Goal: Task Accomplishment & Management: Manage account settings

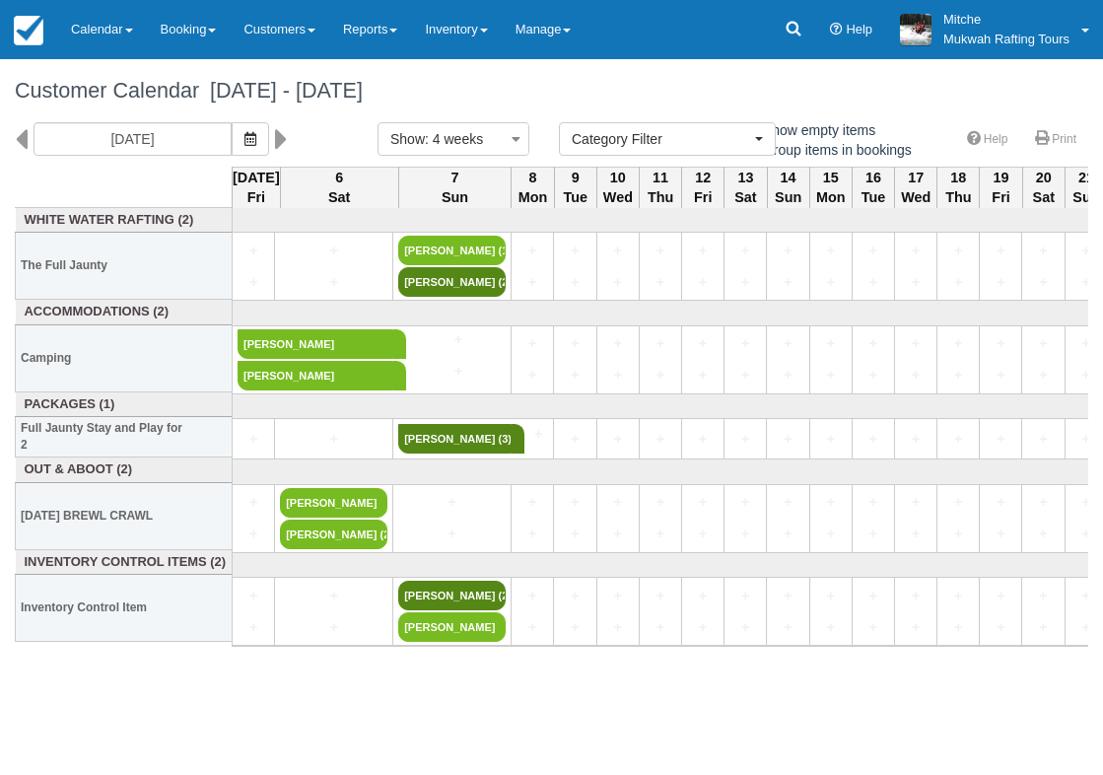
select select
click at [122, 33] on link "Calendar" at bounding box center [102, 29] width 90 height 59
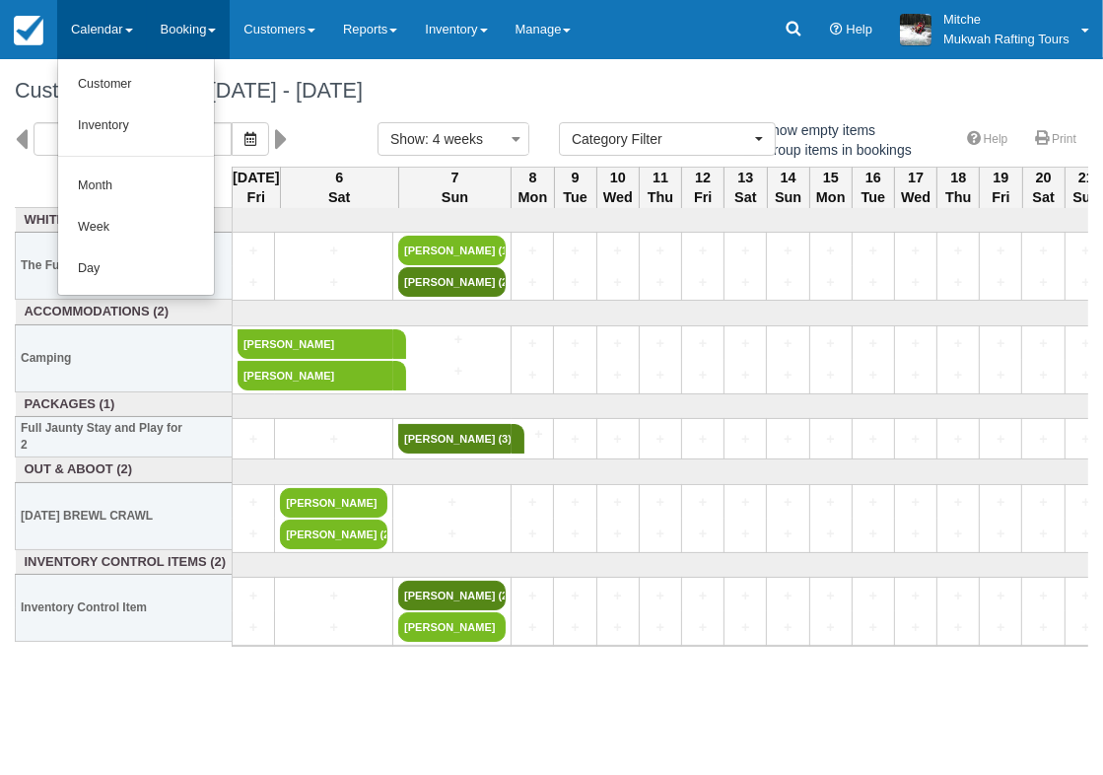
click at [181, 35] on link "Booking" at bounding box center [189, 29] width 84 height 59
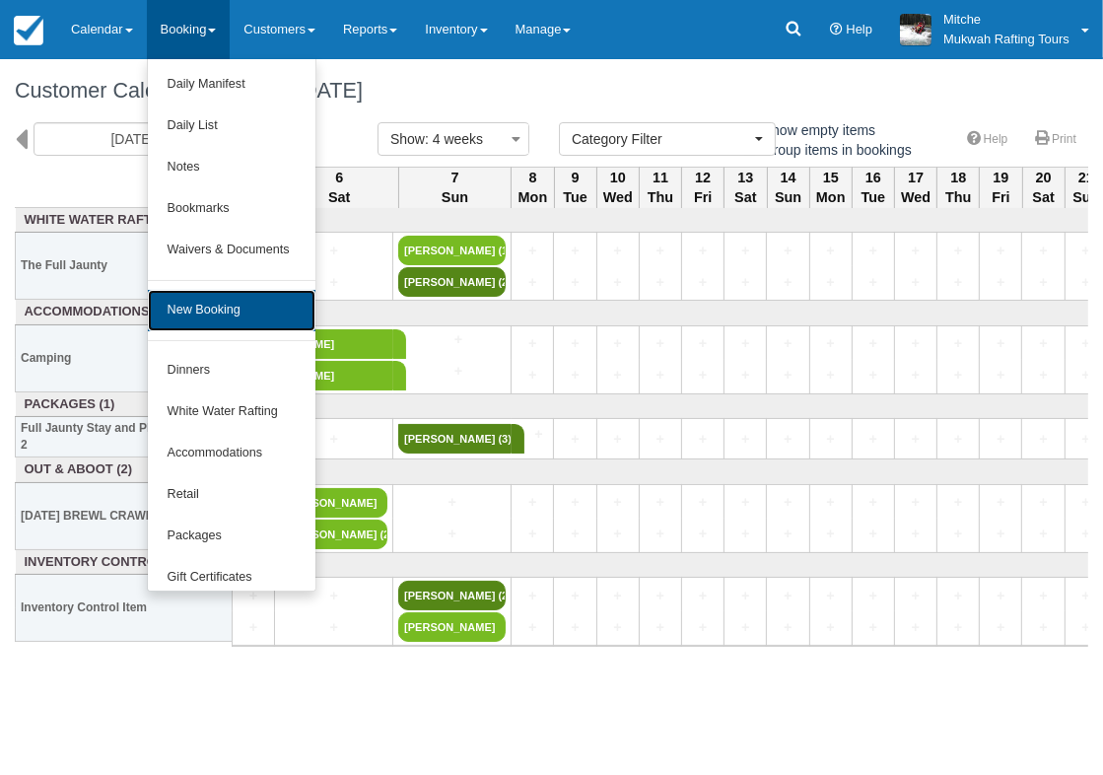
click at [236, 313] on link "New Booking" at bounding box center [232, 310] width 168 height 41
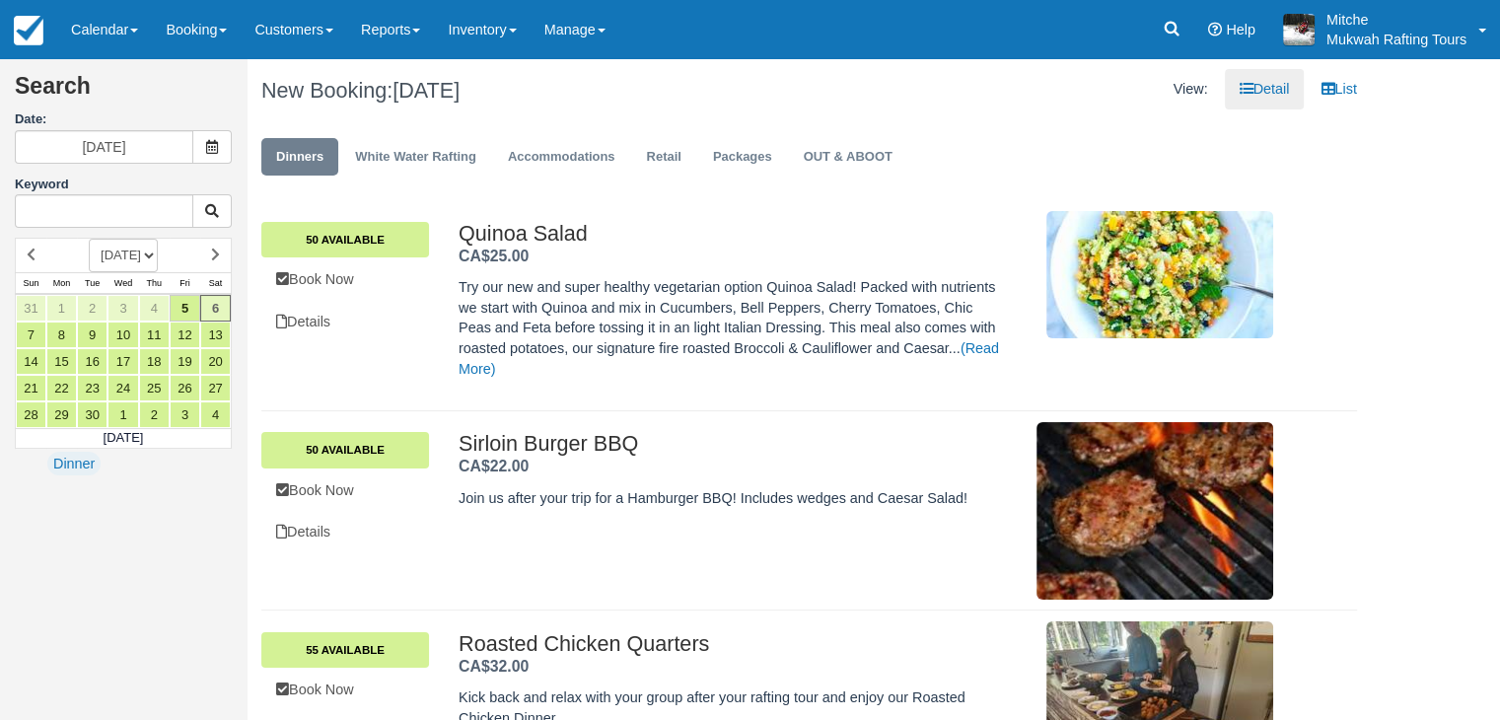
click at [445, 191] on div "Dinners White Water Rafting Accommodations Retail Packages OUT & ABOOT" at bounding box center [808, 161] width 1125 height 79
click at [493, 198] on div "Dinners White Water Rafting Accommodations Retail Packages OUT & ABOOT" at bounding box center [808, 161] width 1125 height 79
click at [449, 154] on link "White Water Rafting" at bounding box center [415, 157] width 151 height 38
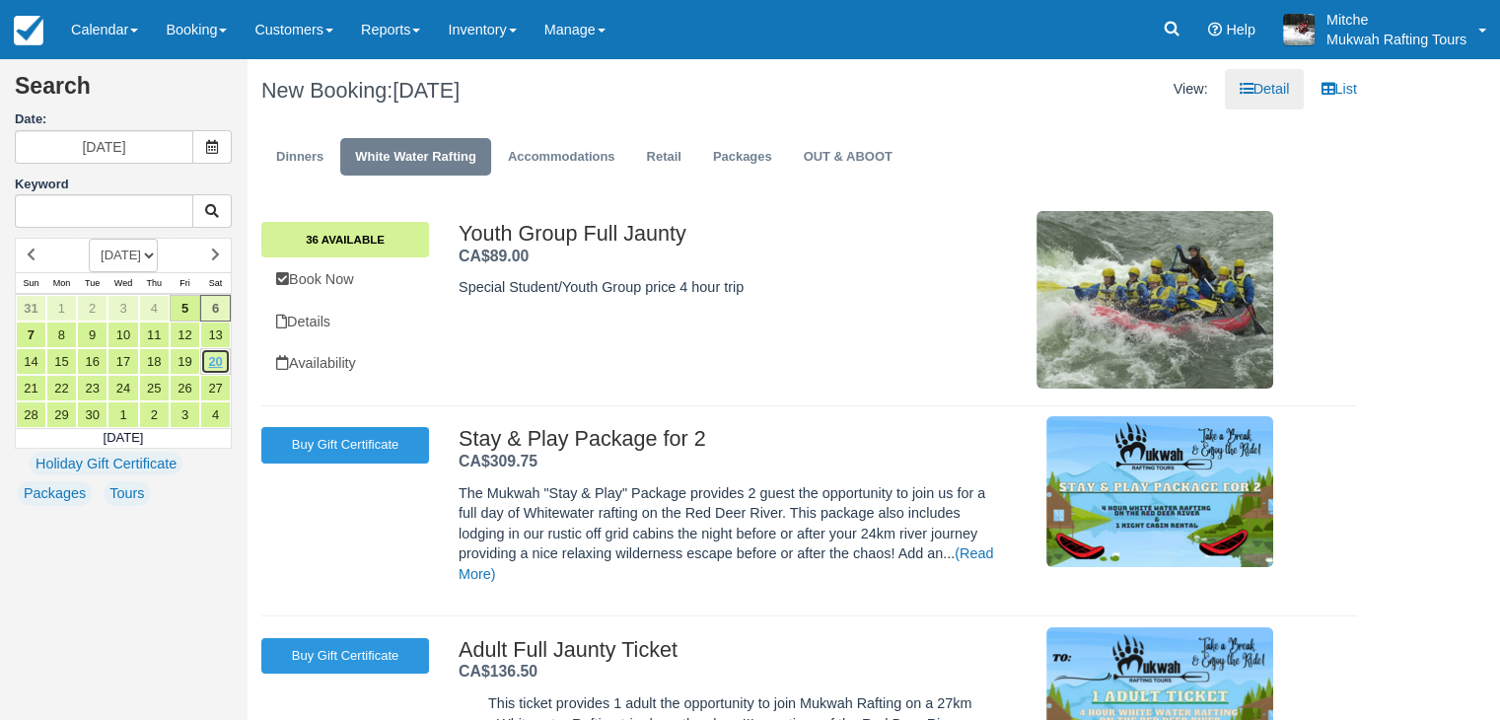
click at [208, 354] on link "20" at bounding box center [215, 361] width 31 height 27
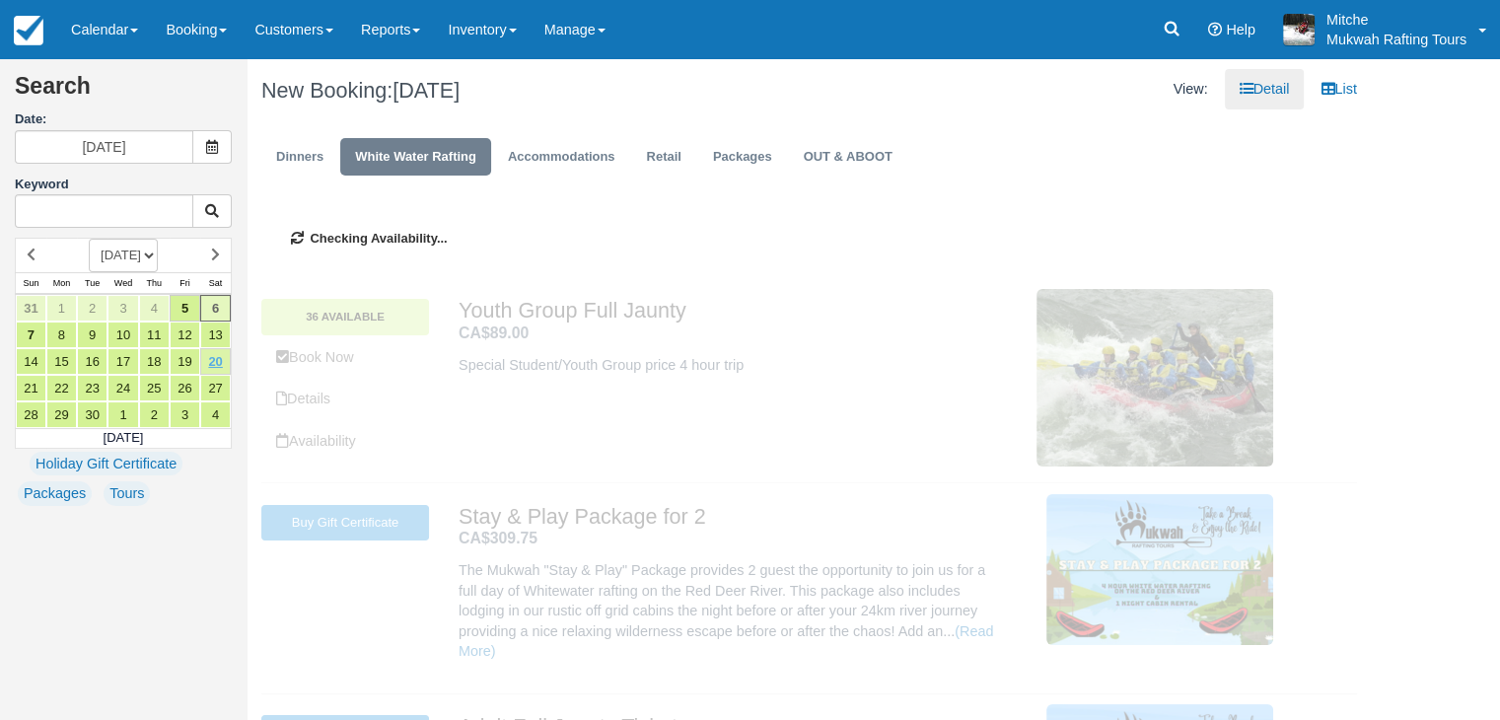
type input "09/20/25"
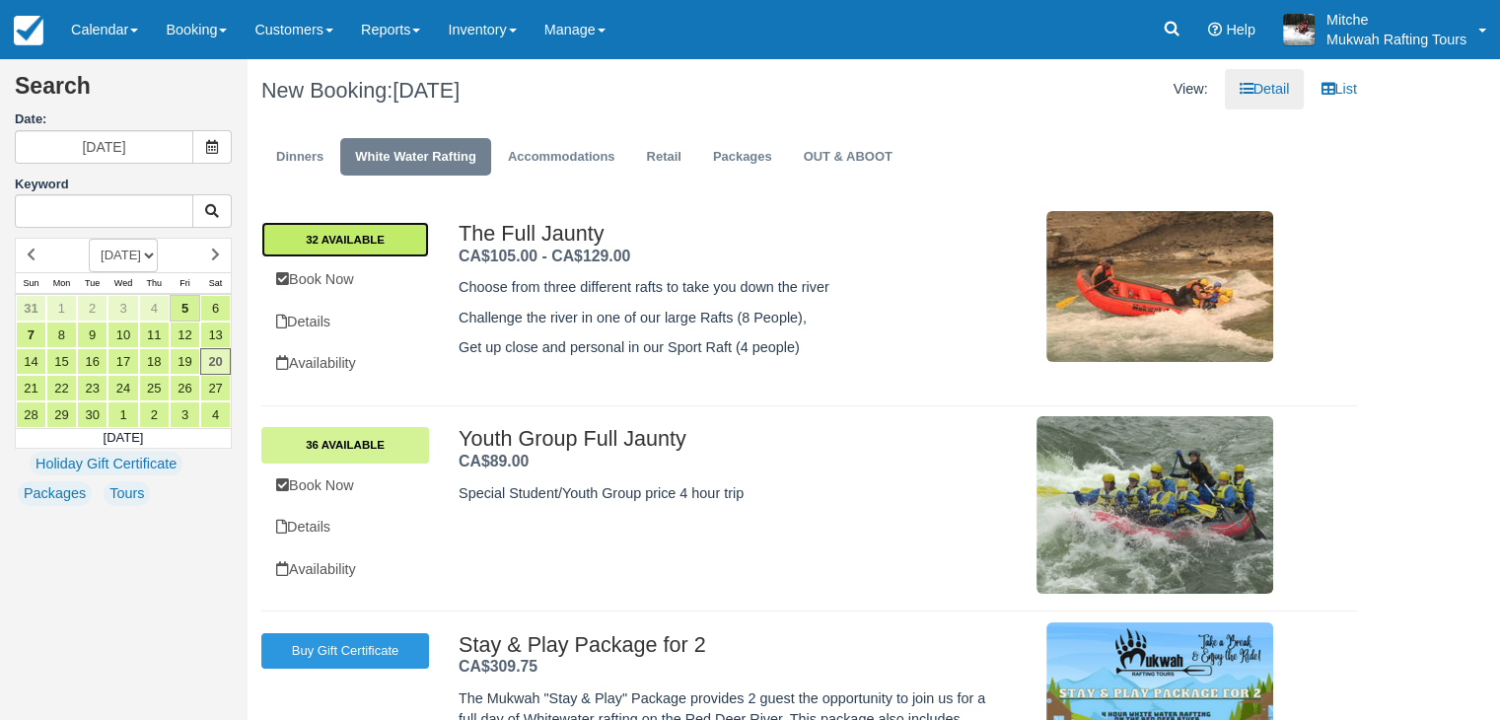
click at [414, 241] on link "32 Available" at bounding box center [345, 239] width 168 height 35
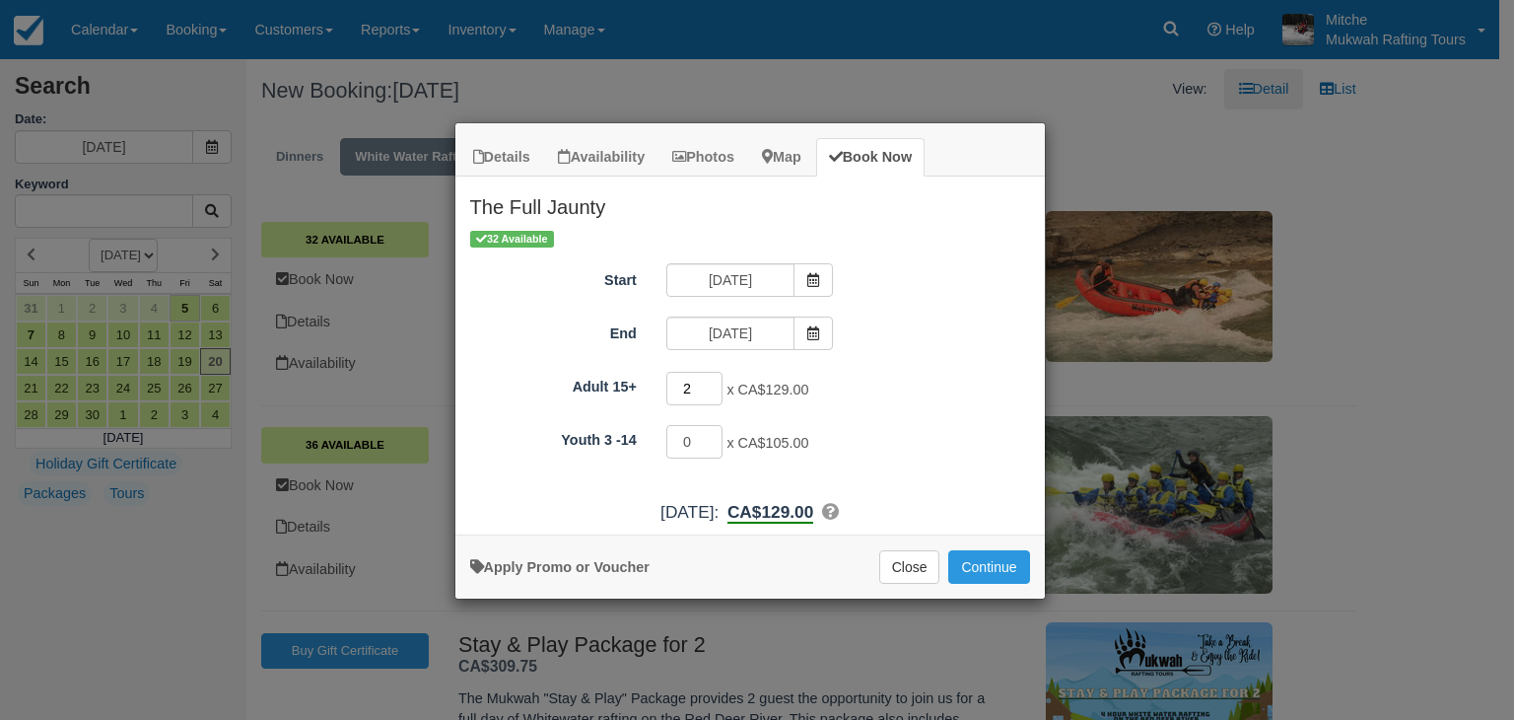
click at [715, 381] on input "2" at bounding box center [695, 389] width 57 height 34
type input "3"
click at [715, 381] on input "3" at bounding box center [695, 389] width 57 height 34
click at [880, 379] on div "3 x CA$129.00 Required.Maximum of 36" at bounding box center [824, 391] width 344 height 38
click at [1001, 569] on button "Continue" at bounding box center [989, 567] width 81 height 34
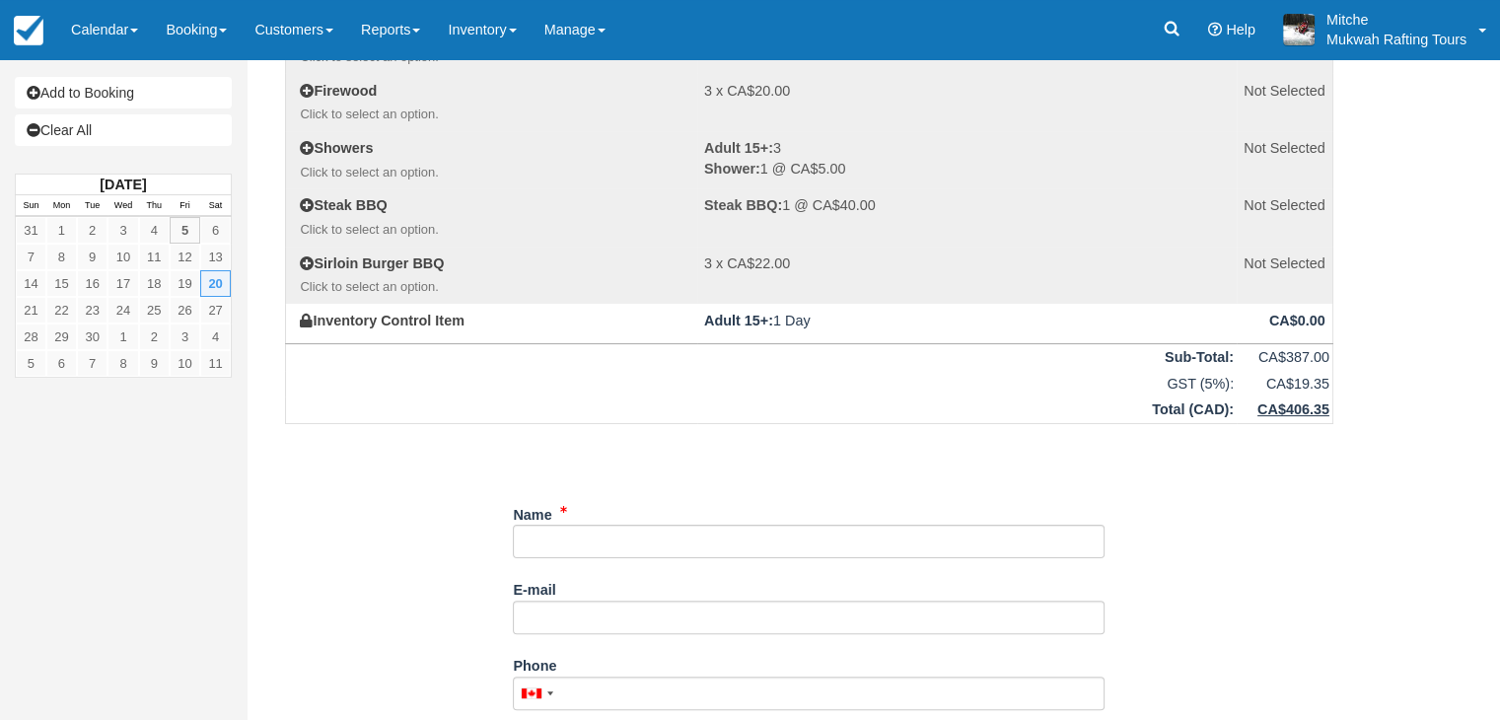
scroll to position [394, 0]
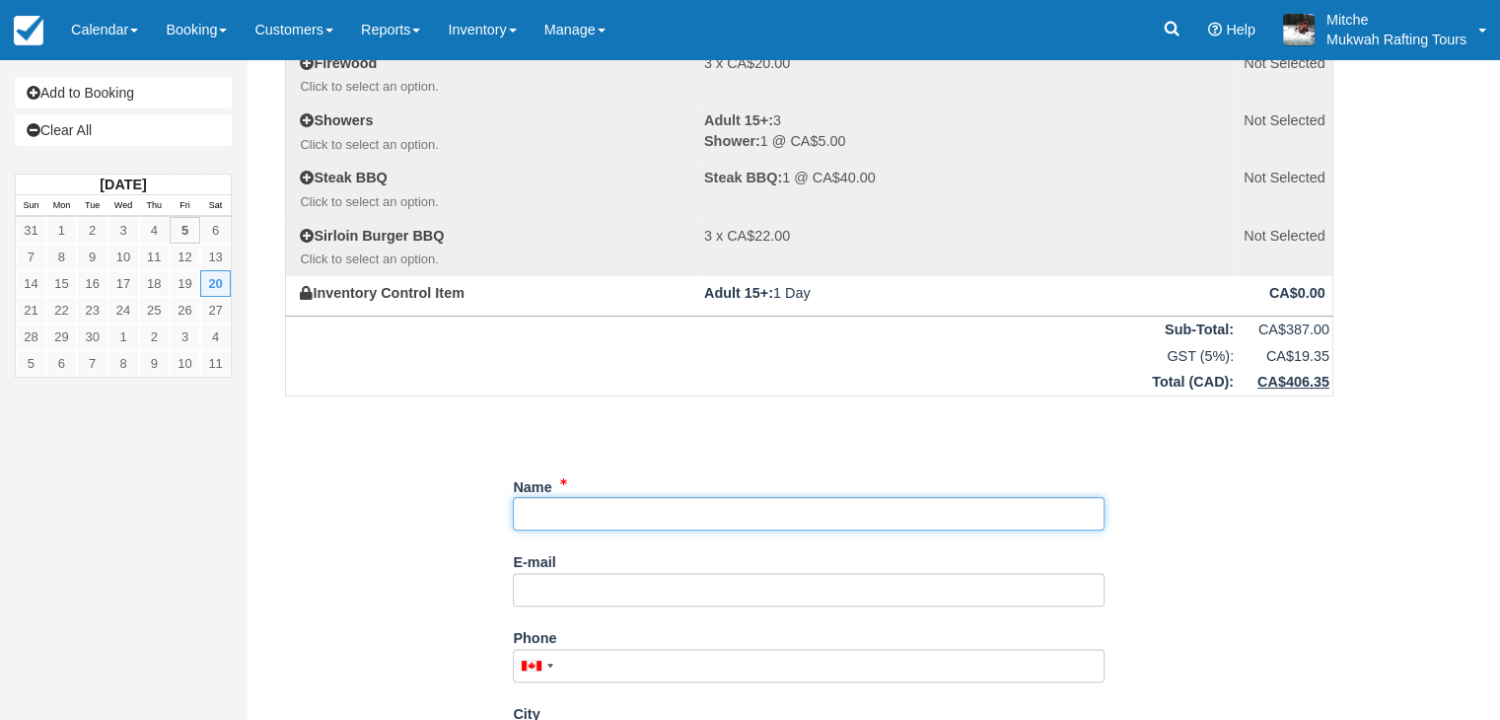
click at [659, 515] on input "Name" at bounding box center [809, 514] width 592 height 34
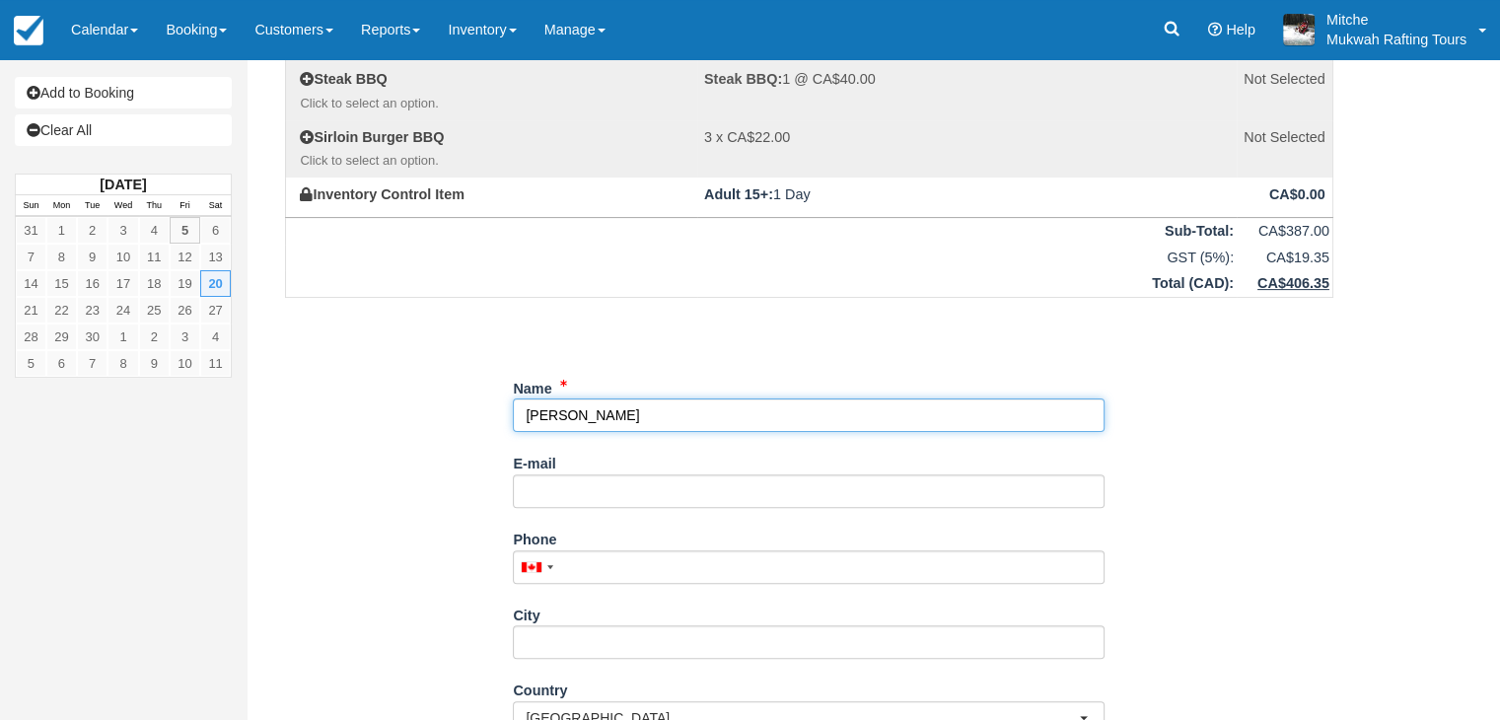
type input "[PERSON_NAME]"
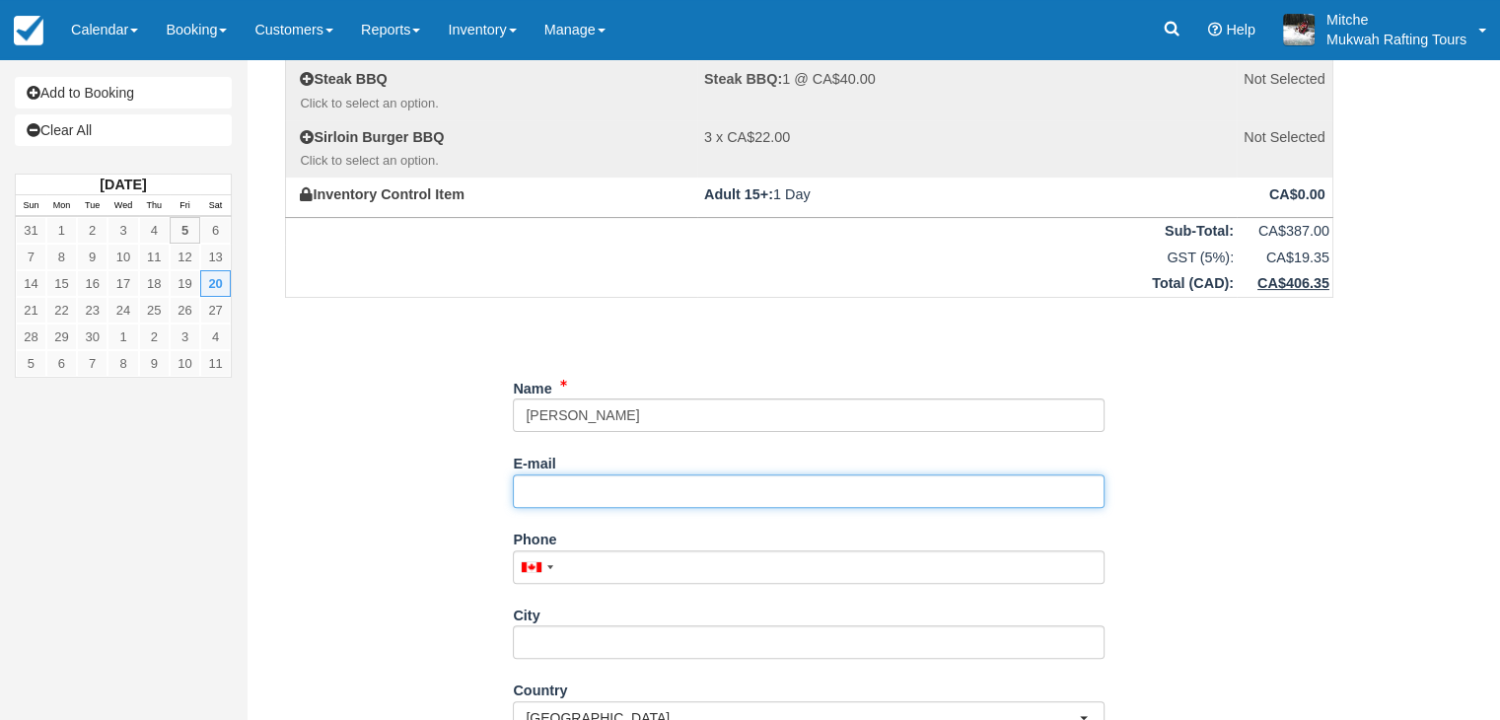
click at [731, 485] on input "E-mail" at bounding box center [809, 491] width 592 height 34
type input "ahuerecad@gmail.com"
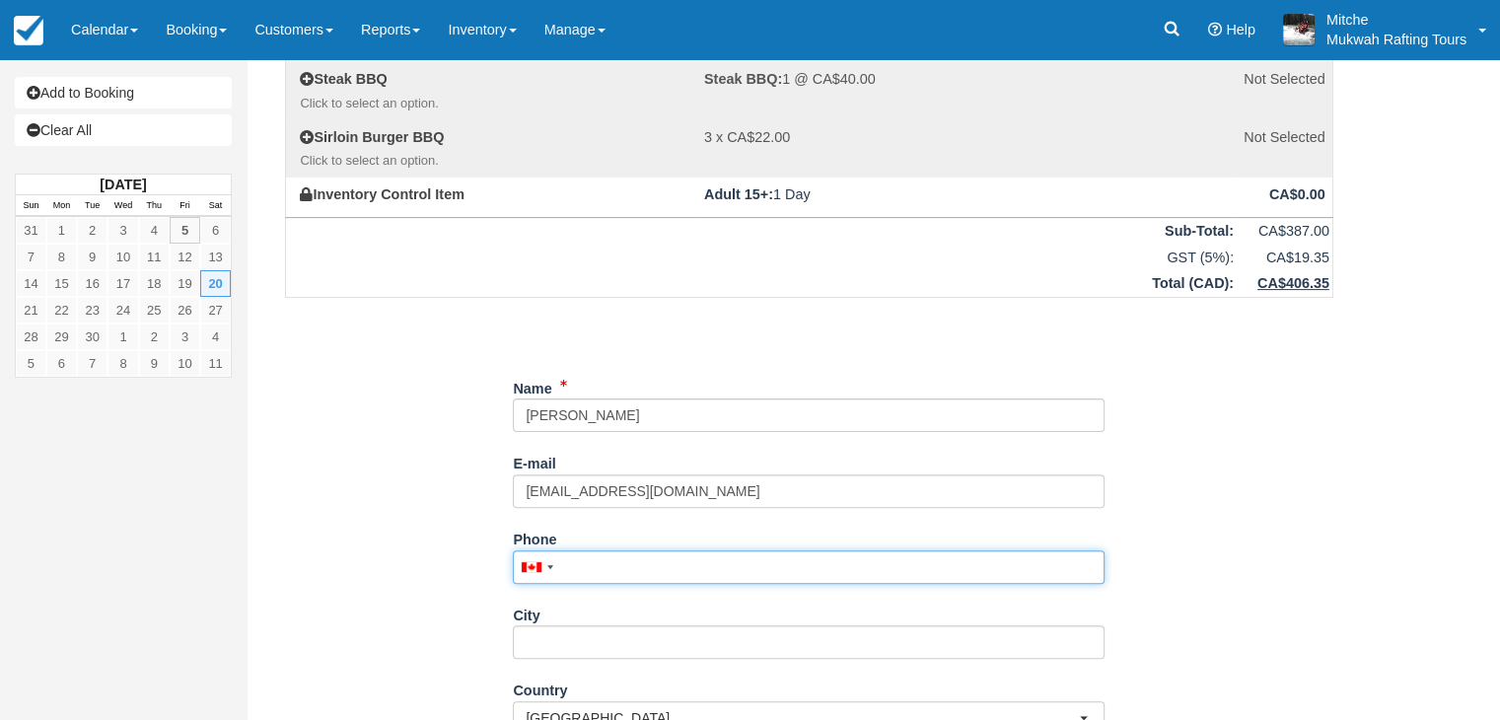
click at [824, 572] on input "Phone" at bounding box center [809, 567] width 592 height 34
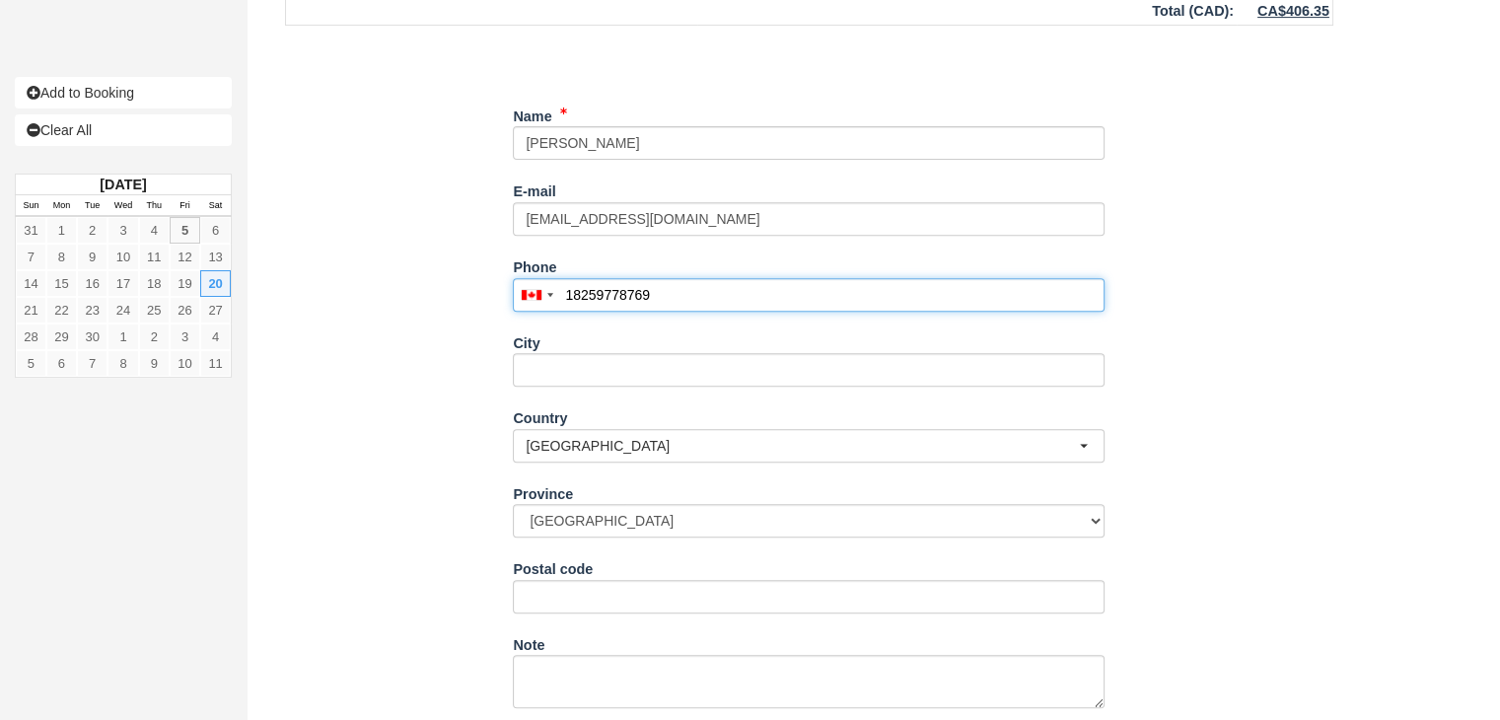
scroll to position [789, 0]
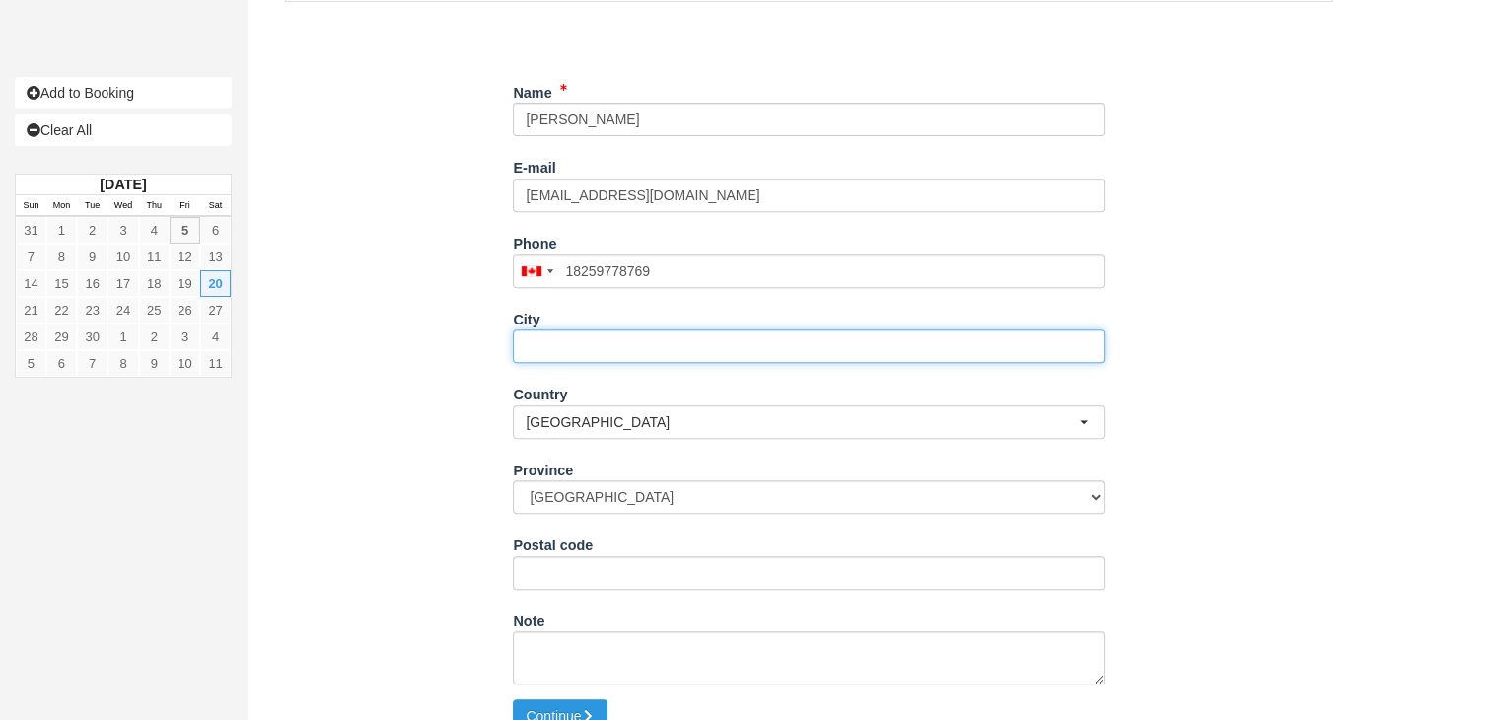
type input "(825) 977-8769"
click at [659, 332] on input "City" at bounding box center [809, 346] width 592 height 34
type input "E"
type input "Edmonton"
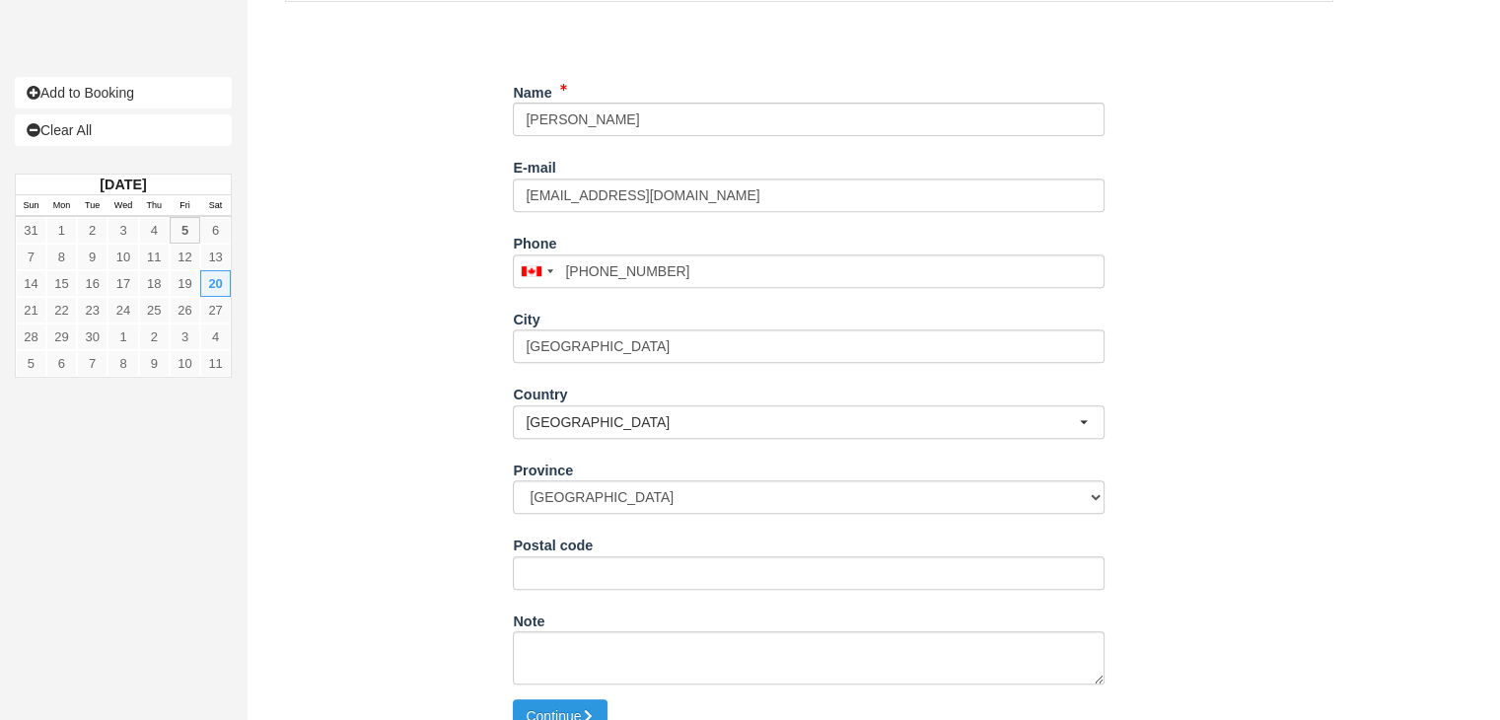
click at [326, 514] on div "Item Rate Amount The Full Jaunty Sat Sep 20, 2025 Adult 15+: 3 @ CA$129.00 CA$3…" at bounding box center [808, 16] width 1095 height 1367
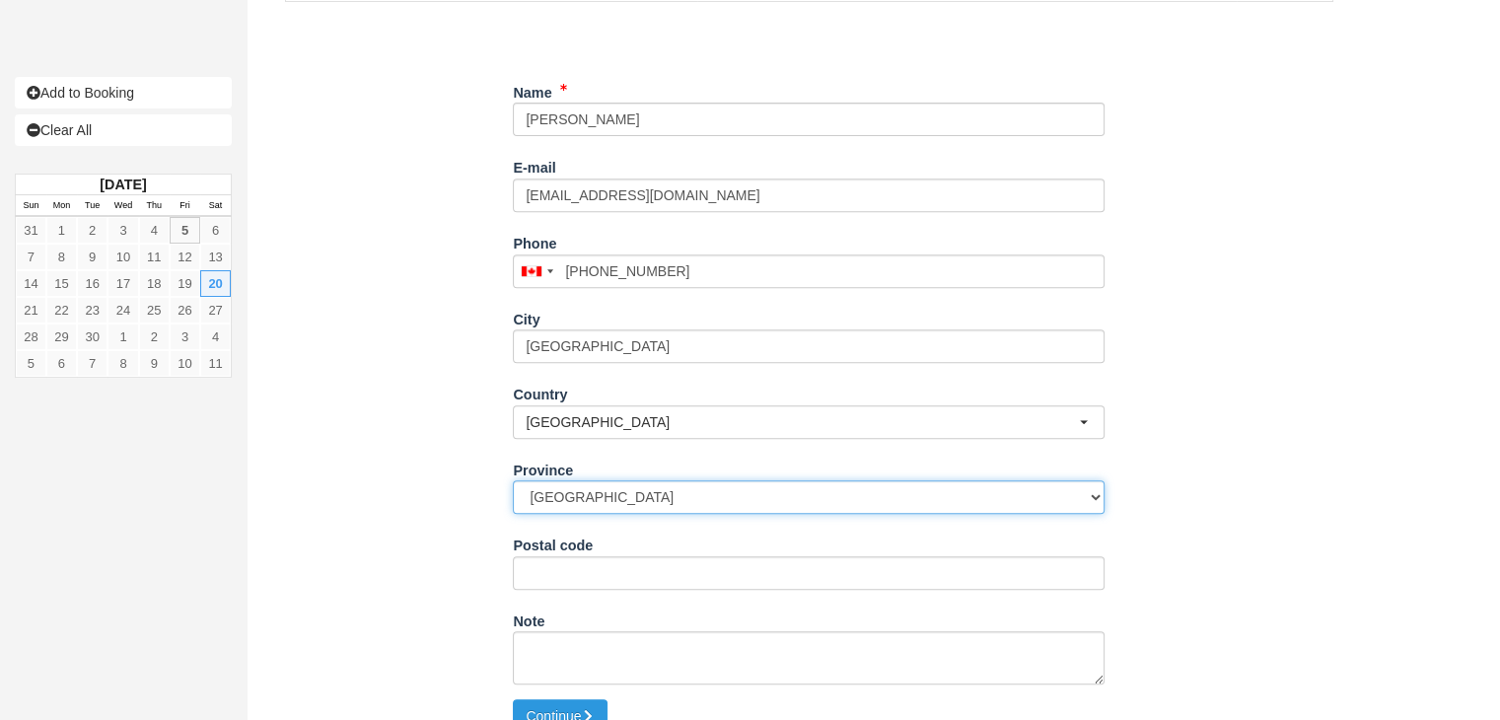
click at [573, 490] on select "Alberta British Columbia Manitoba New Brunswick Newfoundland and Labrador North…" at bounding box center [809, 497] width 592 height 34
select select "AB"
click at [513, 480] on select "Alberta British Columbia Manitoba New Brunswick Newfoundland and Labrador North…" at bounding box center [809, 497] width 592 height 34
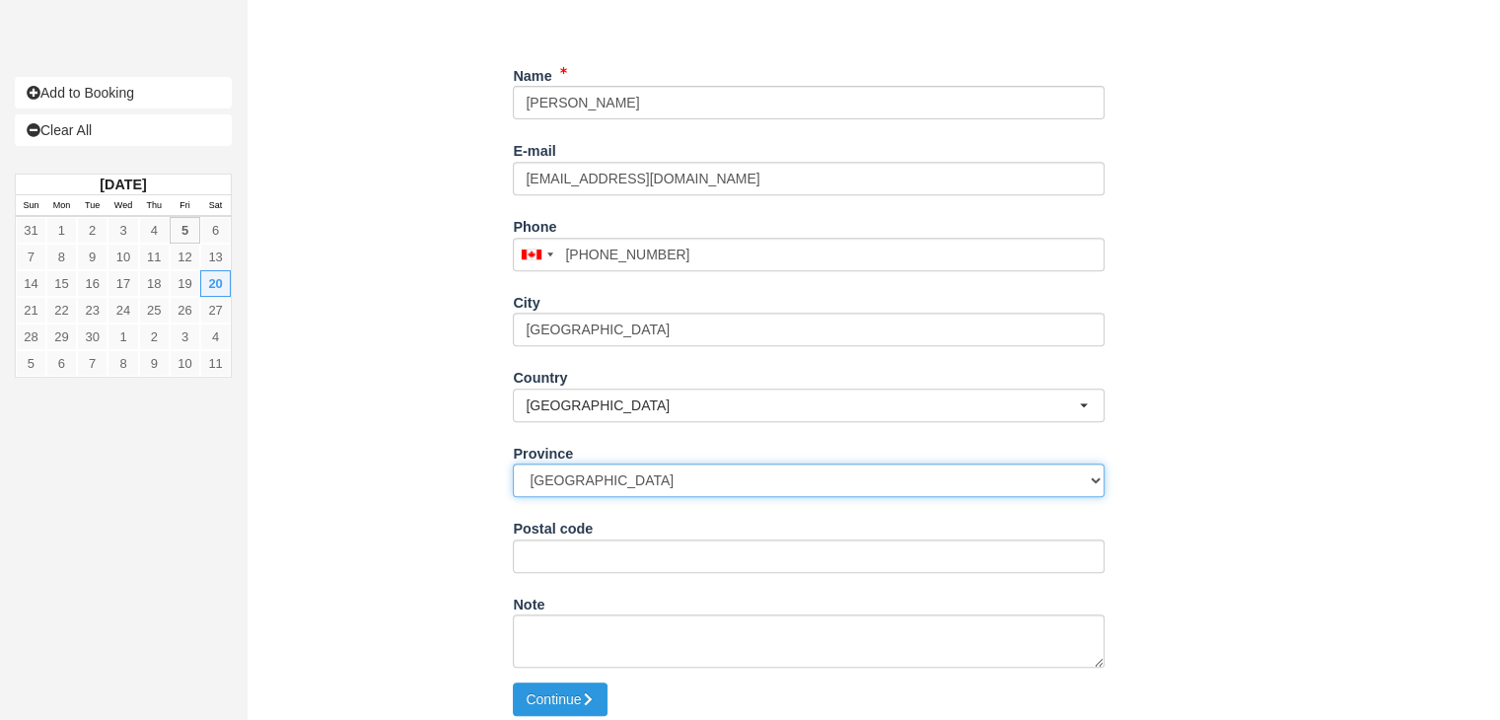
scroll to position [815, 0]
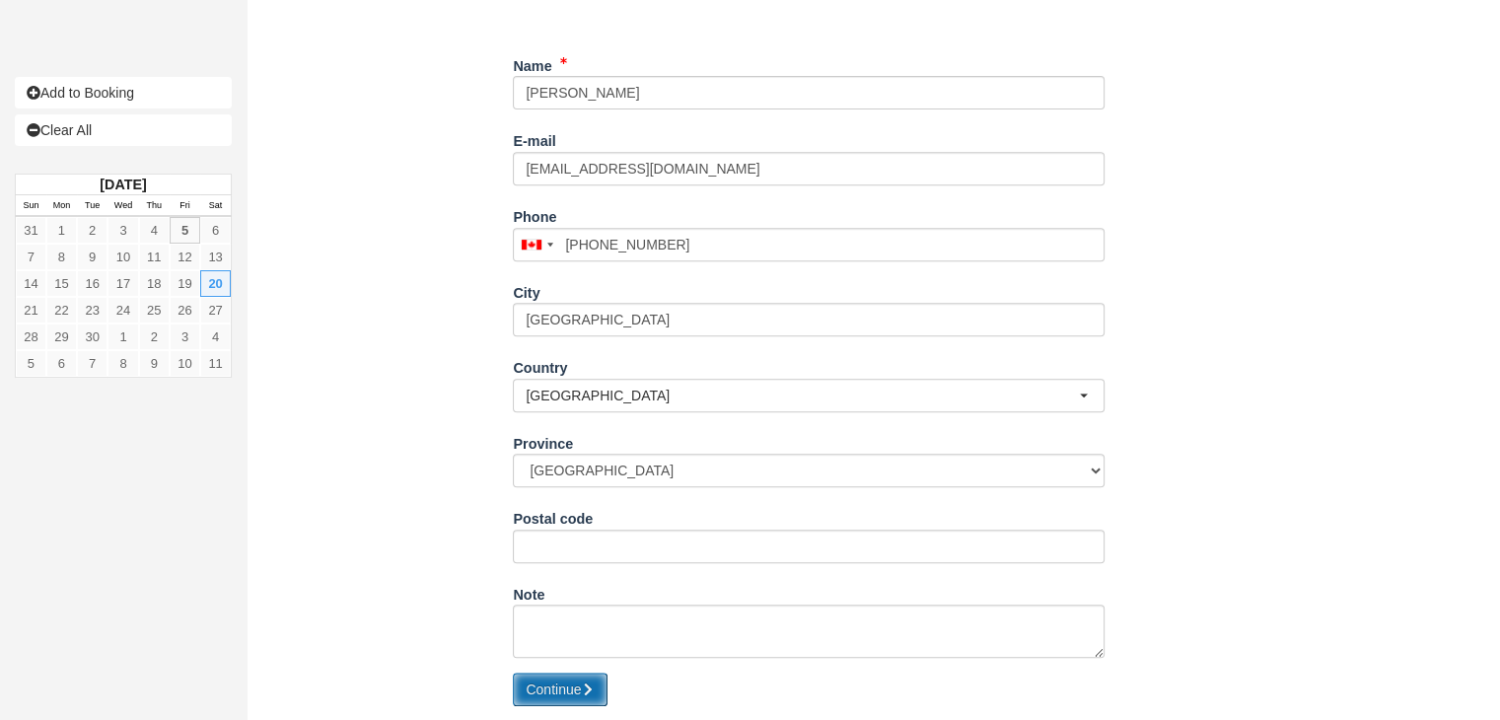
click at [569, 686] on button "Continue" at bounding box center [560, 689] width 95 height 34
type input "+18259778769"
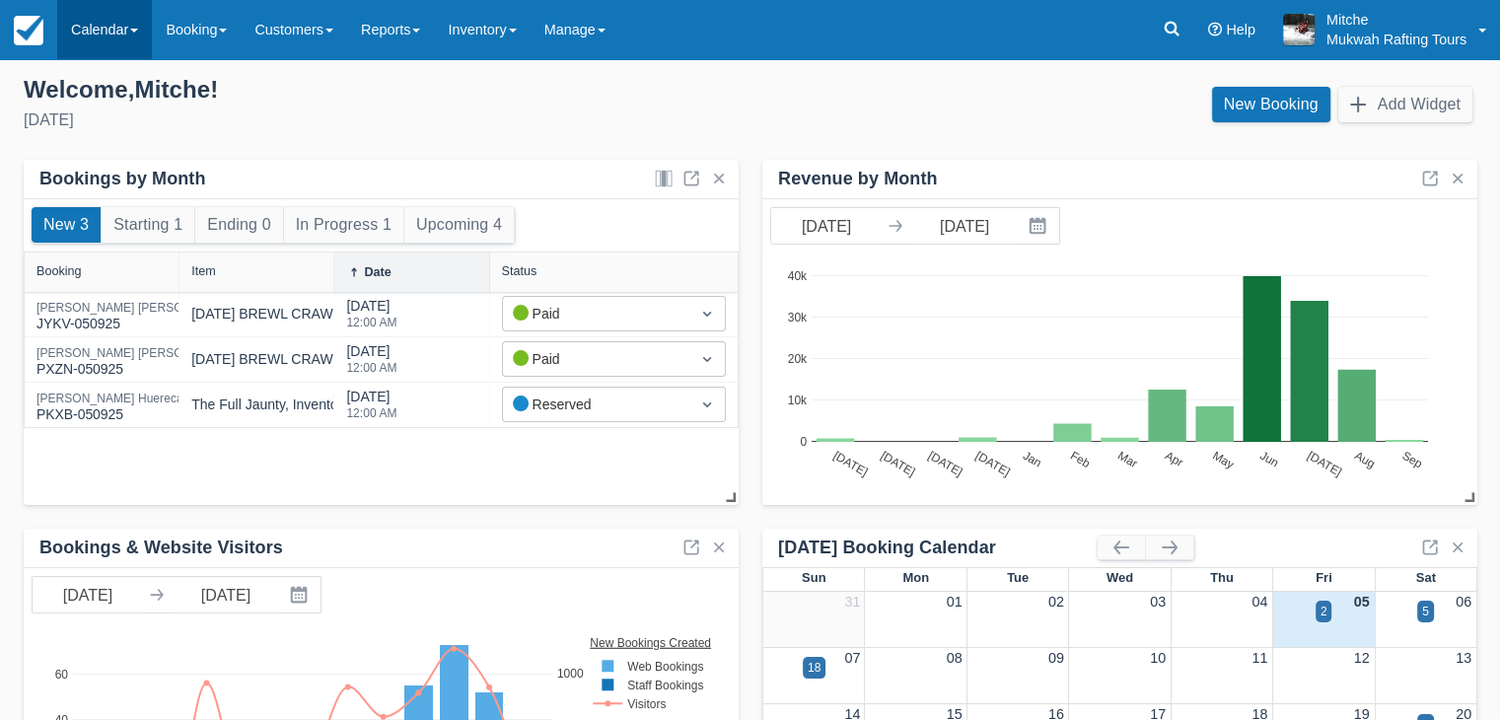
click at [134, 42] on link "Calendar" at bounding box center [104, 29] width 95 height 59
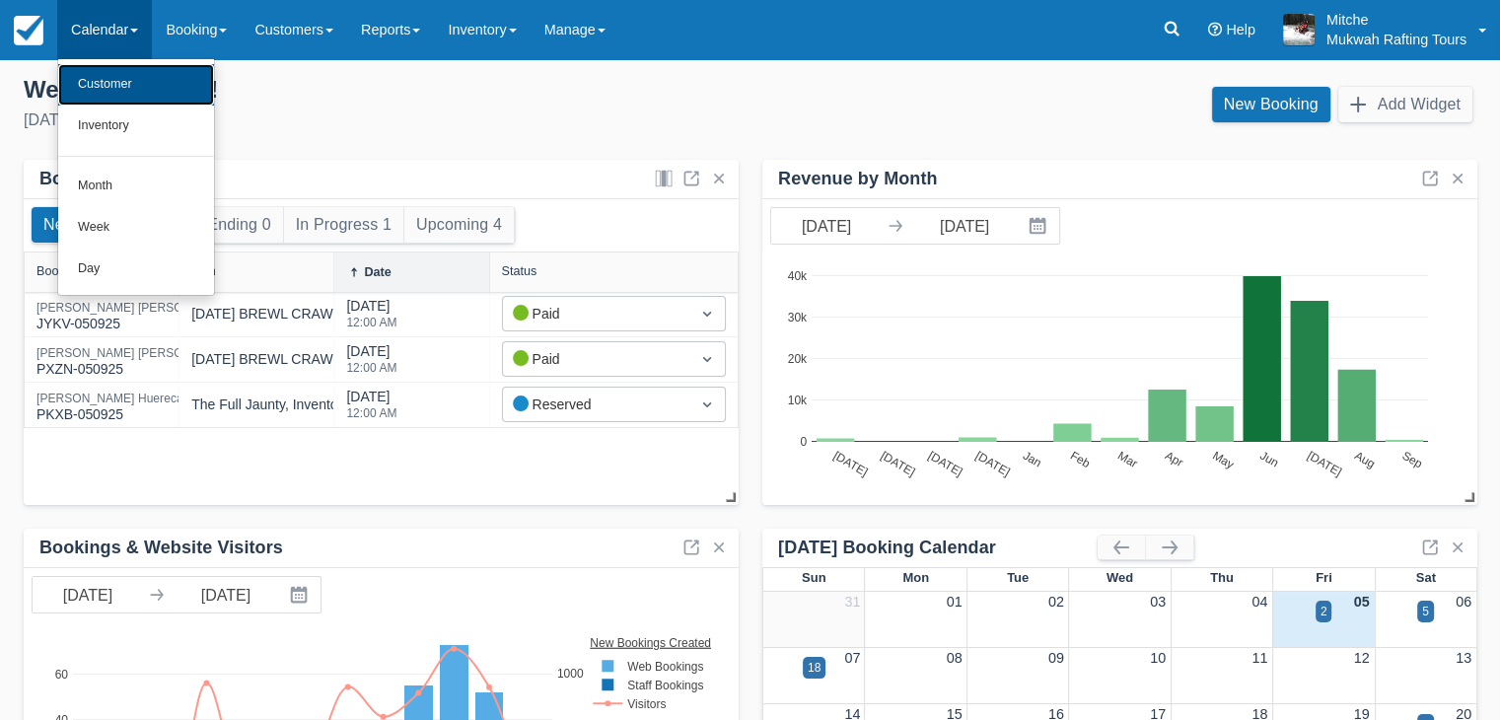
click at [143, 78] on link "Customer" at bounding box center [136, 84] width 156 height 41
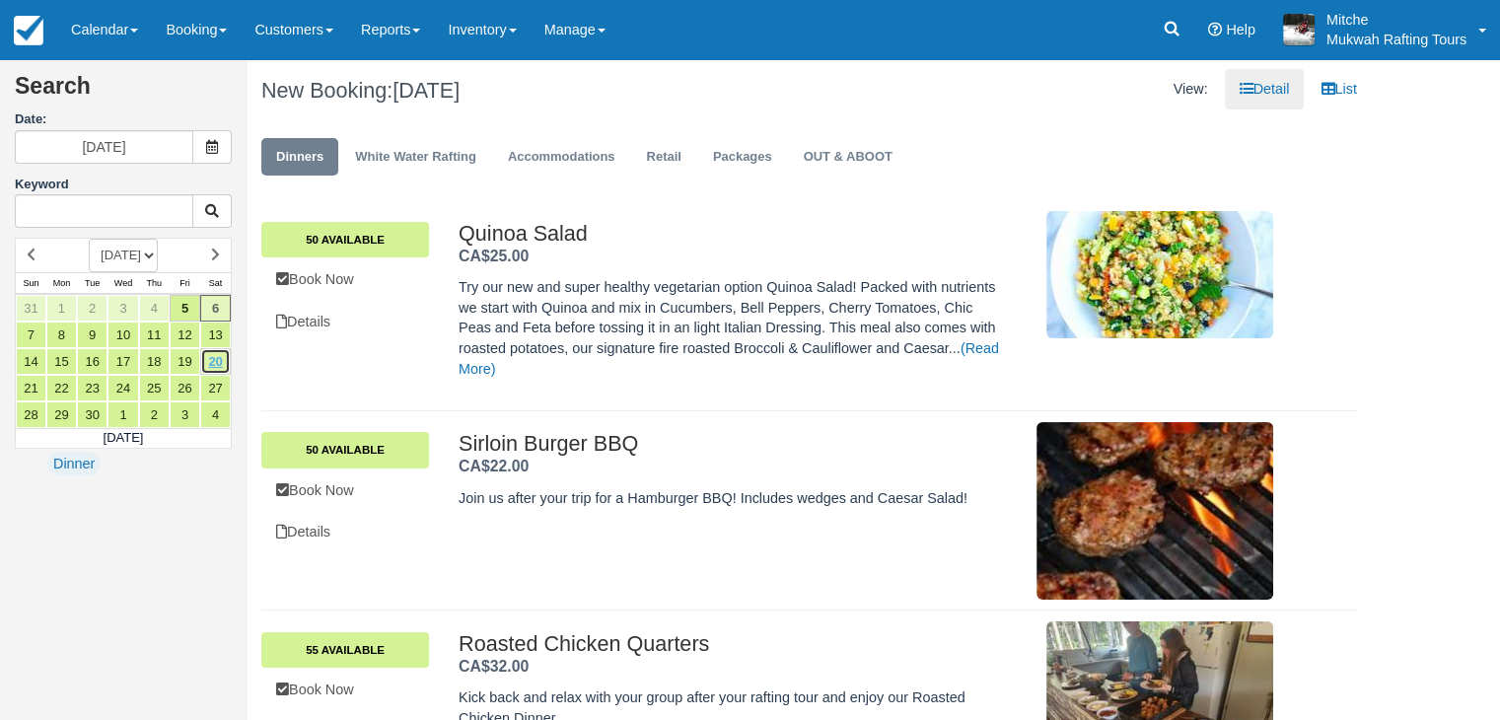
click at [213, 355] on link "20" at bounding box center [215, 361] width 31 height 27
click at [398, 156] on link "White Water Rafting" at bounding box center [415, 157] width 151 height 38
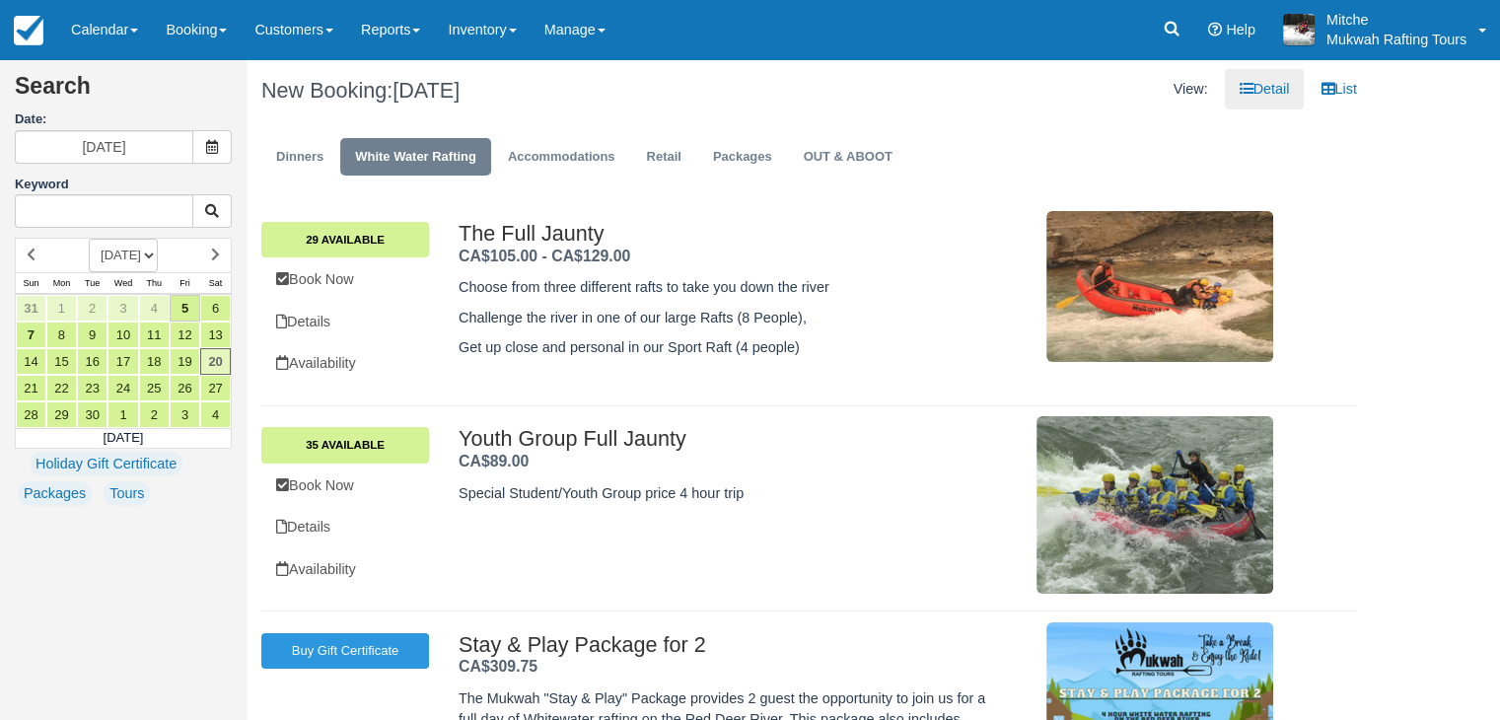
click at [809, 88] on div "View: Detail List" at bounding box center [1090, 89] width 562 height 40
click at [1061, 132] on ul "Dinners White Water Rafting Accommodations Retail Packages OUT & ABOOT" at bounding box center [808, 161] width 1095 height 59
click at [217, 337] on link "13" at bounding box center [215, 334] width 31 height 27
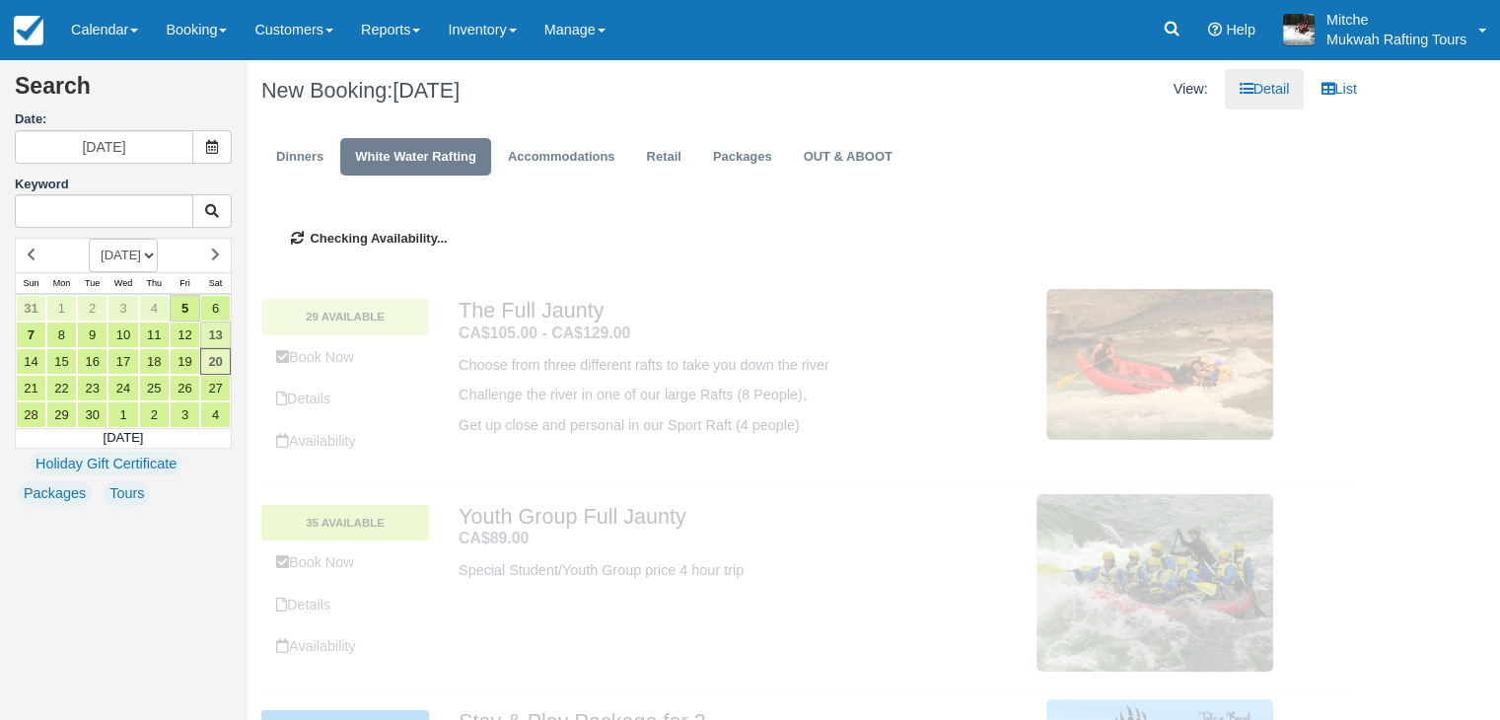
type input "09/13/25"
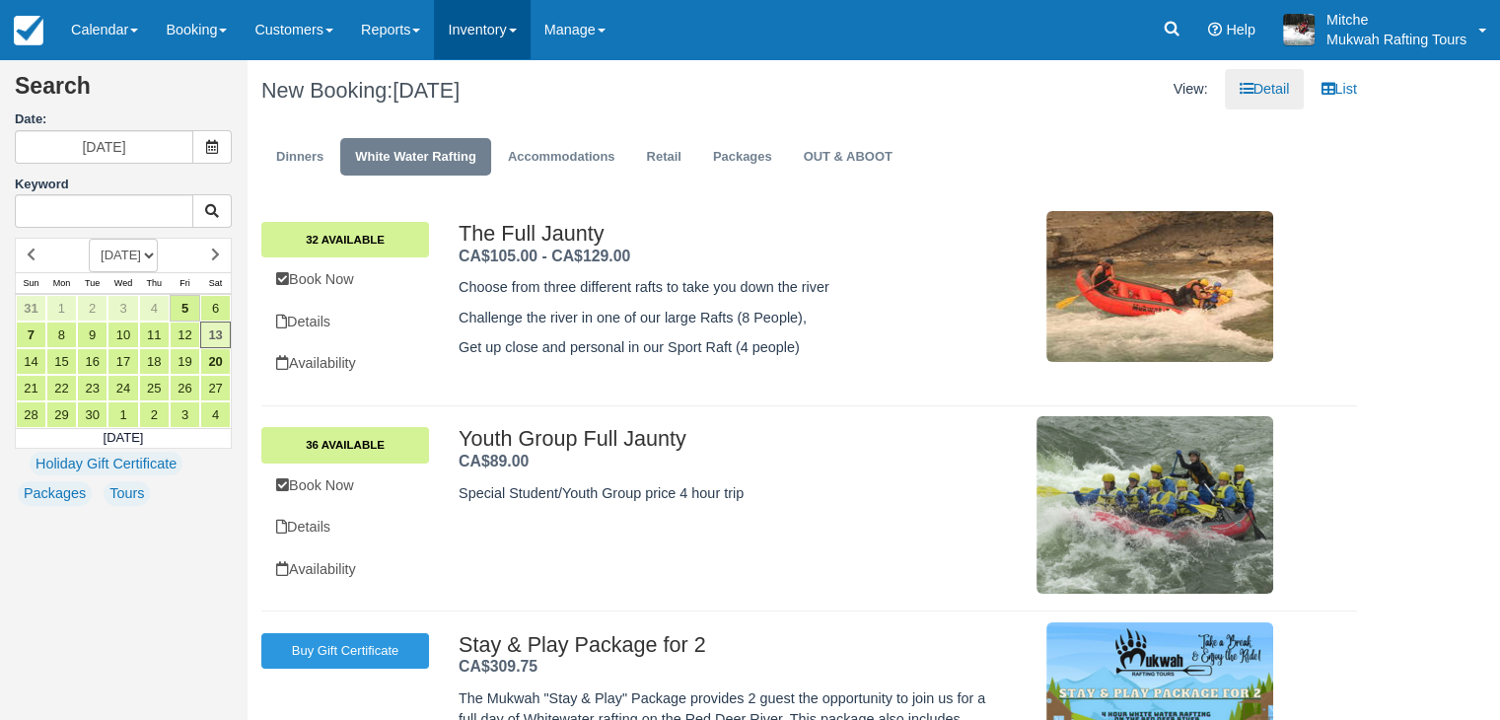
click at [466, 33] on link "Inventory" at bounding box center [482, 29] width 96 height 59
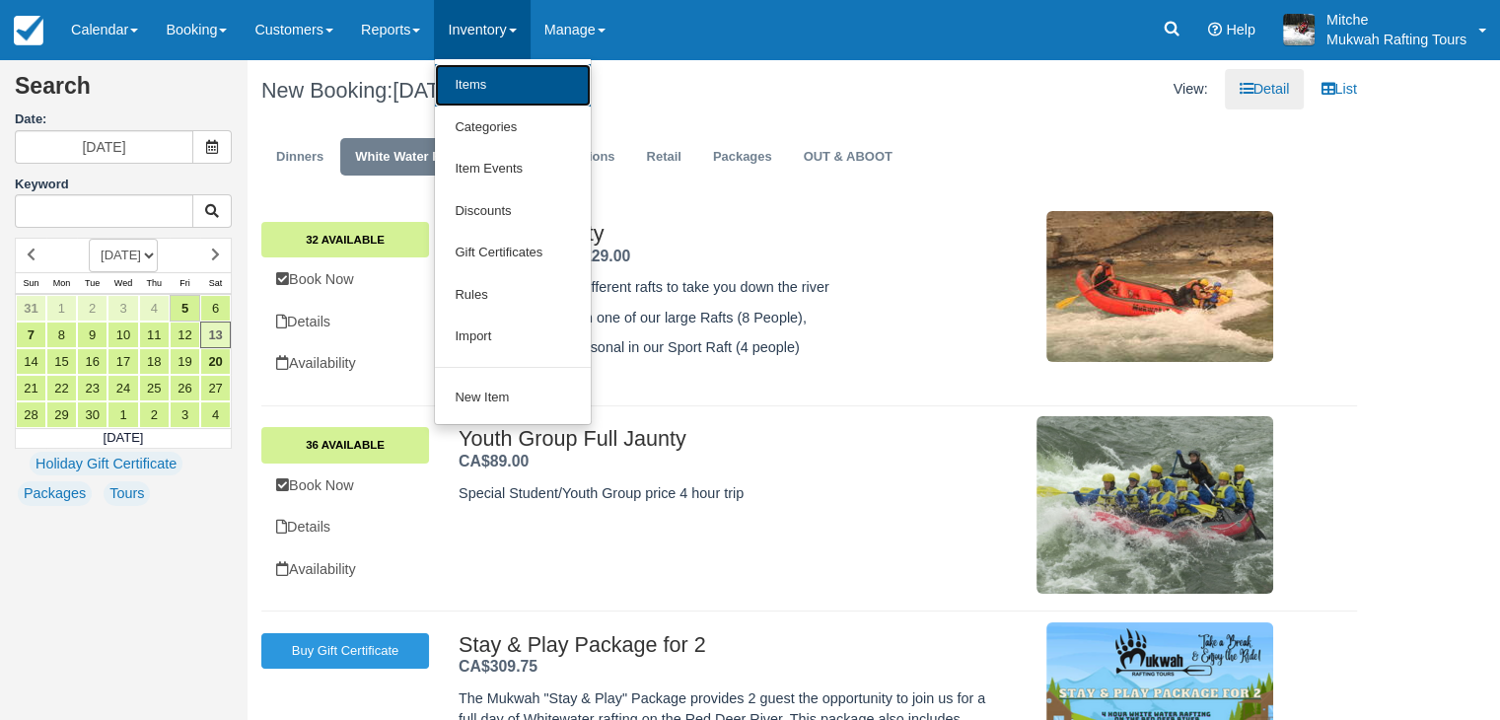
click at [519, 94] on link "Items" at bounding box center [513, 85] width 156 height 42
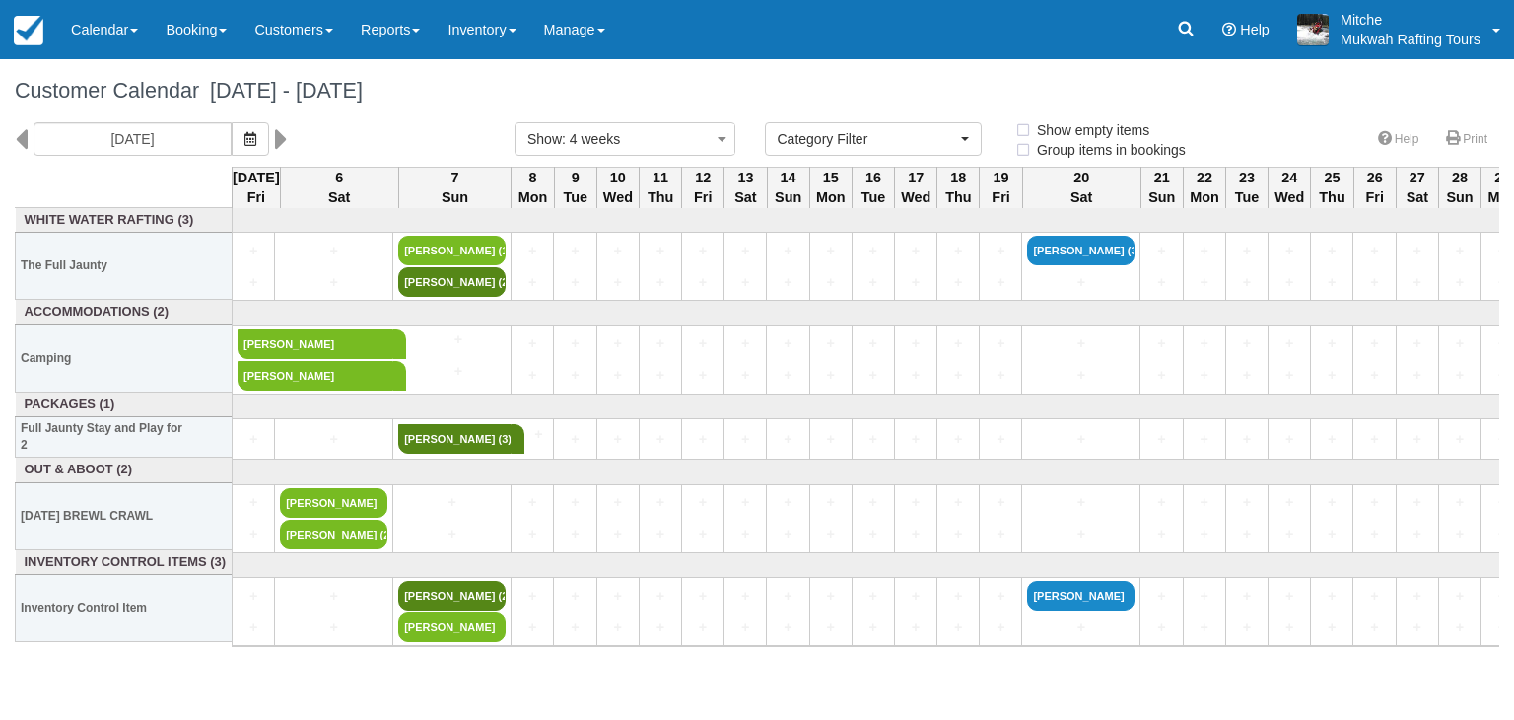
select select
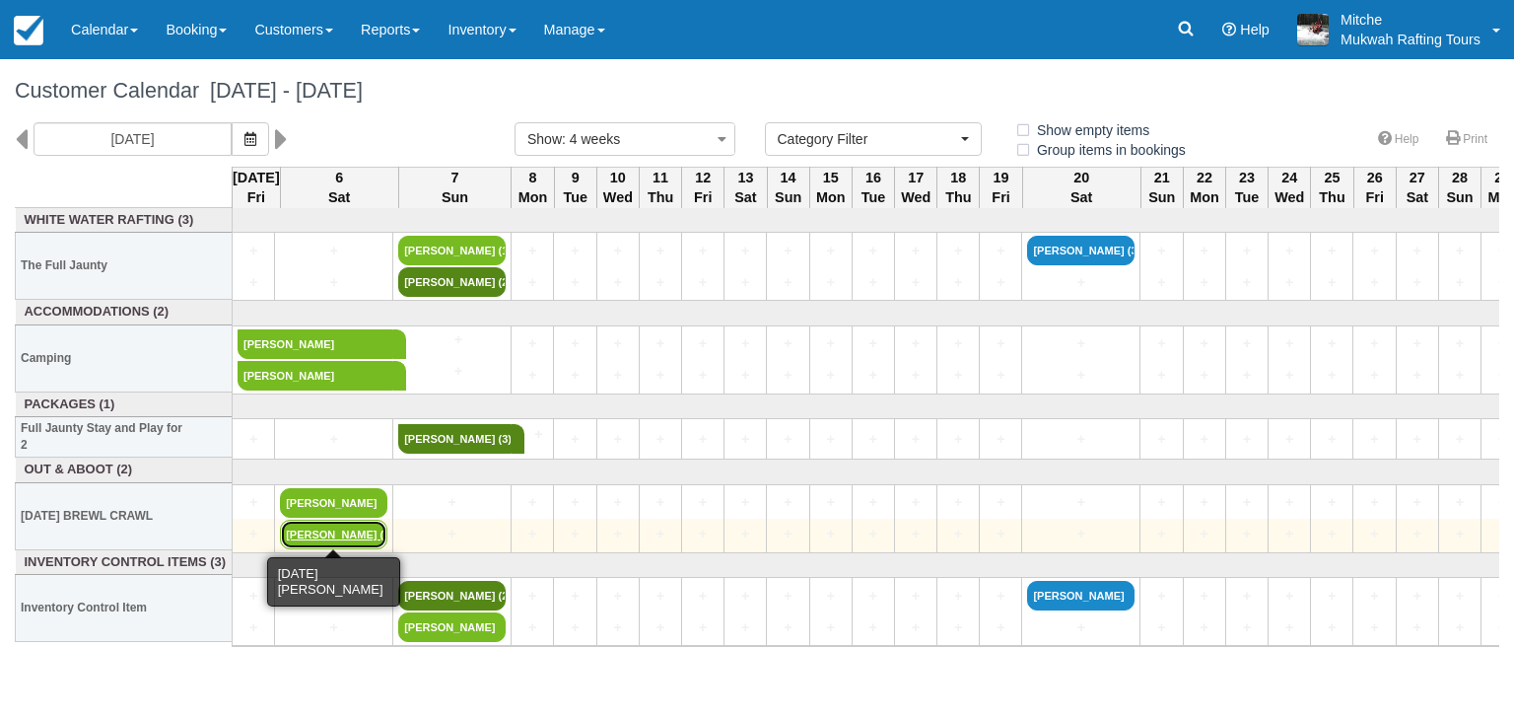
click at [361, 533] on link "[PERSON_NAME] (2)" at bounding box center [333, 535] width 107 height 30
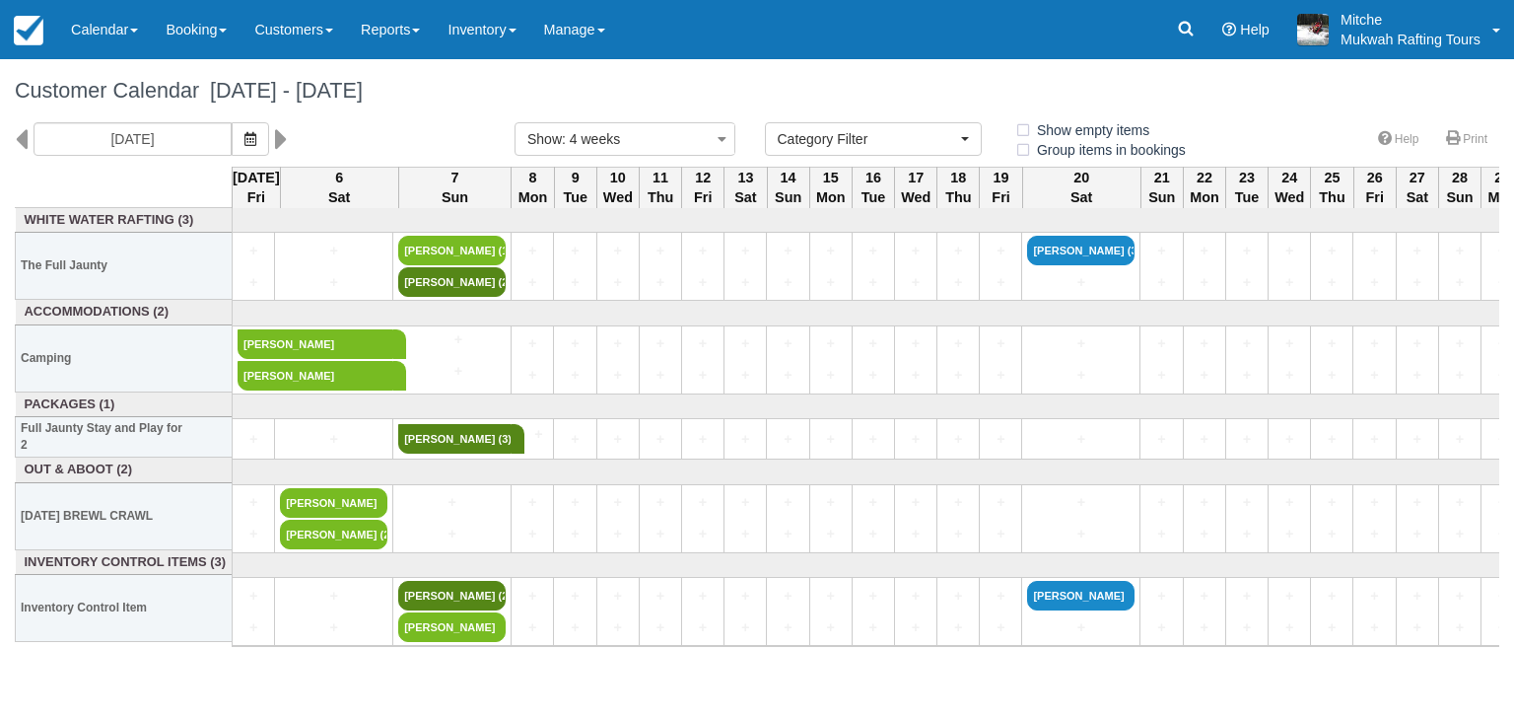
select select
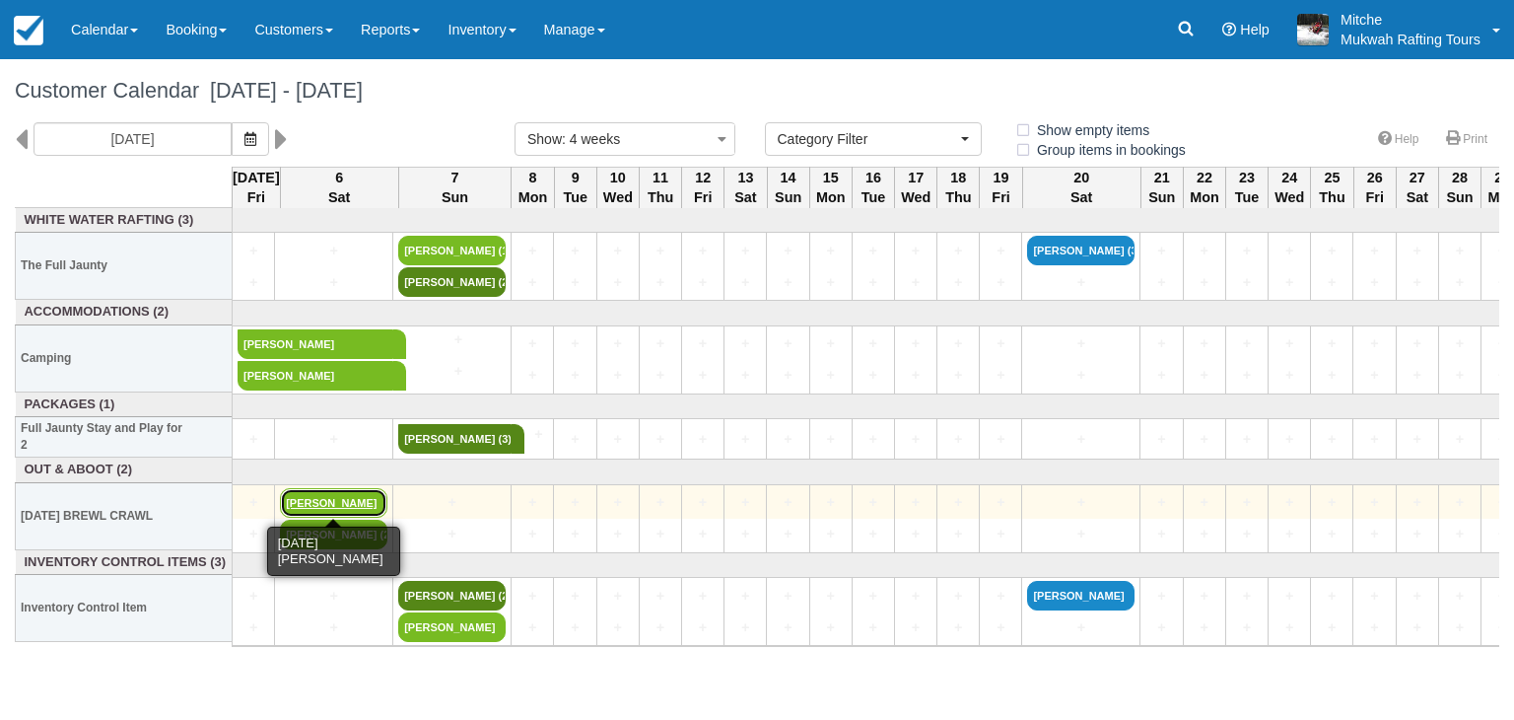
click at [322, 504] on link "[PERSON_NAME]" at bounding box center [333, 503] width 107 height 30
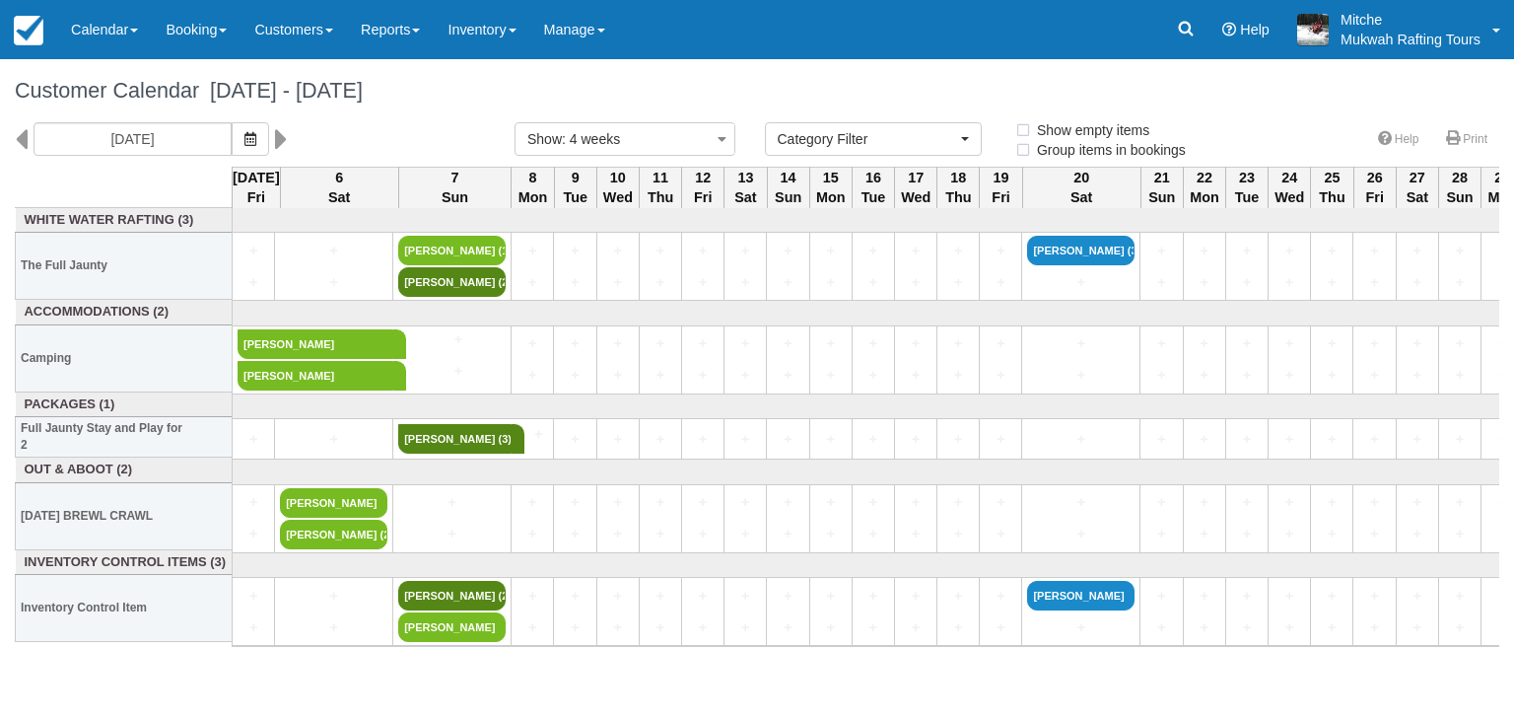
select select
click at [181, 23] on link "Booking" at bounding box center [196, 29] width 89 height 59
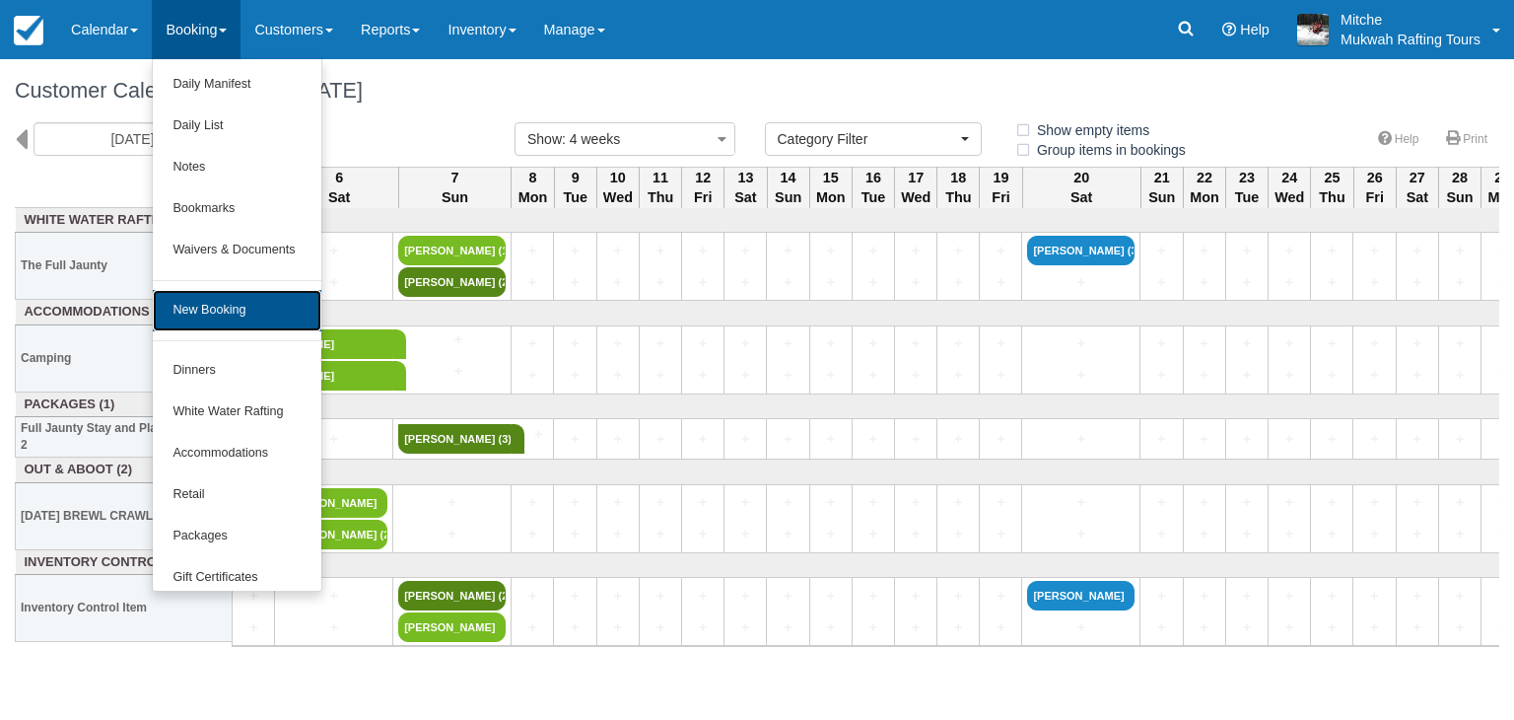
click at [225, 317] on link "New Booking" at bounding box center [237, 310] width 168 height 41
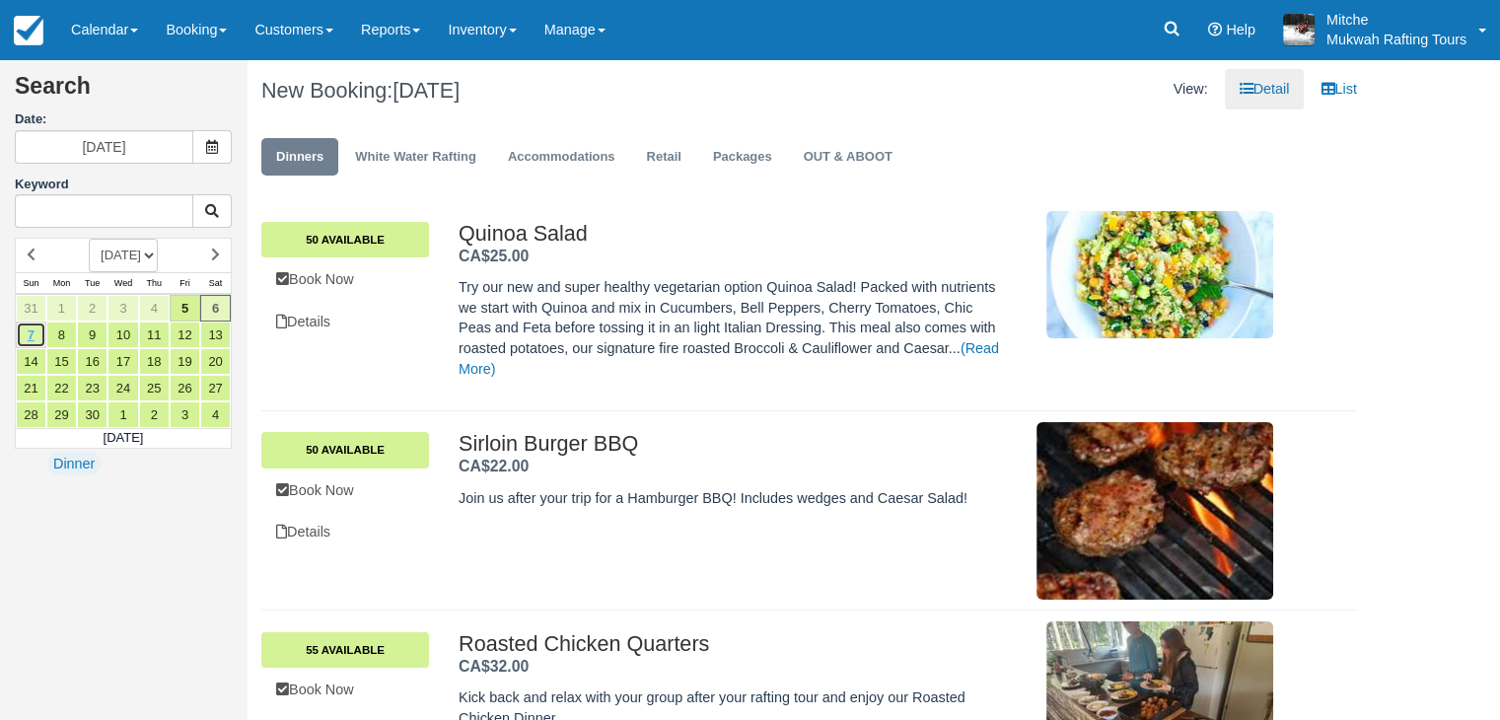
click at [38, 335] on link "7" at bounding box center [31, 334] width 31 height 27
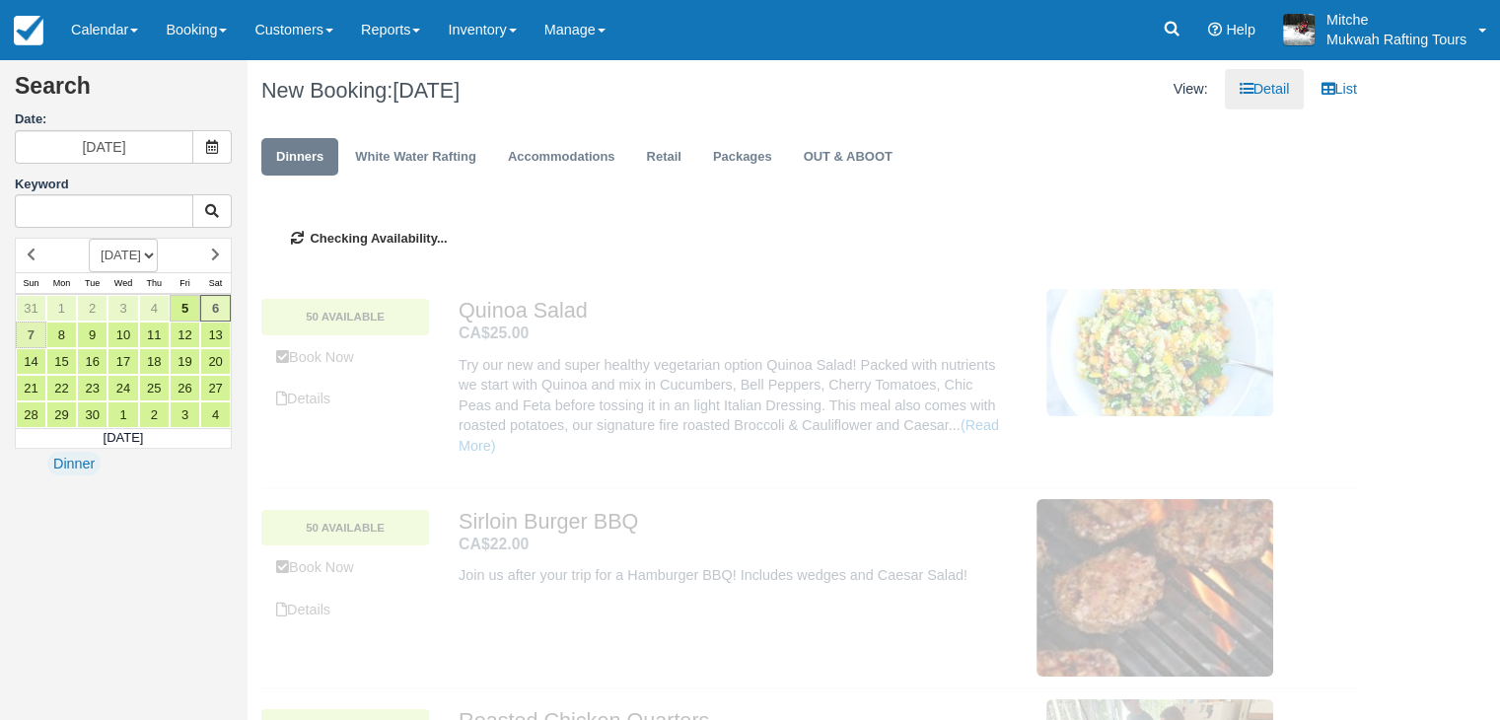
type input "[DATE]"
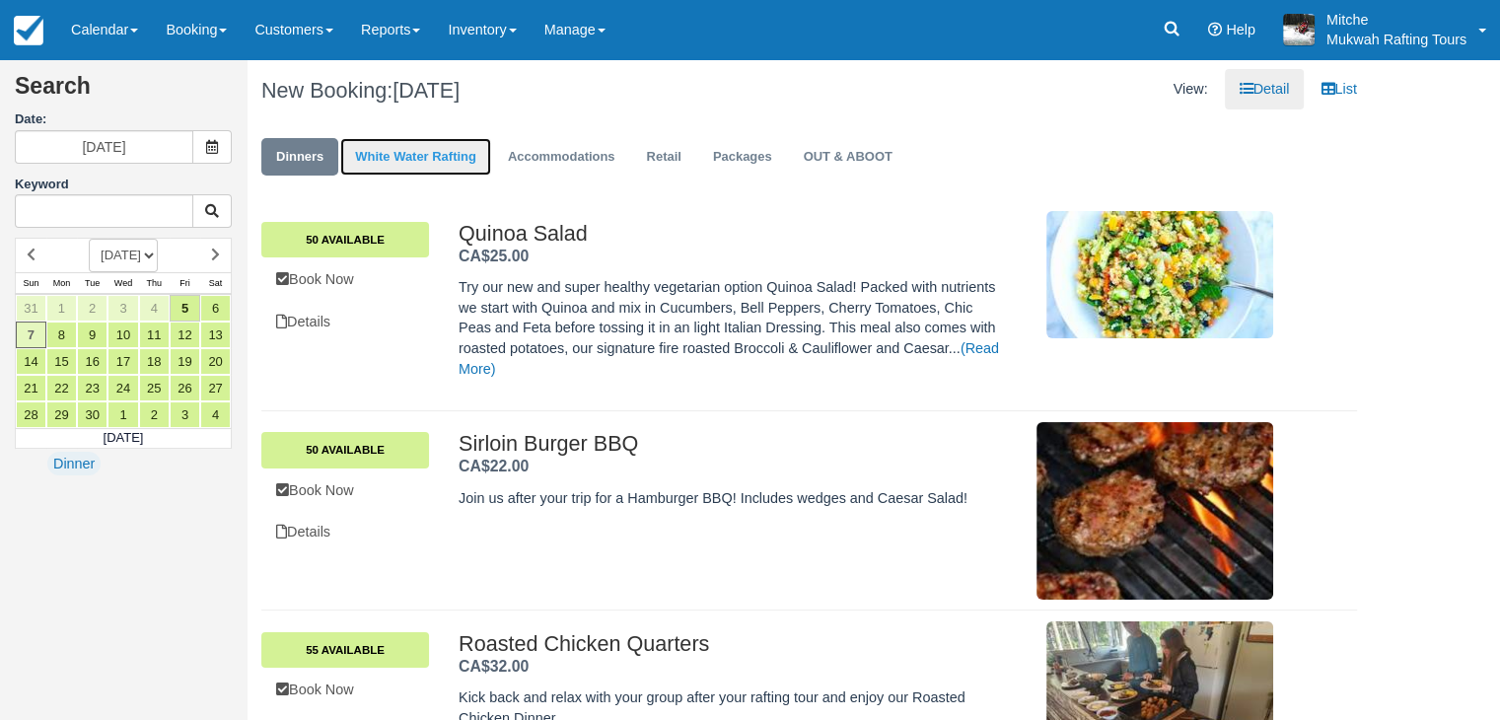
click at [436, 163] on link "White Water Rafting" at bounding box center [415, 157] width 151 height 38
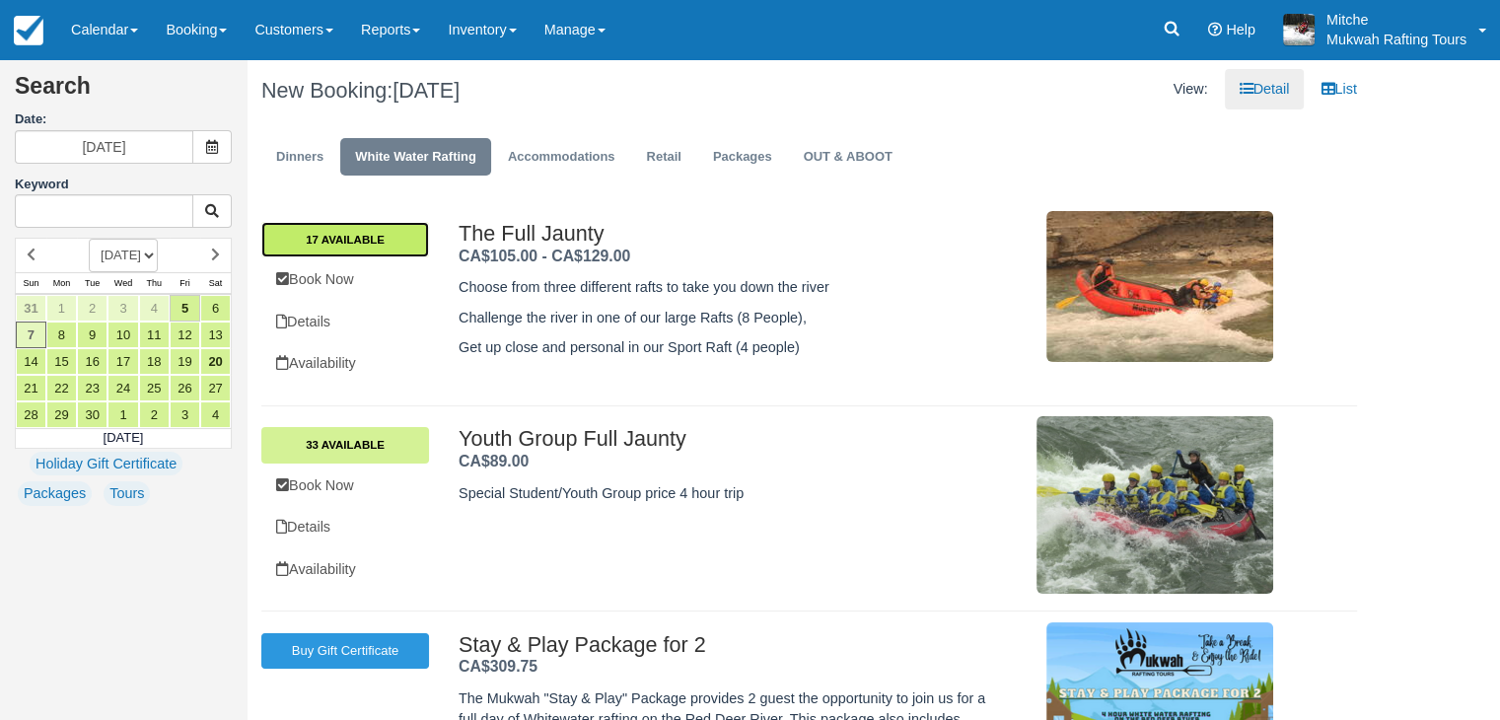
click at [365, 237] on link "17 Available" at bounding box center [345, 239] width 168 height 35
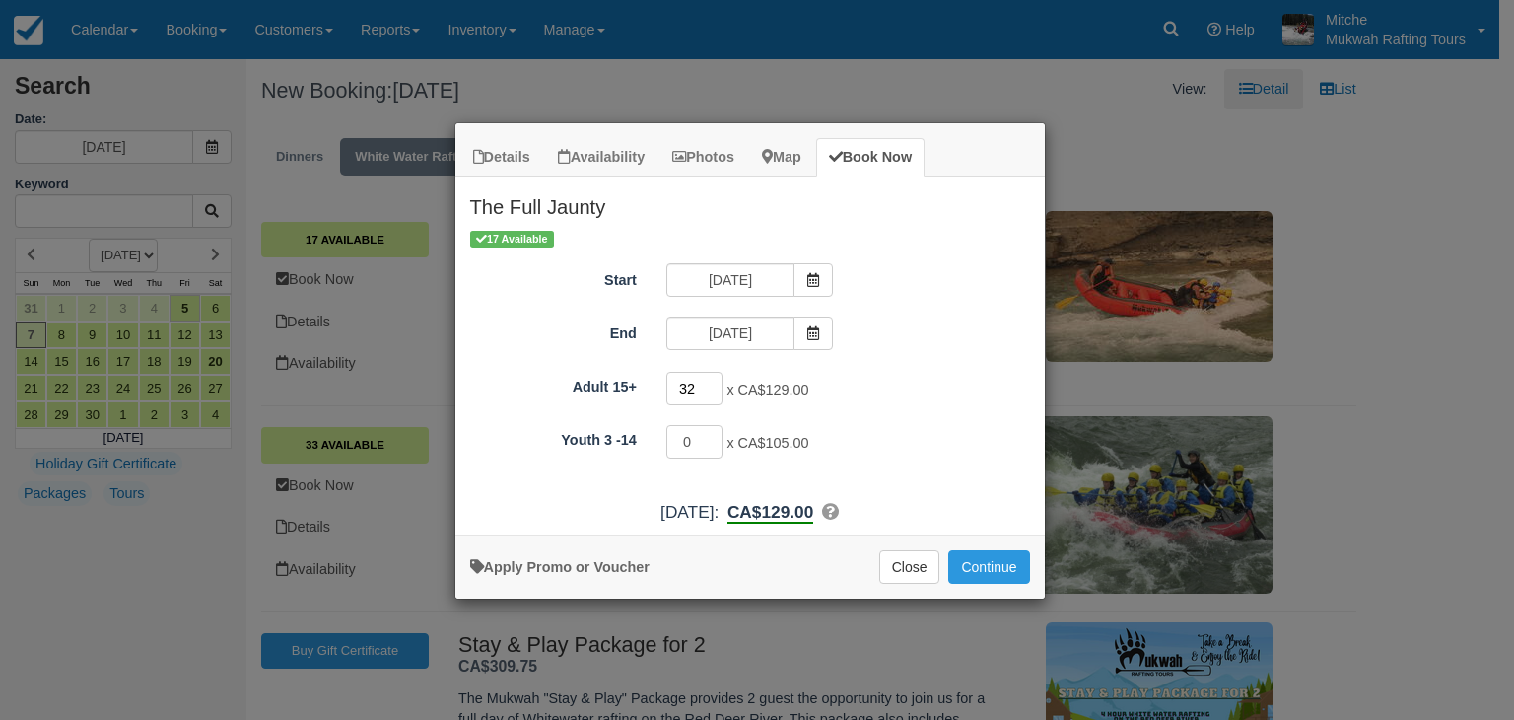
click at [715, 384] on input "32" at bounding box center [695, 389] width 57 height 34
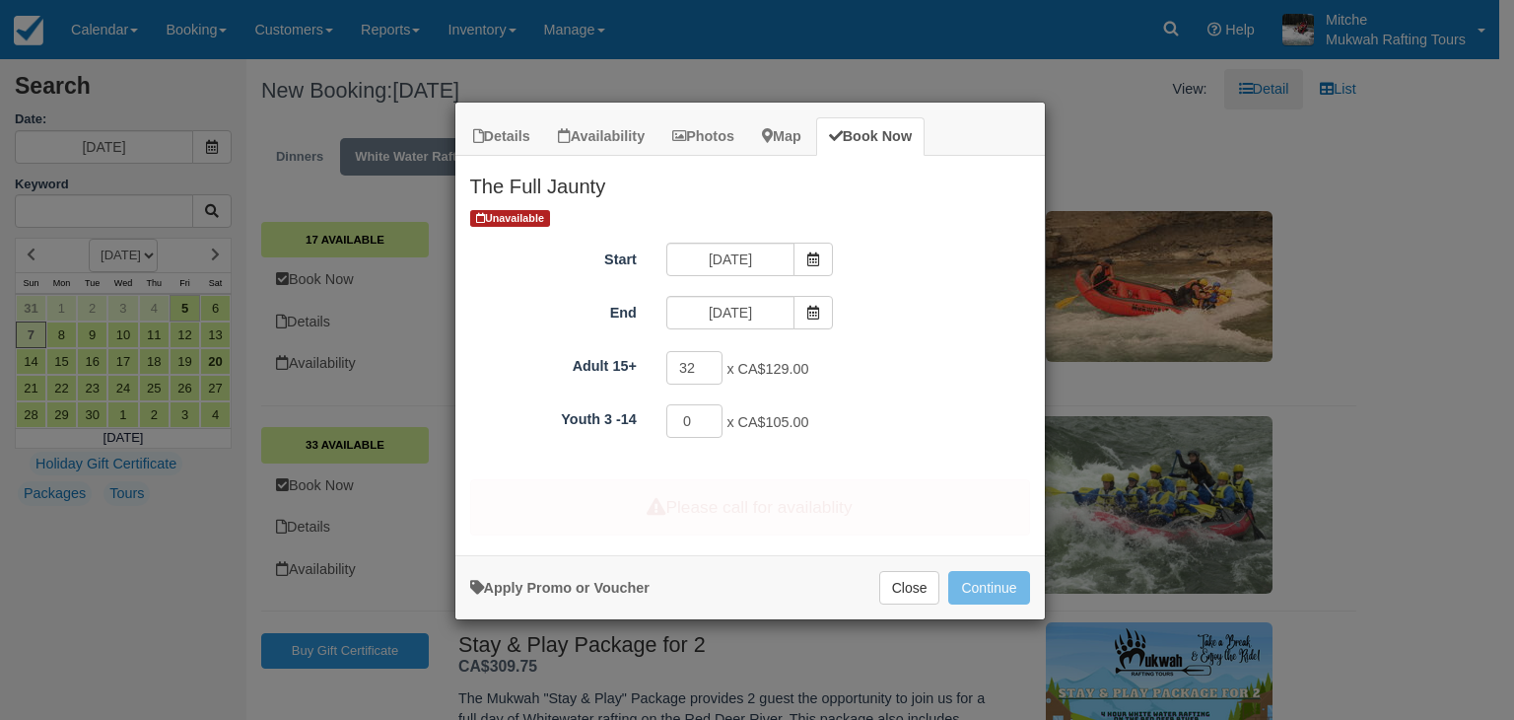
click at [714, 394] on div "Adult 15+ 32 x CA$129.00 Required.Maximum of 36 Youth 3 -14 0 x CA$105.00 Maxim…" at bounding box center [750, 395] width 560 height 92
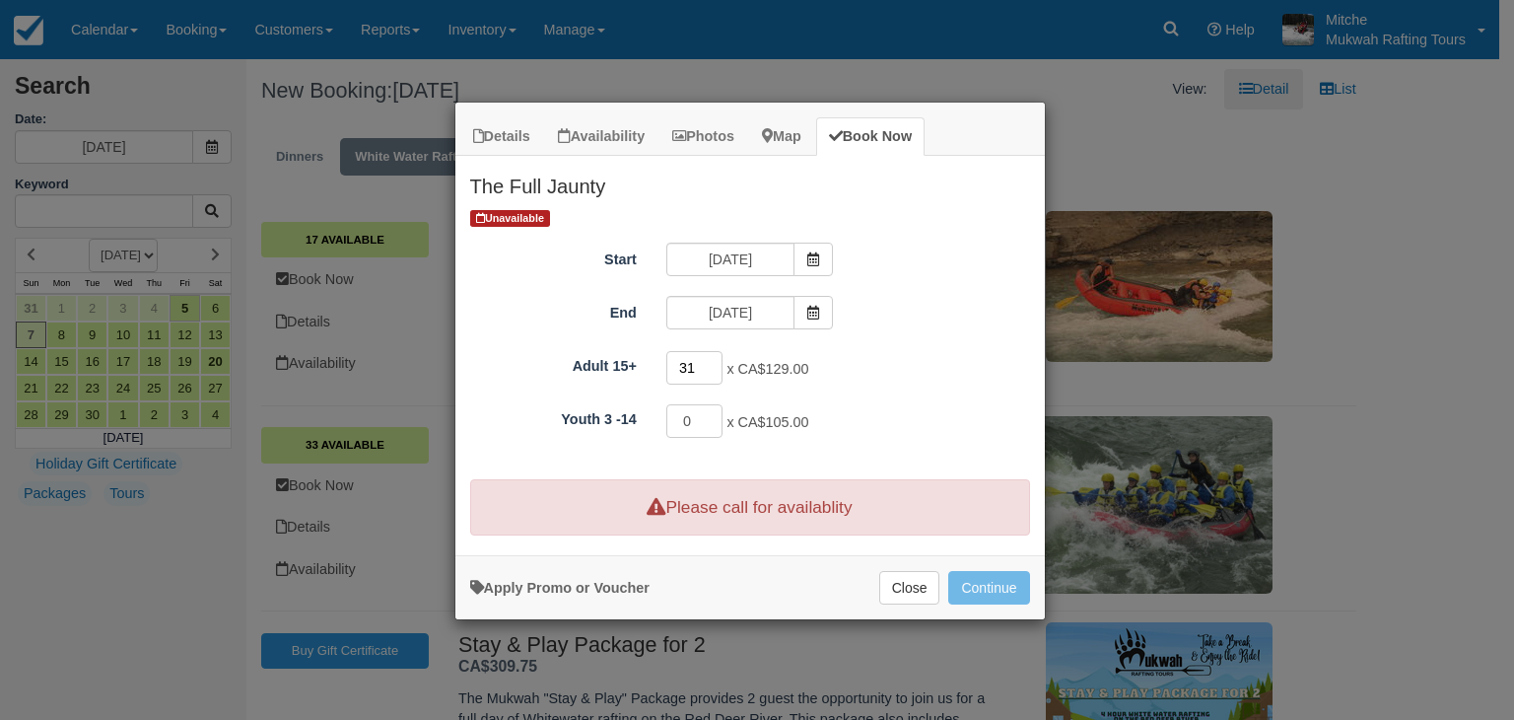
click at [709, 370] on input "31" at bounding box center [695, 368] width 57 height 34
click at [715, 372] on input "30" at bounding box center [695, 368] width 57 height 34
click at [715, 372] on input "29" at bounding box center [695, 368] width 57 height 34
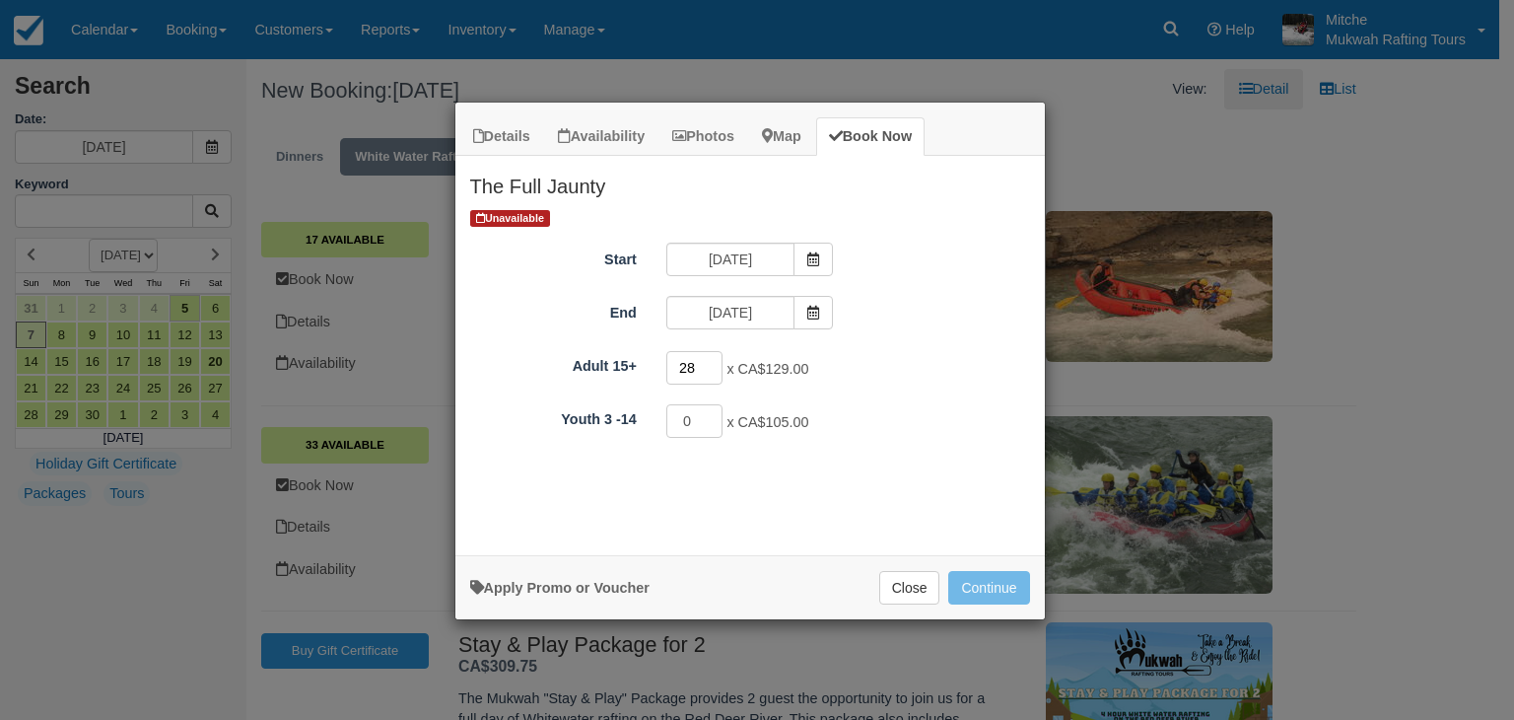
click at [715, 372] on input "28" at bounding box center [695, 368] width 57 height 34
click at [715, 372] on input "27" at bounding box center [695, 368] width 57 height 34
click at [715, 372] on input "26" at bounding box center [695, 368] width 57 height 34
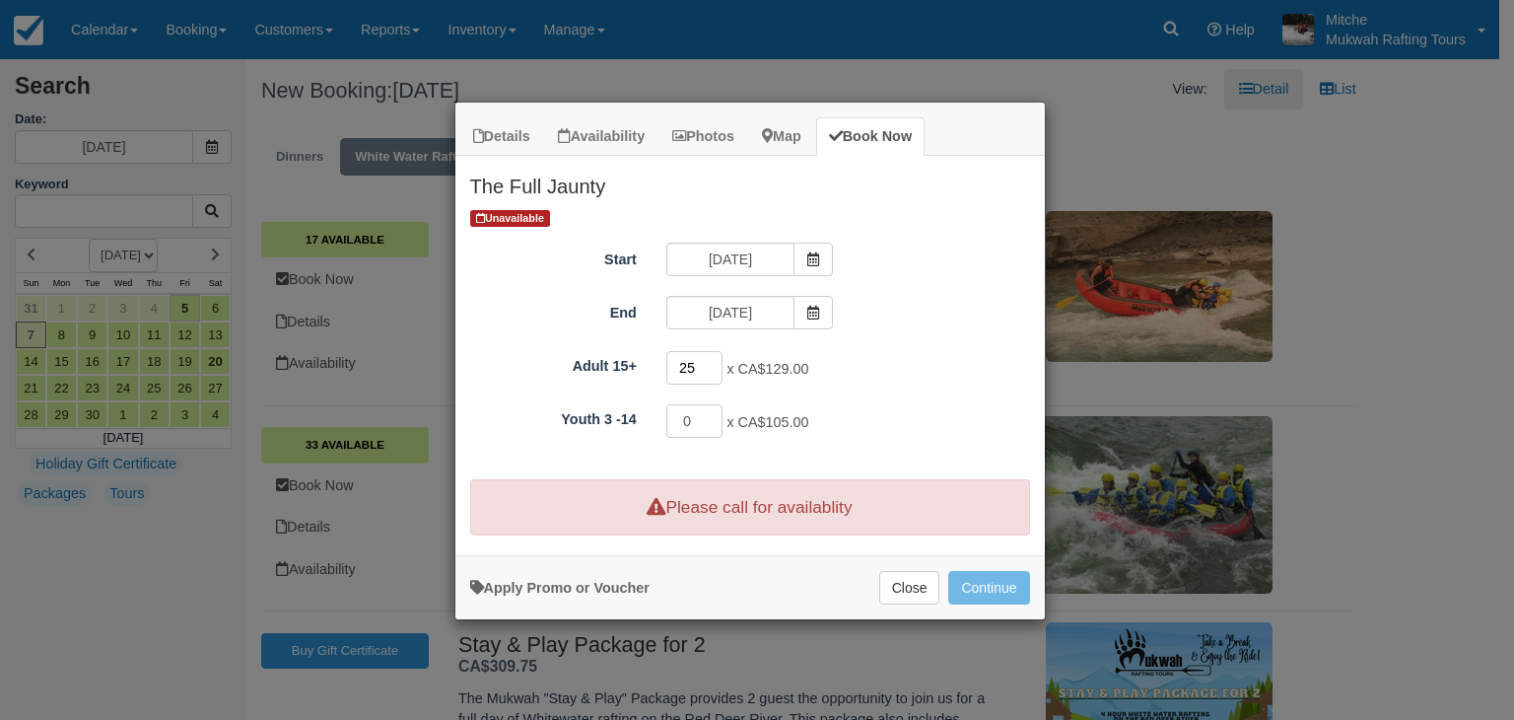
click at [714, 371] on input "25" at bounding box center [695, 368] width 57 height 34
click at [713, 371] on input "24" at bounding box center [695, 368] width 57 height 34
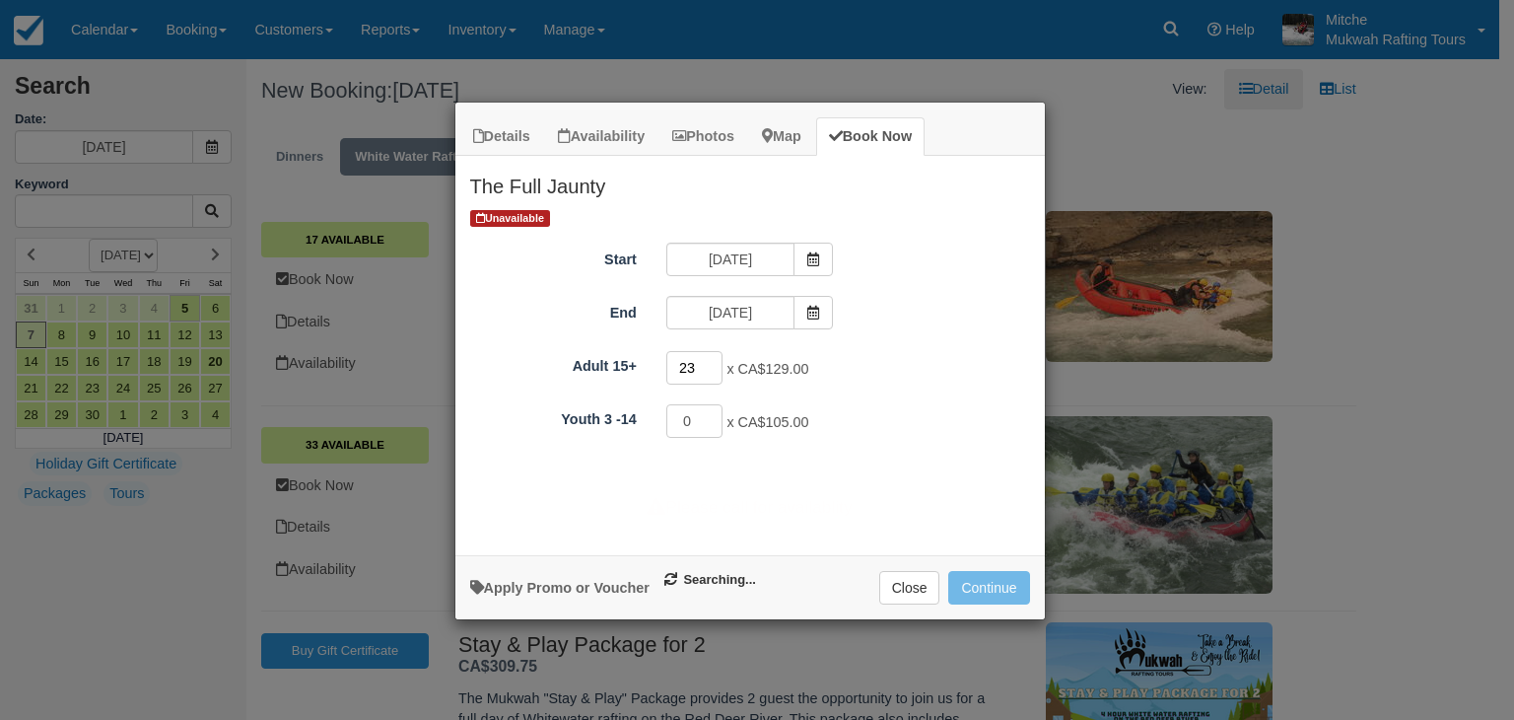
click at [712, 371] on input "23" at bounding box center [695, 368] width 57 height 34
click at [712, 371] on input "22" at bounding box center [695, 368] width 57 height 34
click at [711, 371] on input "21" at bounding box center [695, 368] width 57 height 34
click at [711, 371] on input "20" at bounding box center [695, 368] width 57 height 34
click at [711, 371] on input "19" at bounding box center [695, 368] width 57 height 34
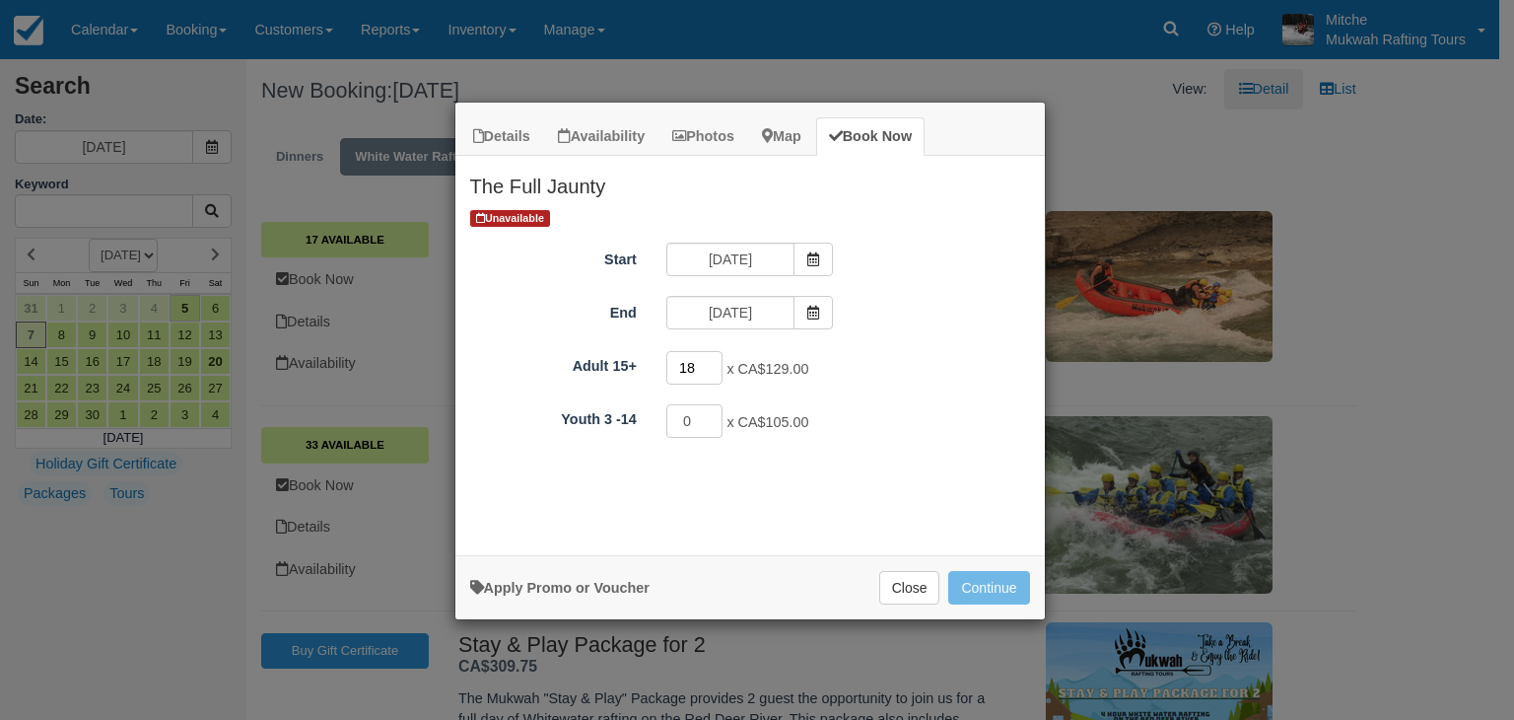
click at [711, 371] on input "18" at bounding box center [695, 368] width 57 height 34
click at [711, 371] on input "17" at bounding box center [695, 368] width 57 height 34
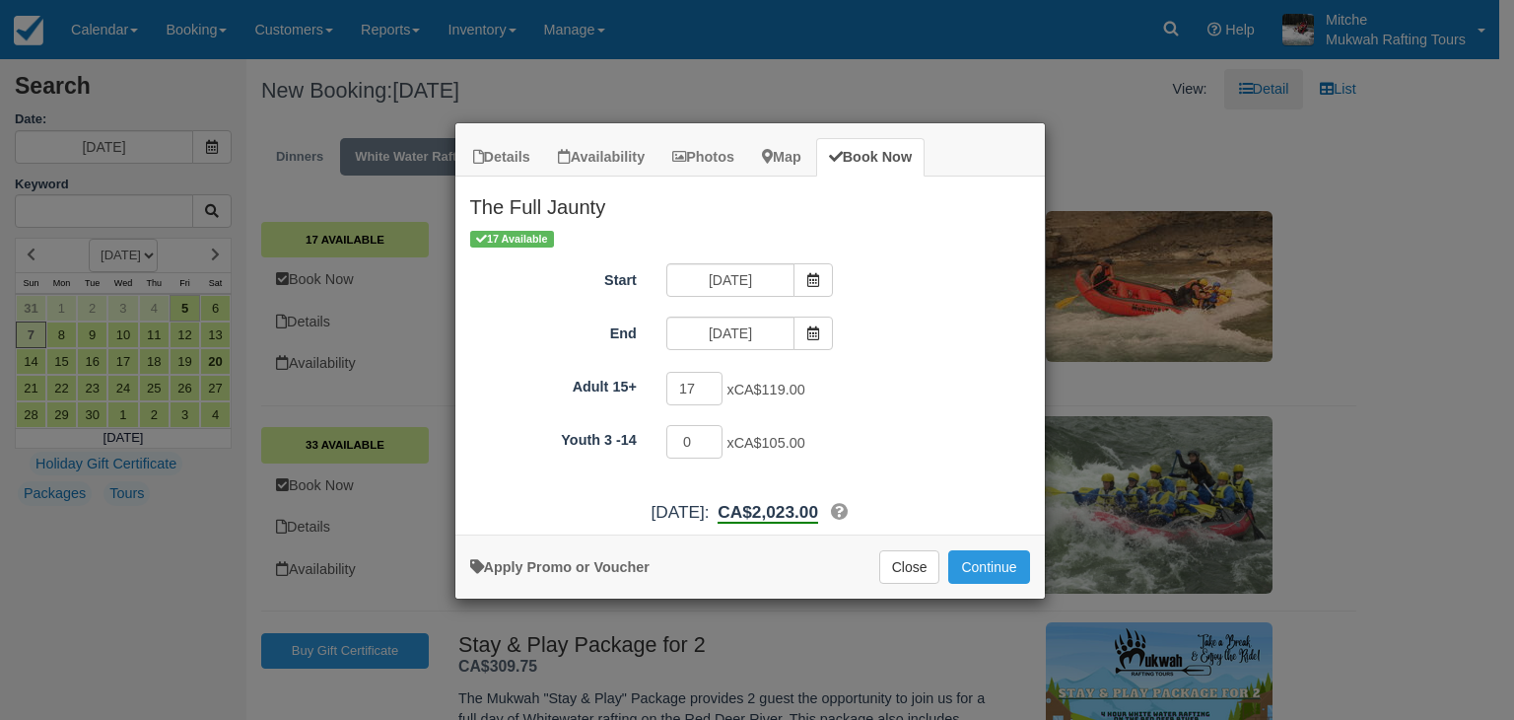
click at [921, 347] on div "End 09/07/25" at bounding box center [751, 336] width 590 height 38
click at [714, 385] on input "18" at bounding box center [695, 389] width 57 height 34
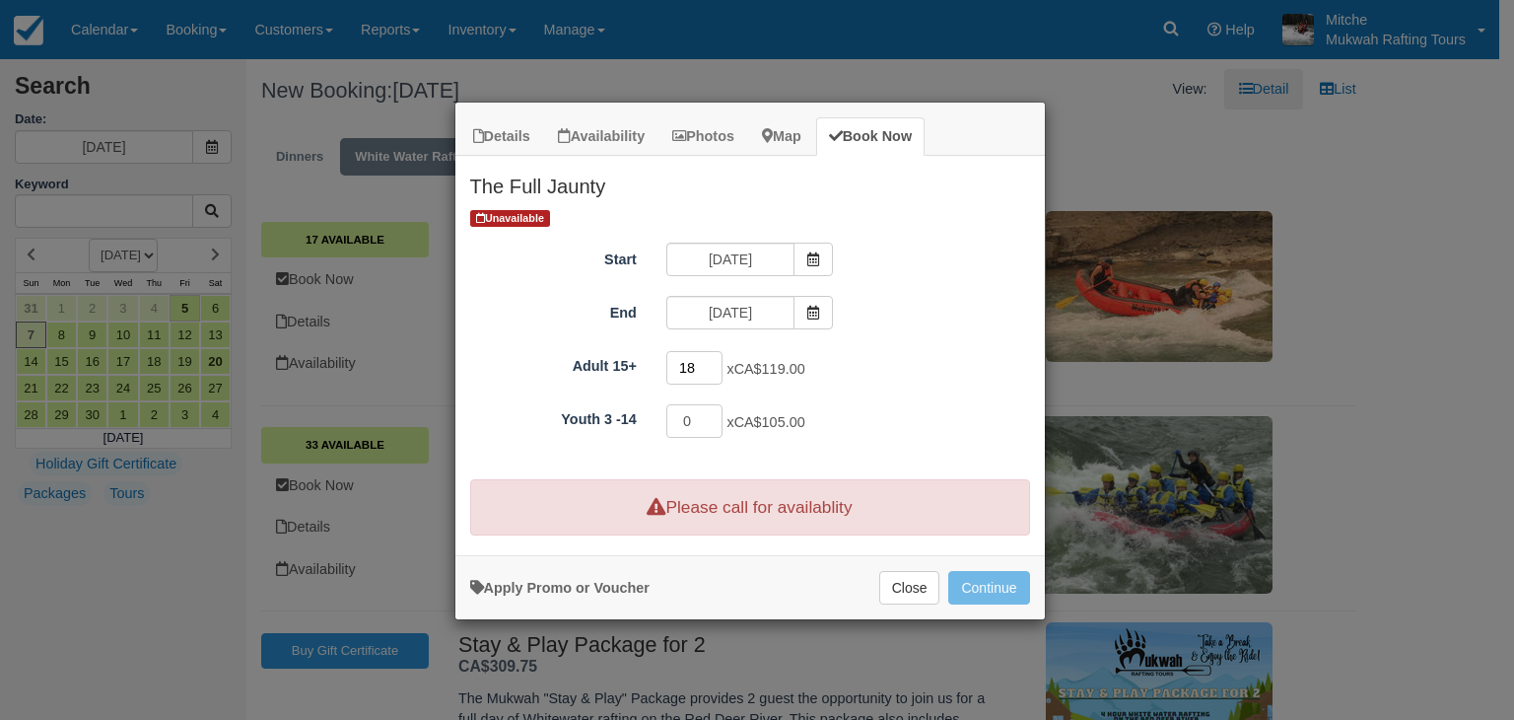
click at [715, 377] on input "18" at bounding box center [695, 368] width 57 height 34
type input "17"
click at [716, 373] on input "17" at bounding box center [695, 368] width 57 height 34
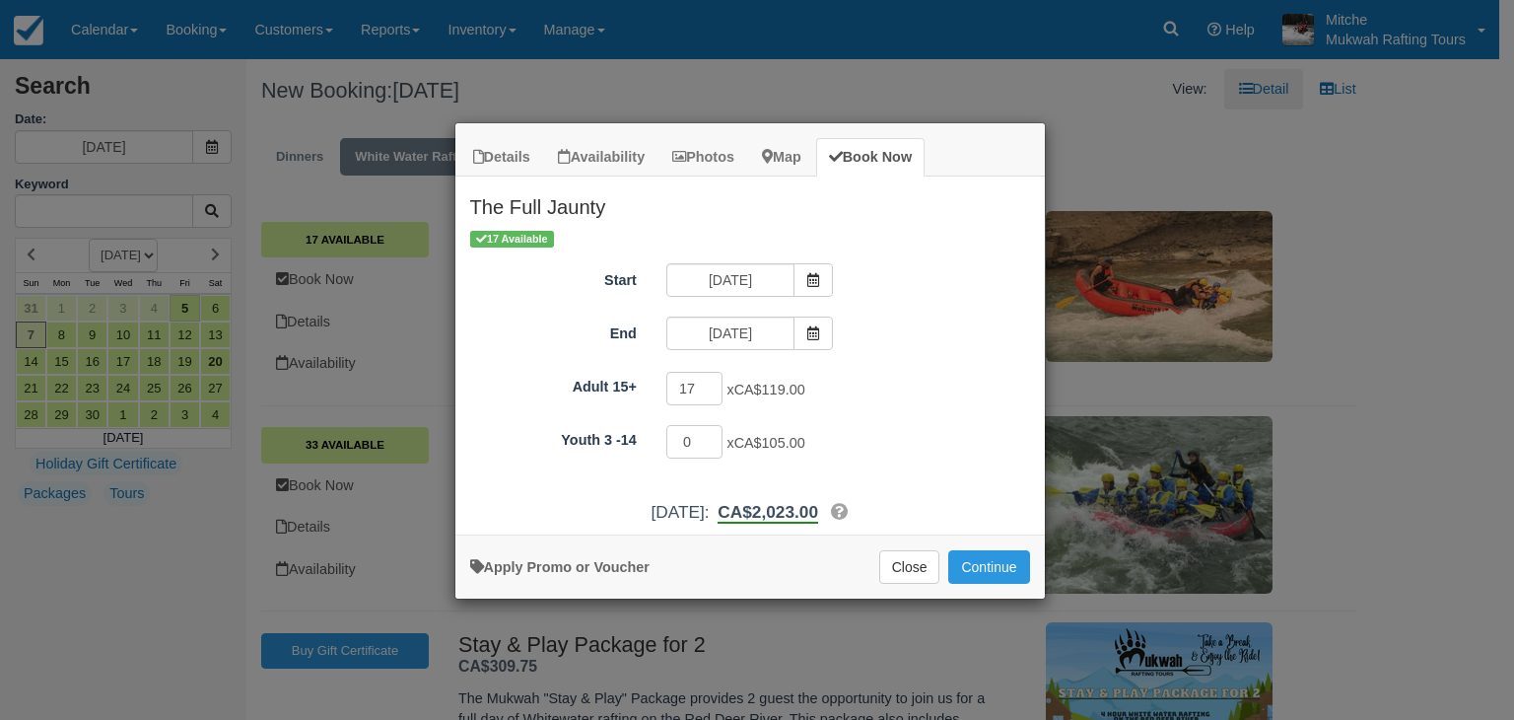
click at [923, 334] on div "End 09/07/25" at bounding box center [751, 336] width 590 height 38
click at [1003, 558] on button "Continue" at bounding box center [989, 567] width 81 height 34
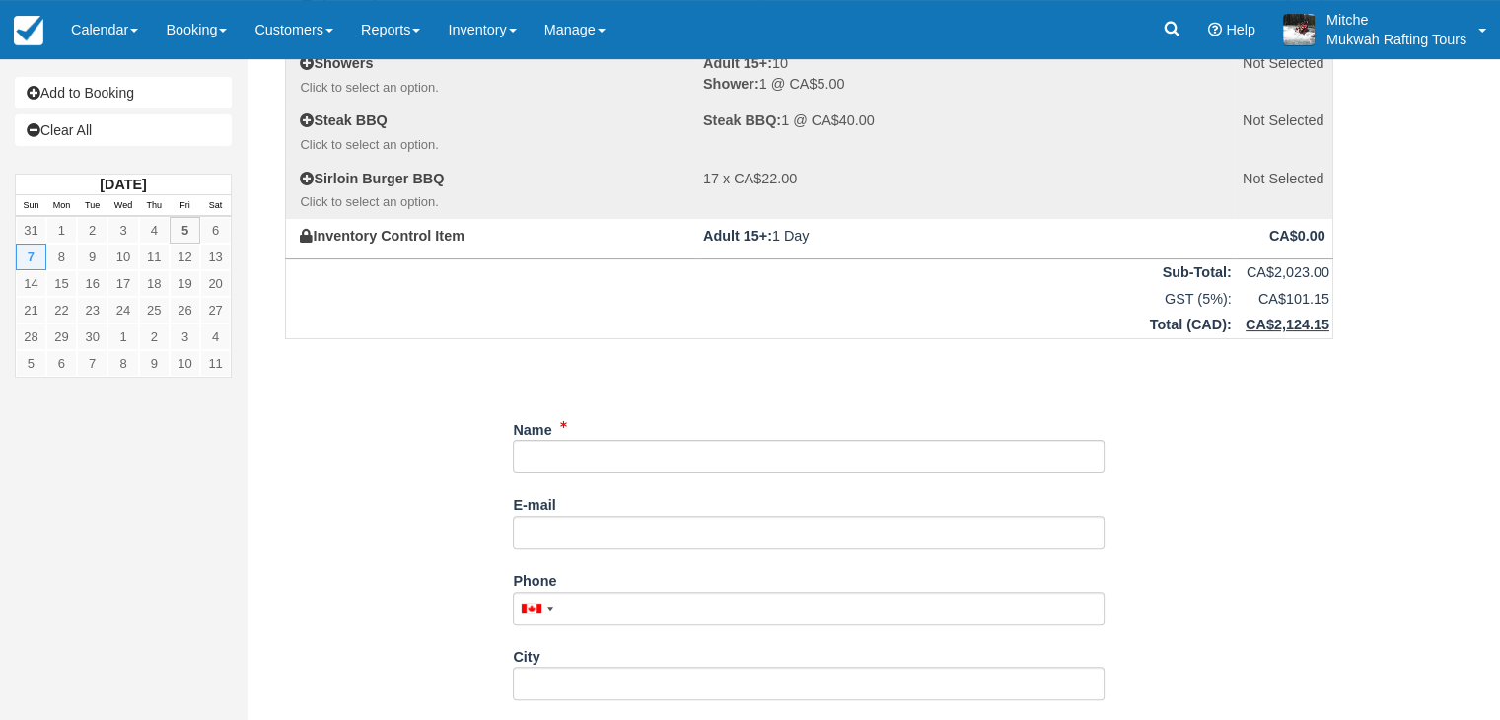
scroll to position [493, 0]
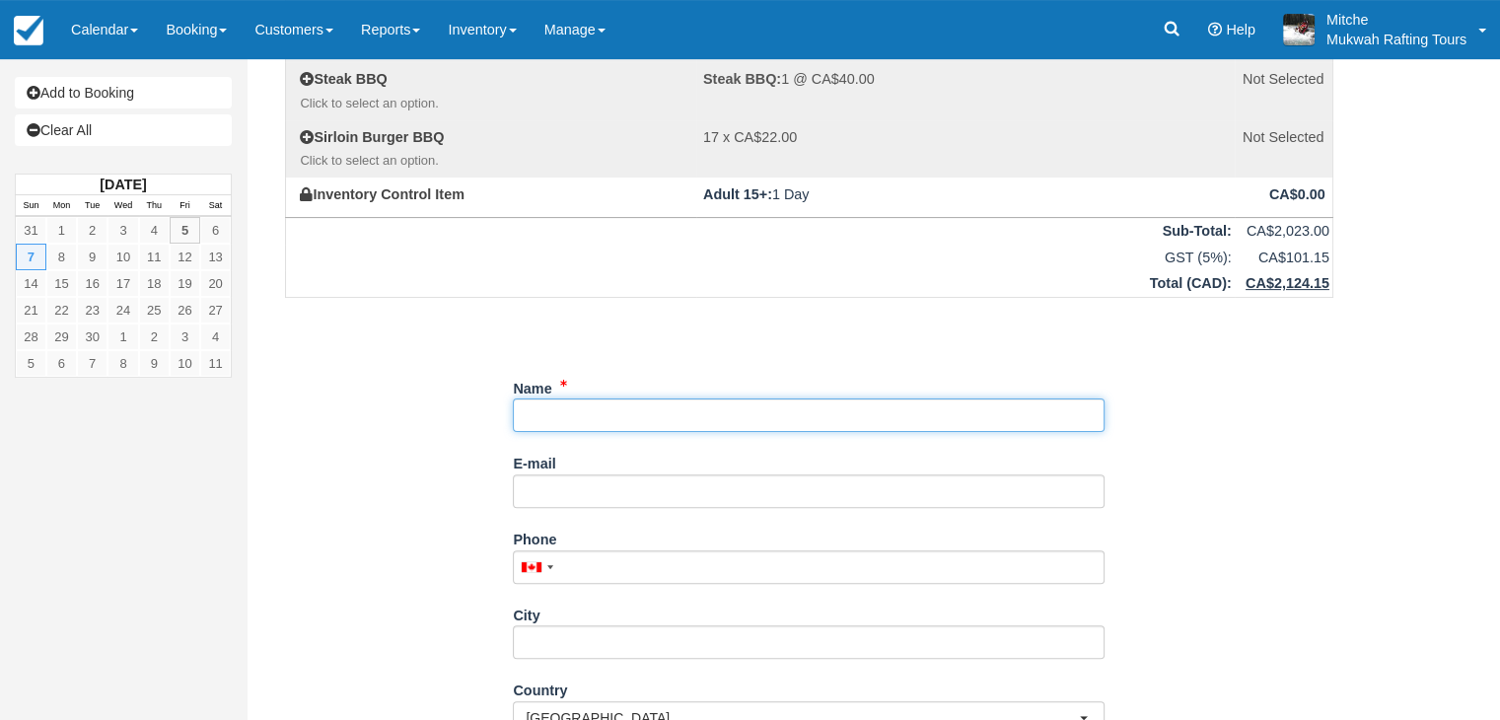
click at [572, 411] on input "Name" at bounding box center [809, 415] width 592 height 34
type input "[PERSON_NAME]"
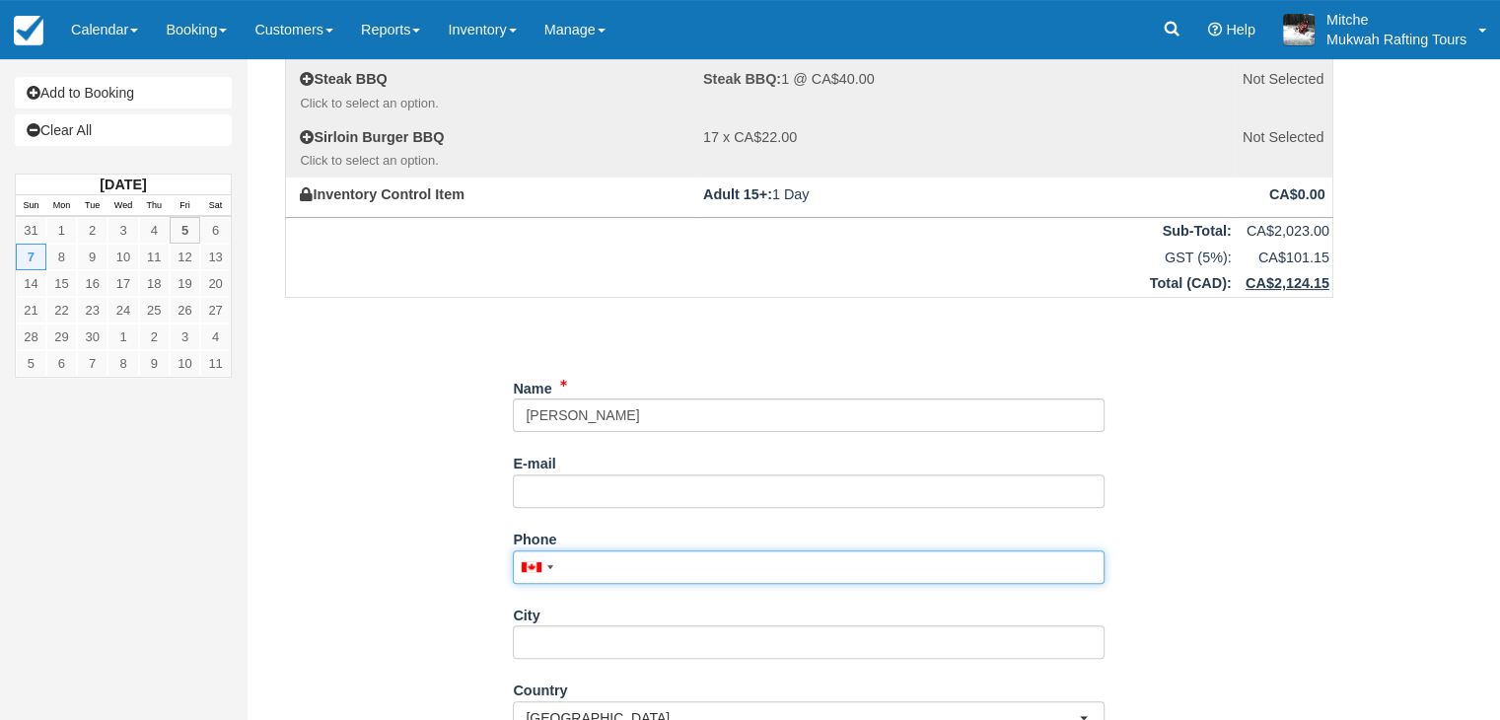
click at [611, 562] on input "Phone" at bounding box center [809, 567] width 592 height 34
click at [632, 569] on input "Phone" at bounding box center [809, 567] width 592 height 34
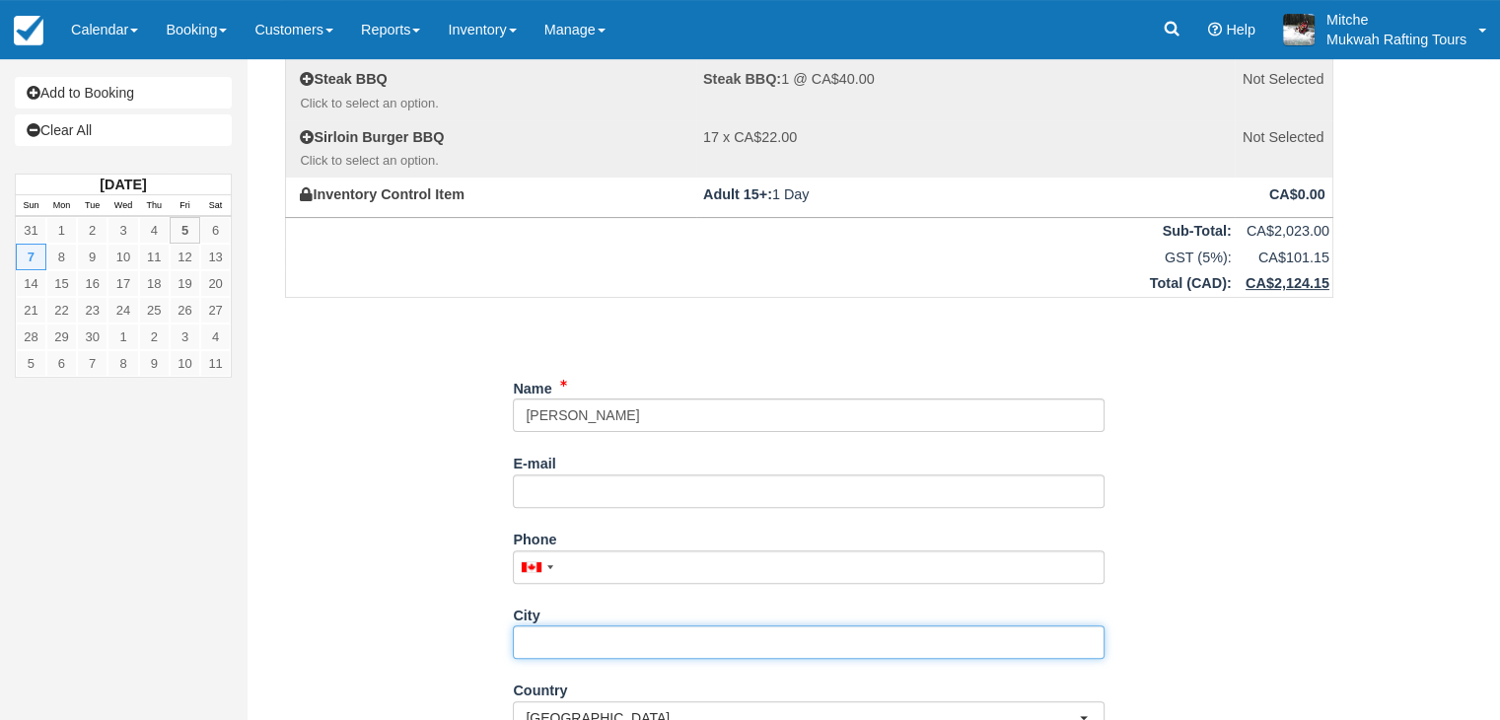
click at [606, 656] on input "City" at bounding box center [809, 642] width 592 height 34
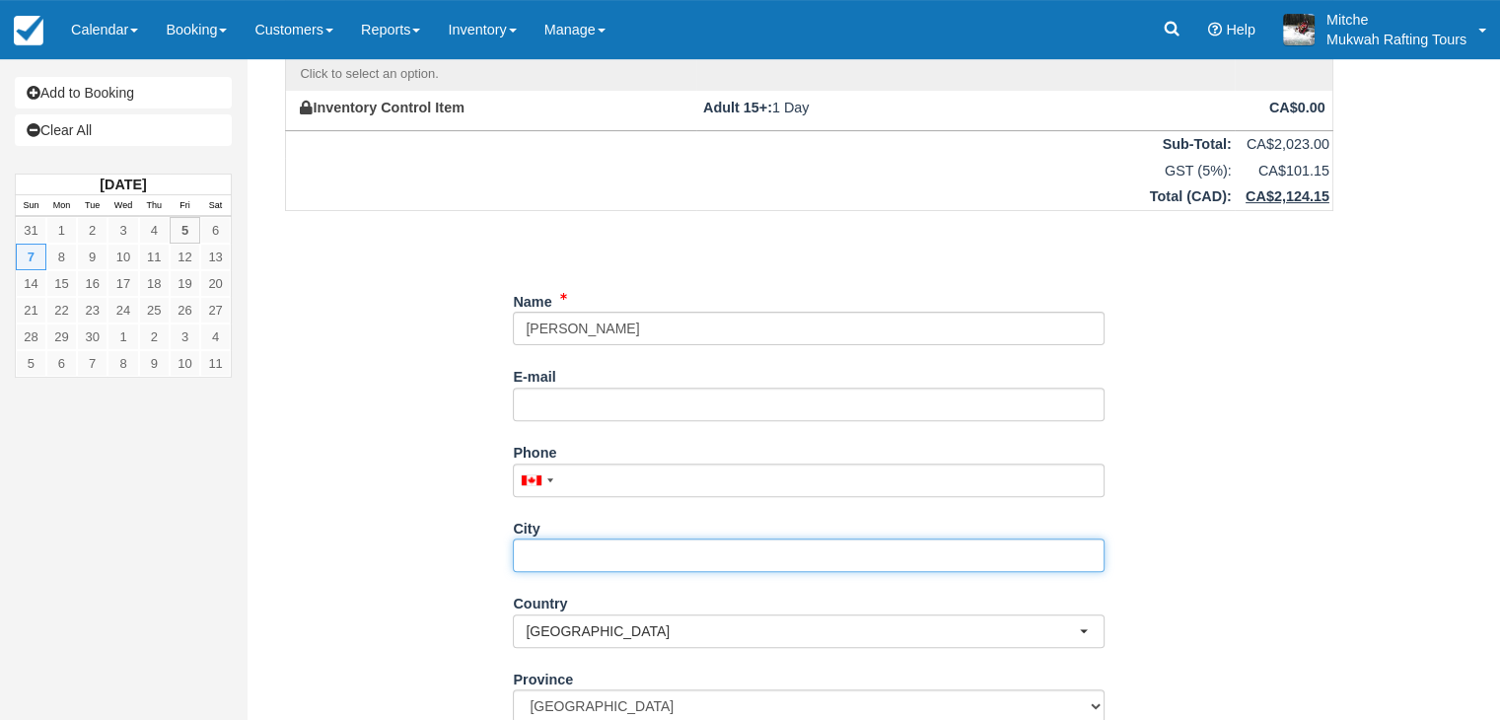
scroll to position [690, 0]
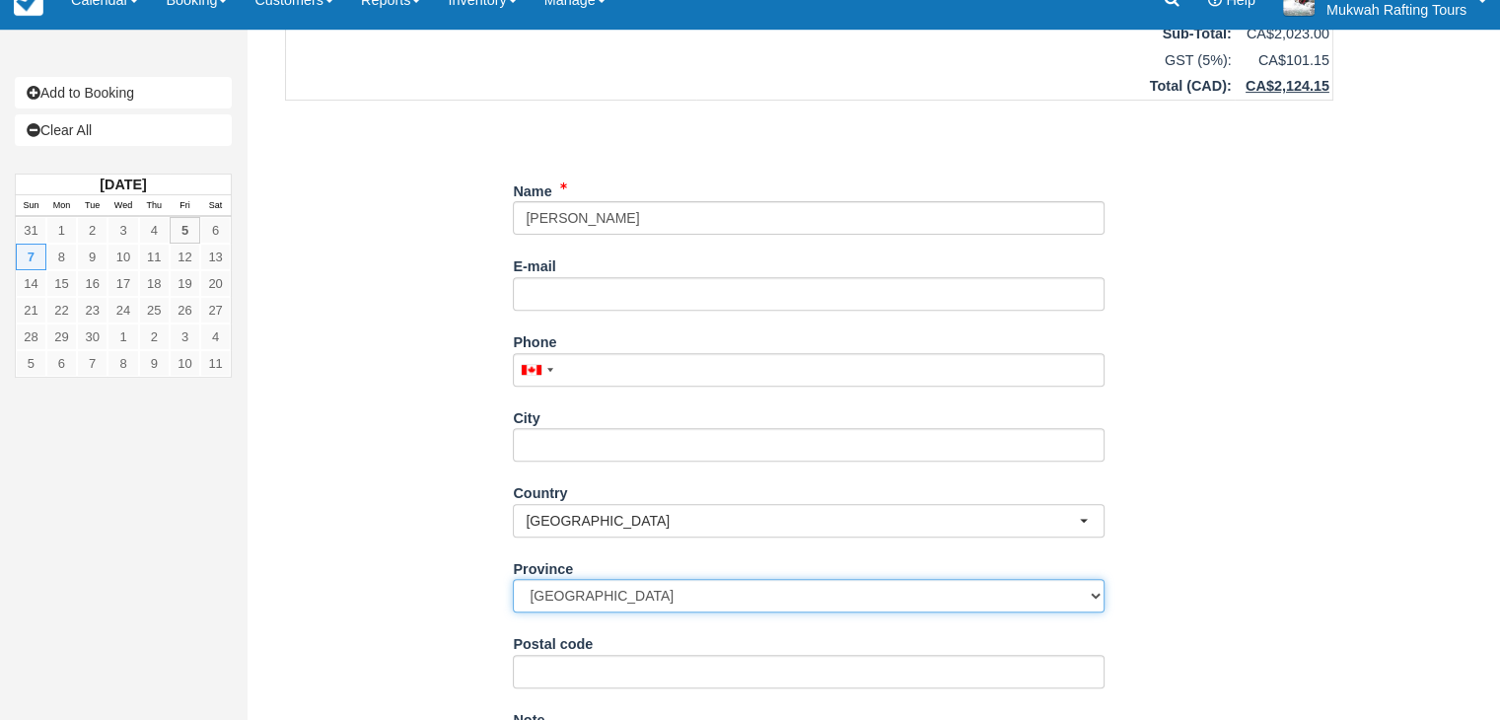
click at [624, 604] on select "Alberta British Columbia Manitoba New Brunswick Newfoundland and Labrador North…" at bounding box center [809, 596] width 592 height 34
select select "AB"
click at [513, 579] on select "Alberta British Columbia Manitoba New Brunswick Newfoundland and Labrador North…" at bounding box center [809, 596] width 592 height 34
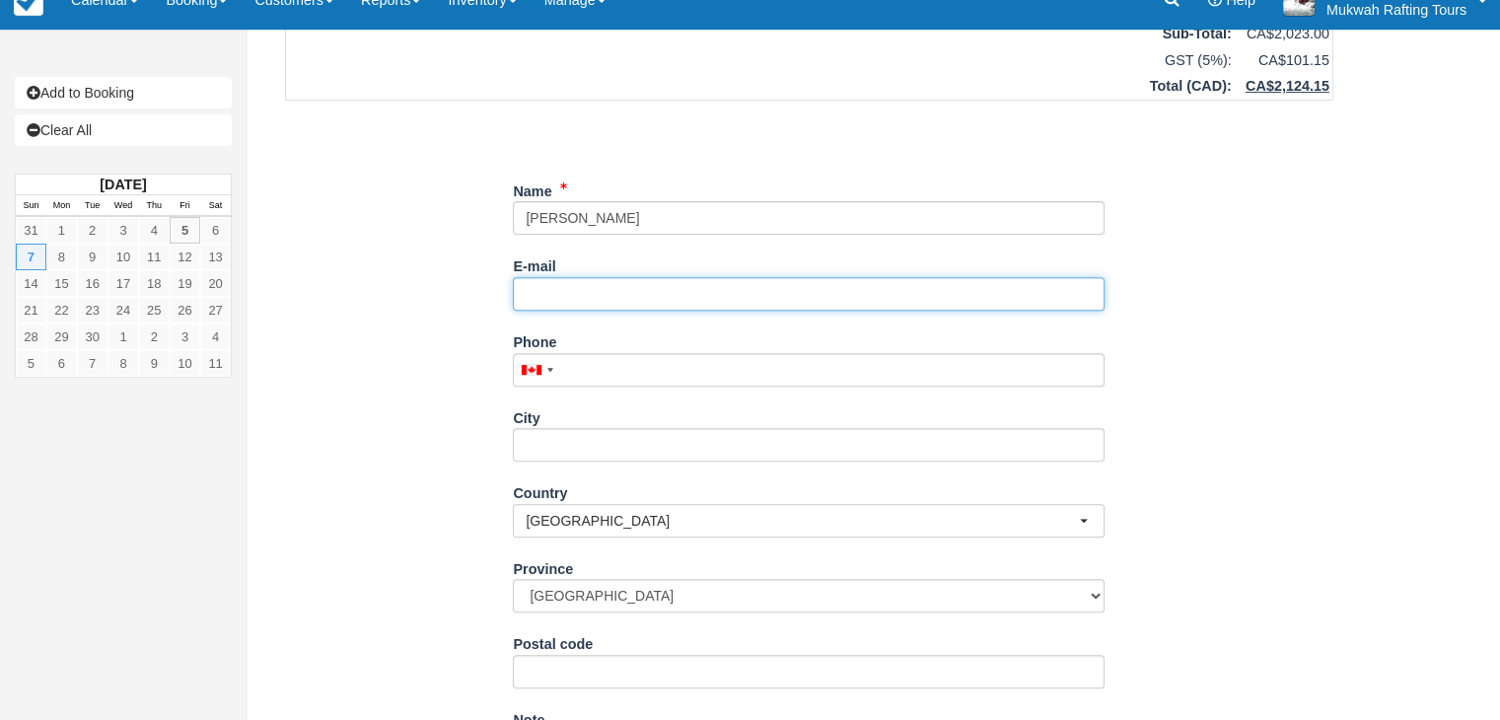
click at [650, 306] on input "E-mail" at bounding box center [809, 294] width 592 height 34
type input "[EMAIL_ADDRESS][DOMAIN_NAME]"
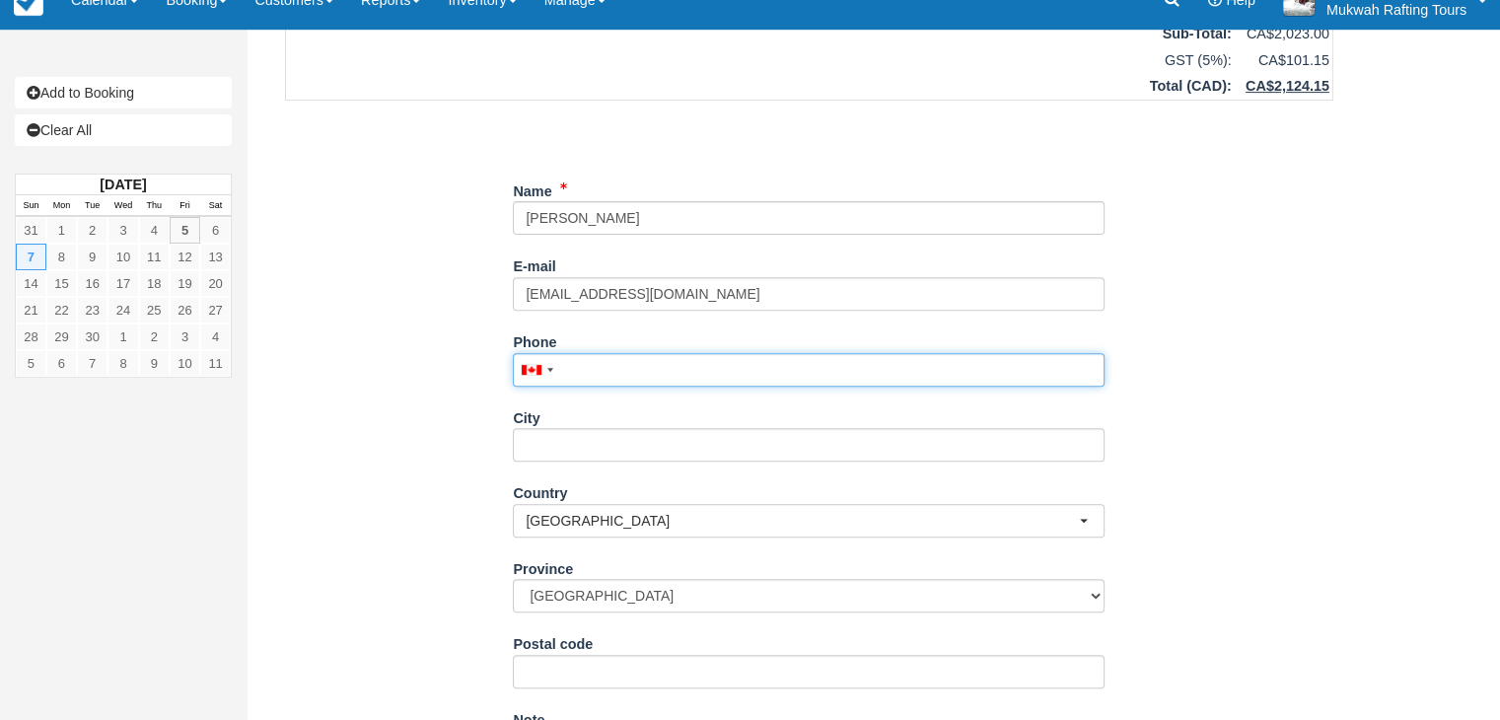
click at [683, 382] on input "Phone" at bounding box center [809, 370] width 592 height 34
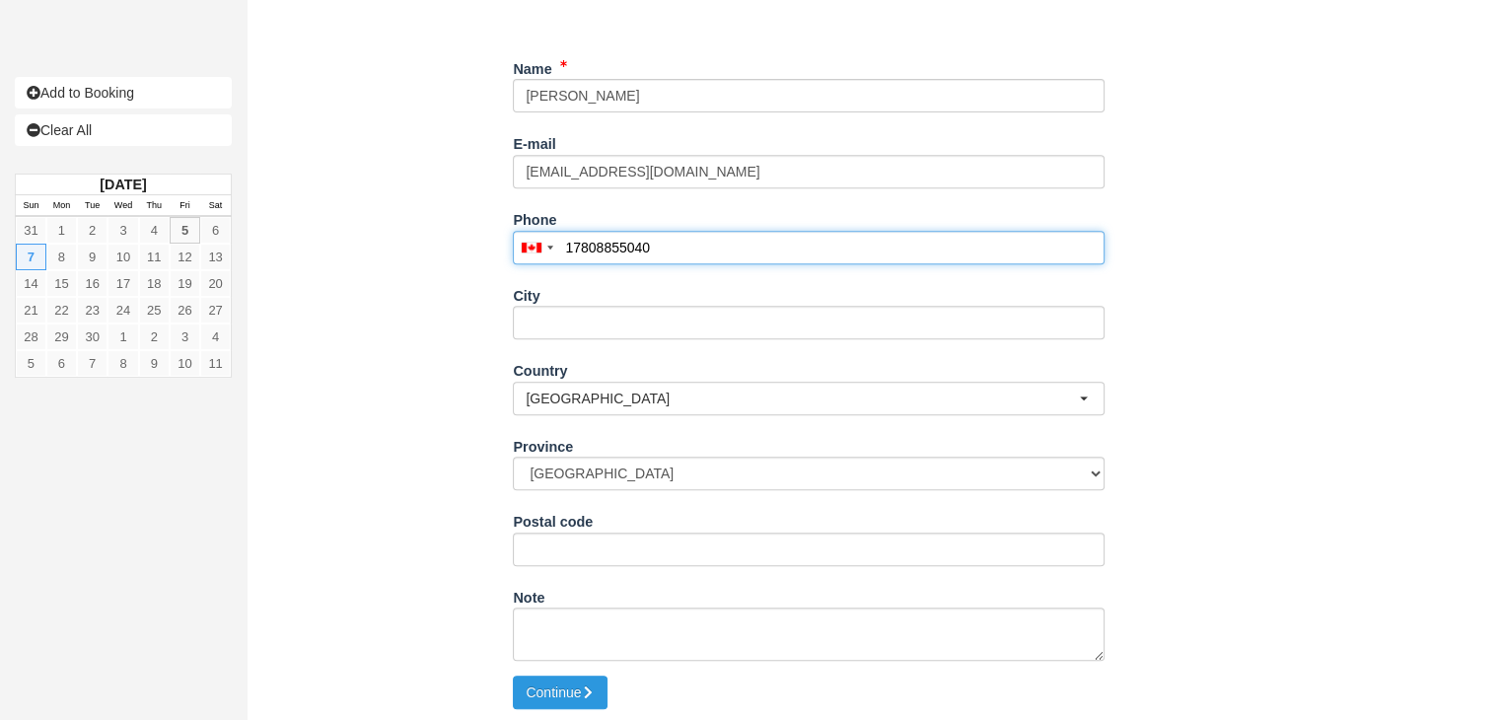
scroll to position [815, 0]
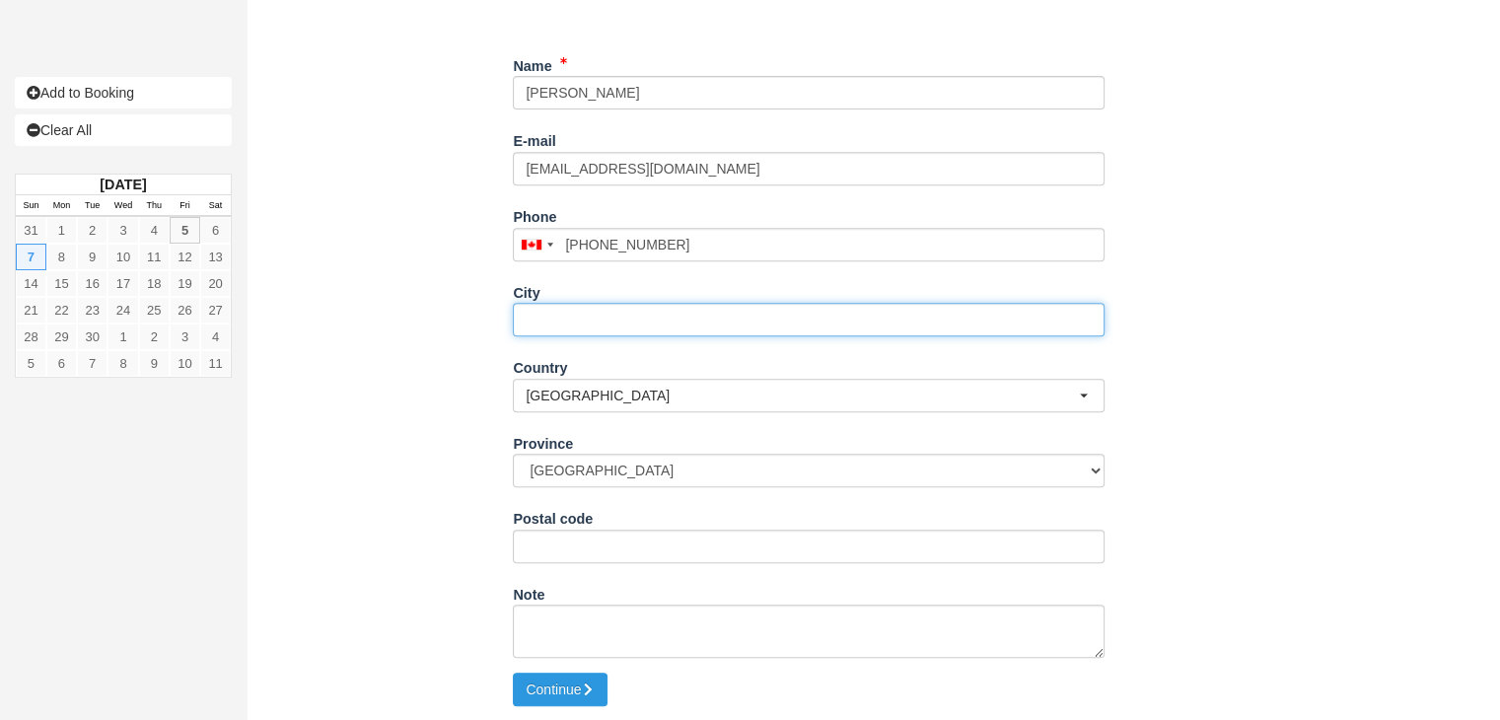
click at [655, 316] on input "City" at bounding box center [809, 320] width 592 height 34
click at [634, 326] on input "City" at bounding box center [809, 320] width 592 height 34
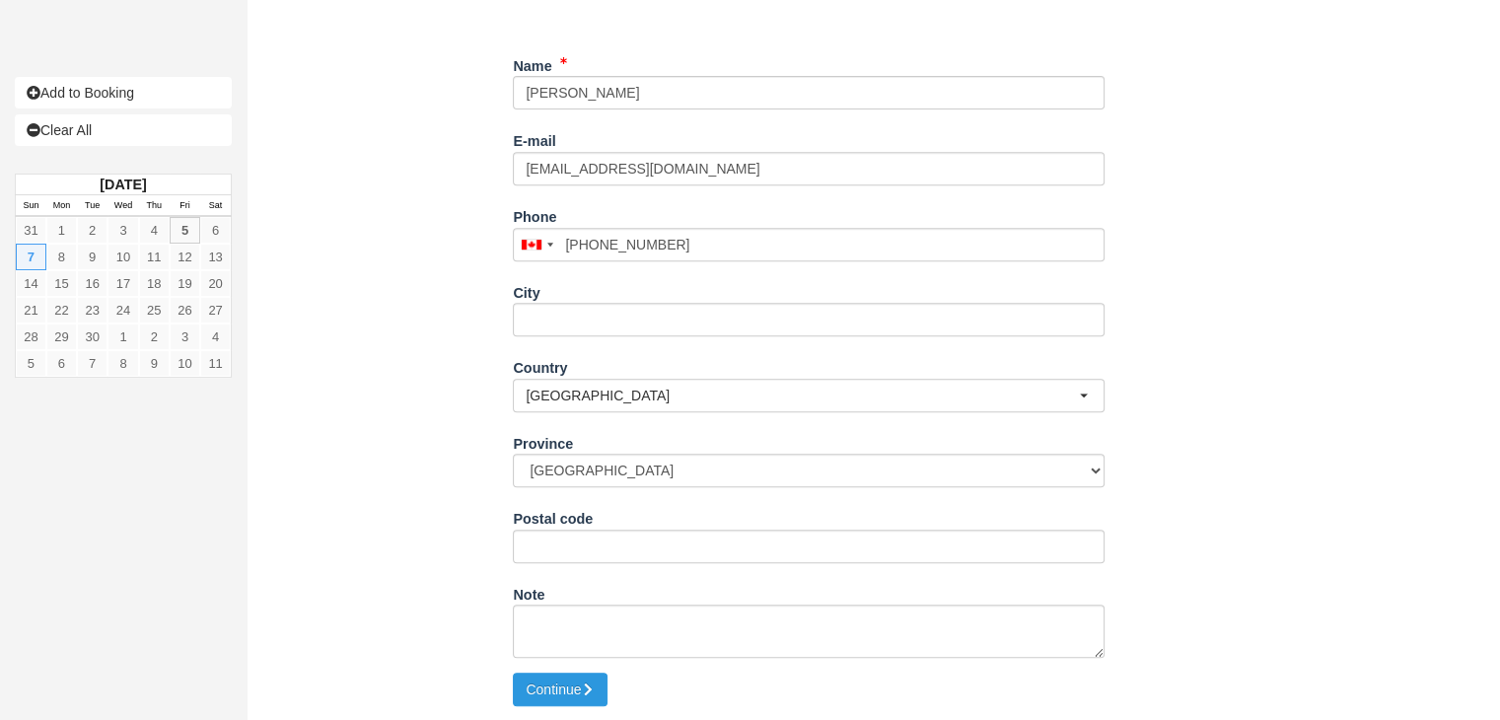
click at [576, 685] on button "Continue" at bounding box center [560, 689] width 95 height 34
type input "+17808855040"
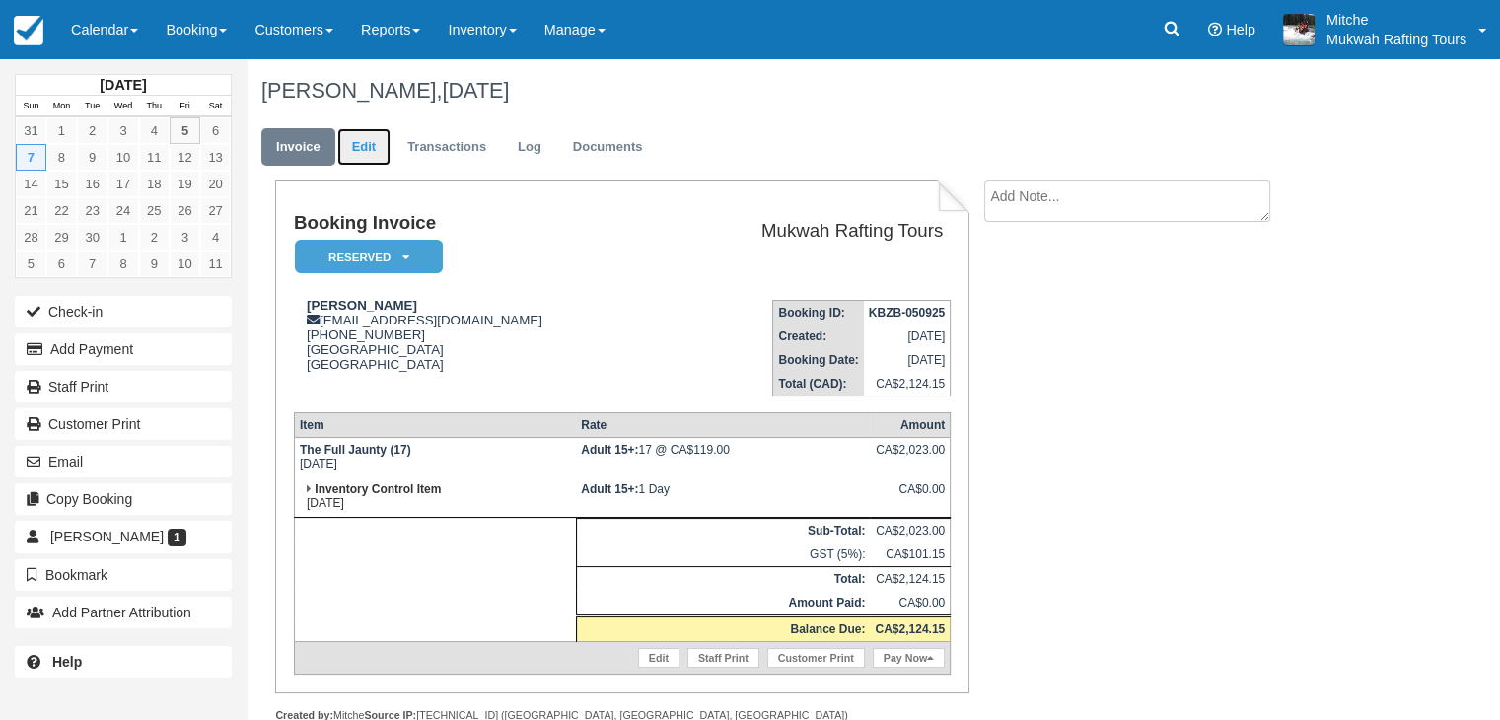
click at [385, 145] on link "Edit" at bounding box center [363, 147] width 53 height 38
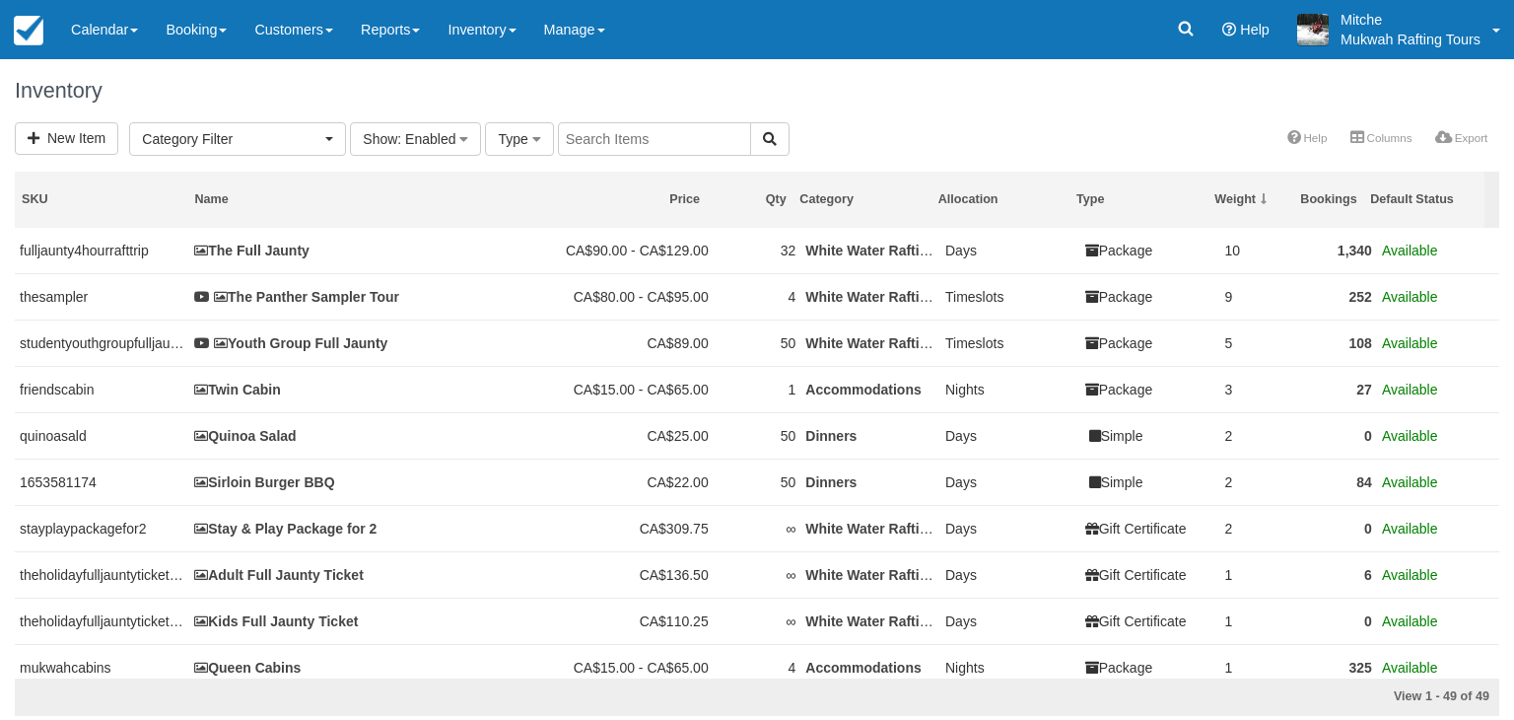
select select
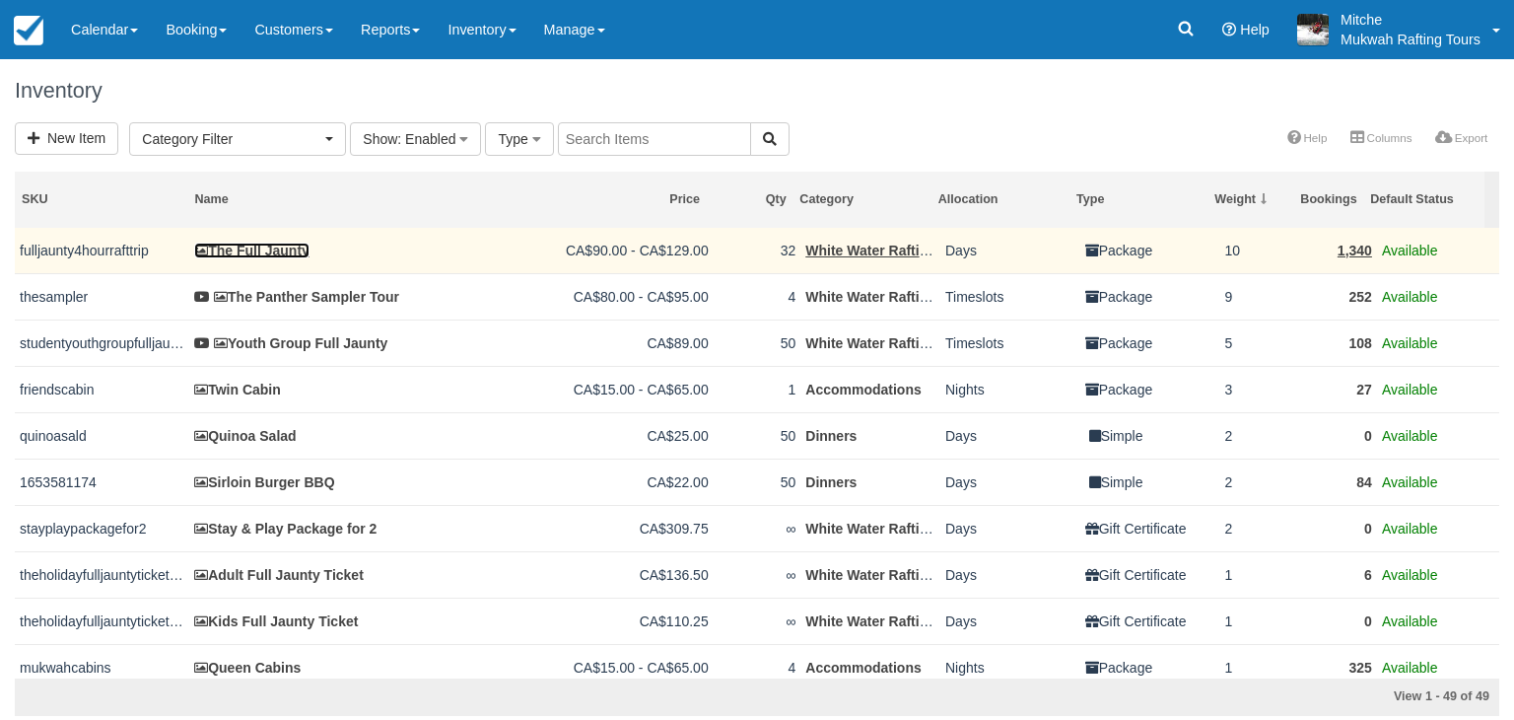
click at [260, 248] on link "The Full Jaunty" at bounding box center [251, 251] width 115 height 16
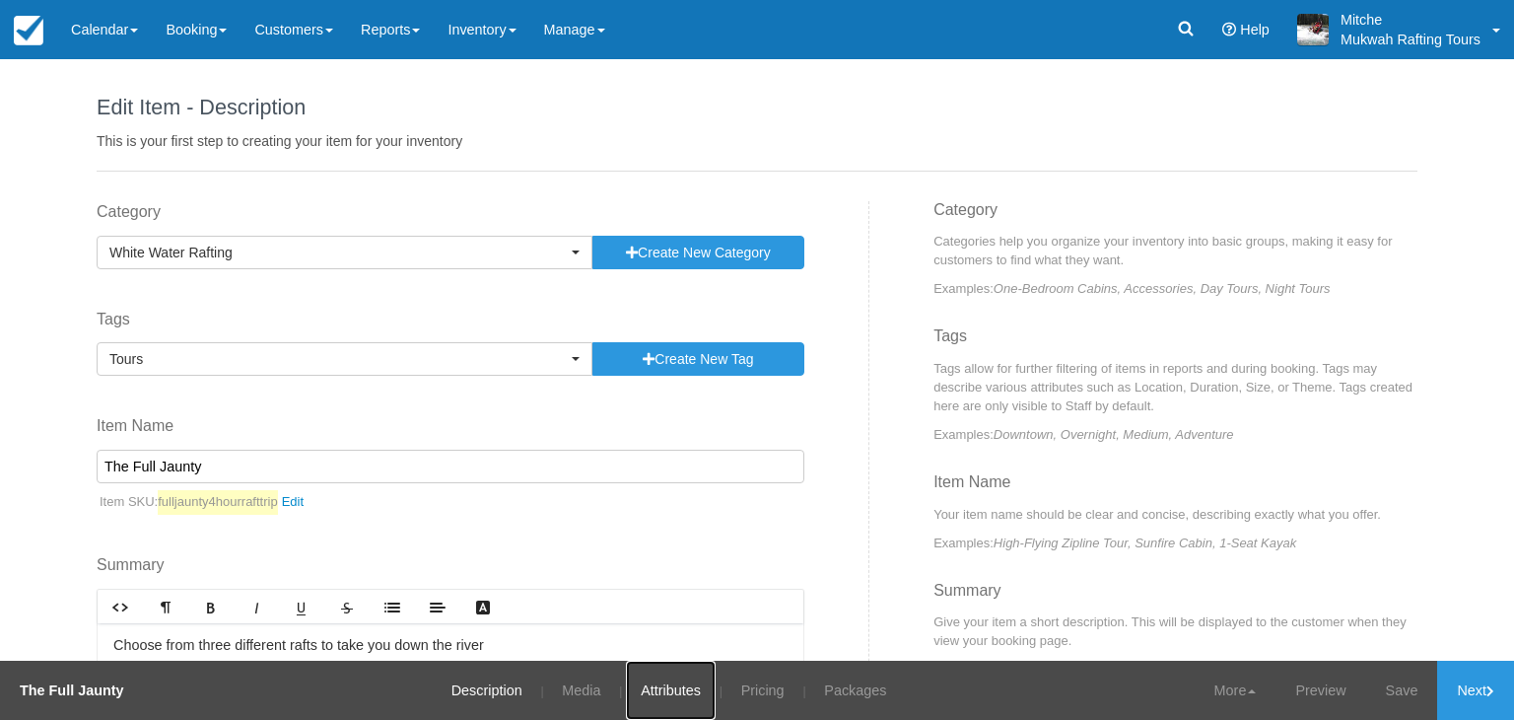
click at [679, 696] on link "Attributes" at bounding box center [671, 690] width 90 height 59
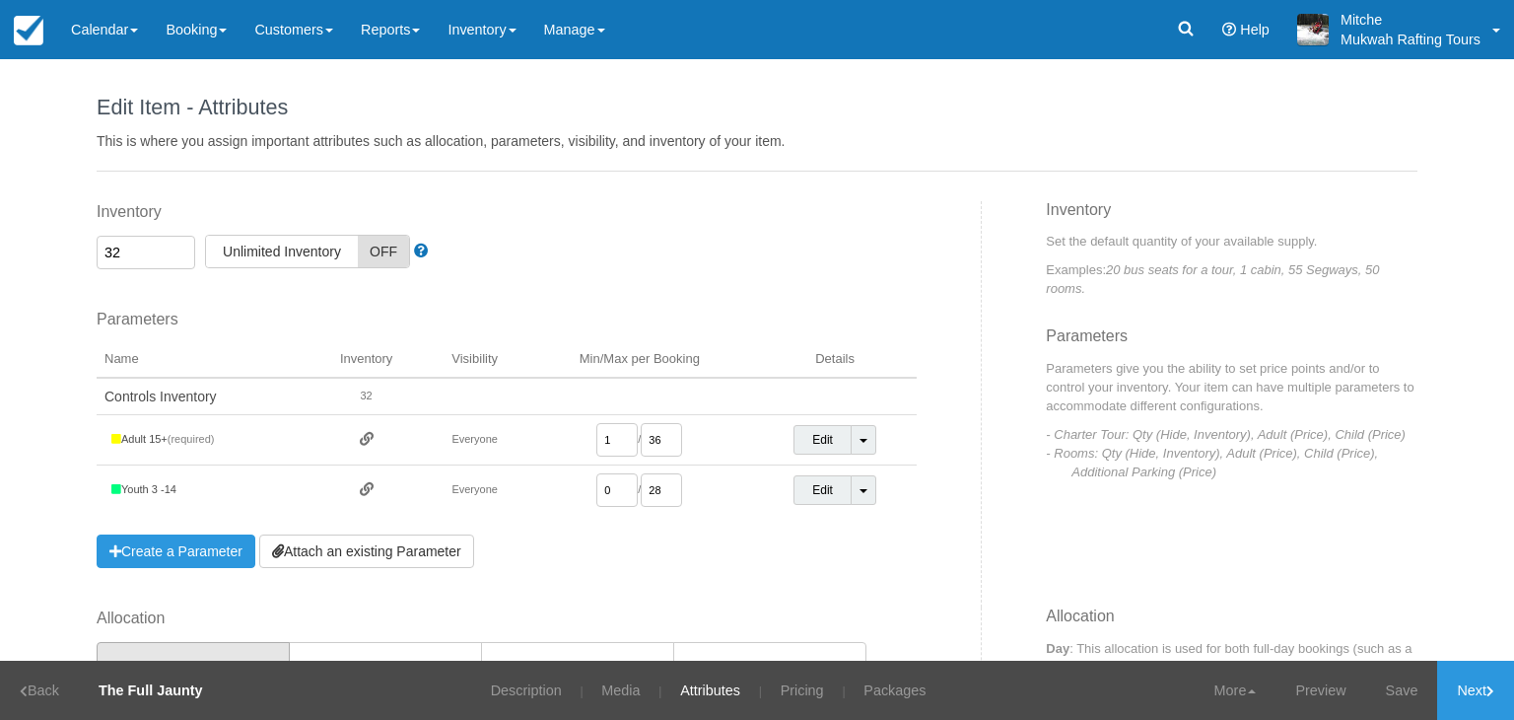
drag, startPoint x: 147, startPoint y: 248, endPoint x: 43, endPoint y: 259, distance: 104.1
click at [43, 259] on div "Edit Item - Description This is your first step to creating your item for your …" at bounding box center [757, 359] width 1514 height 601
type input "38"
click at [1466, 692] on link "Next" at bounding box center [1476, 690] width 77 height 59
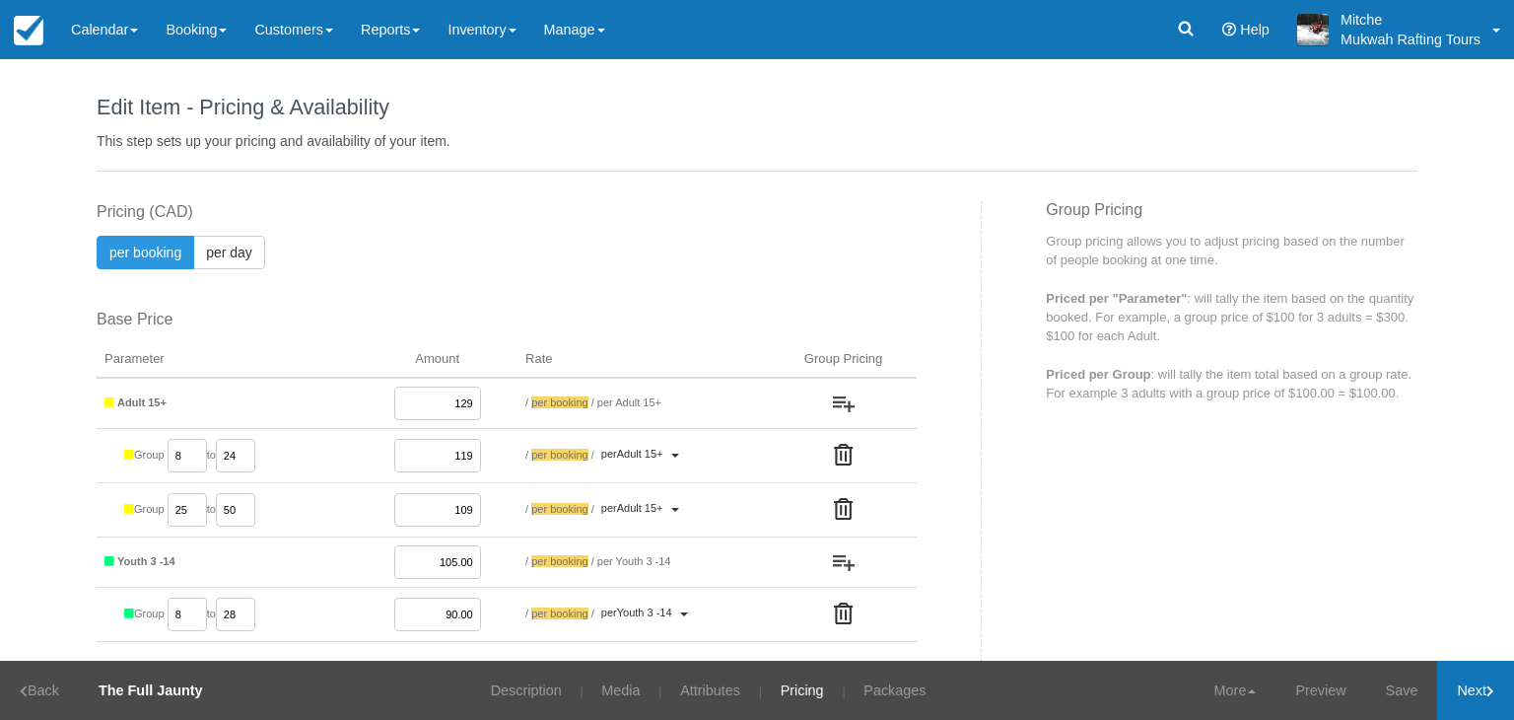
click at [1488, 685] on icon at bounding box center [1491, 691] width 8 height 12
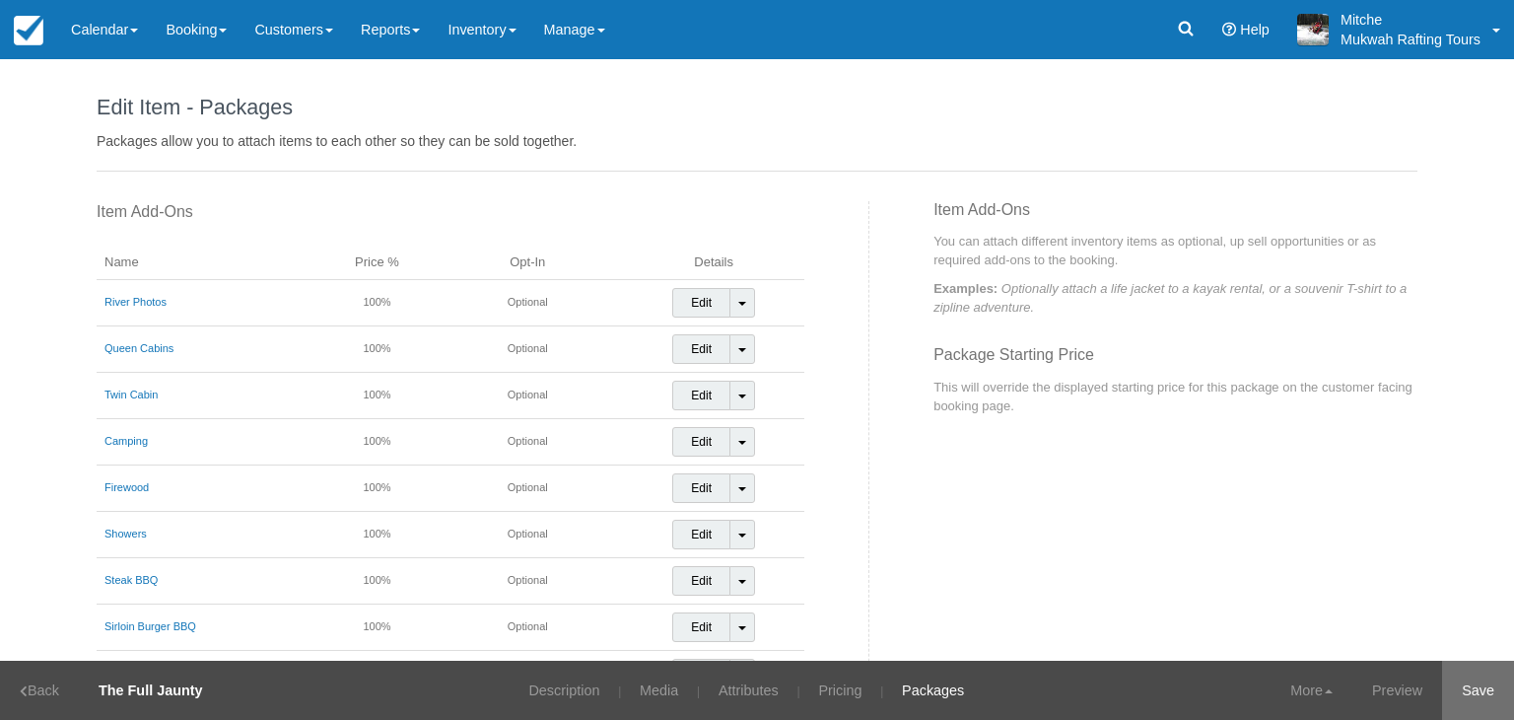
click at [1478, 694] on link "Save" at bounding box center [1479, 690] width 72 height 59
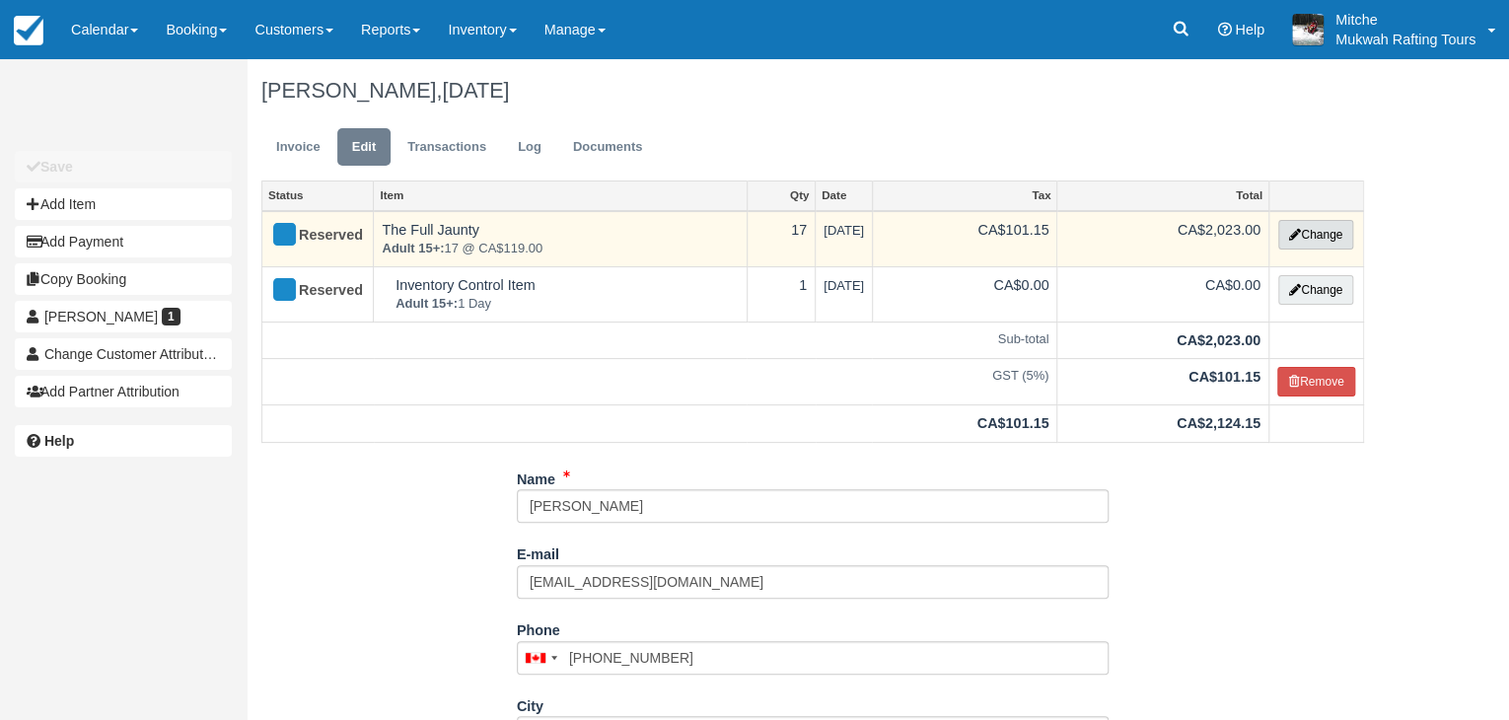
click at [1333, 230] on button "Change" at bounding box center [1315, 235] width 75 height 30
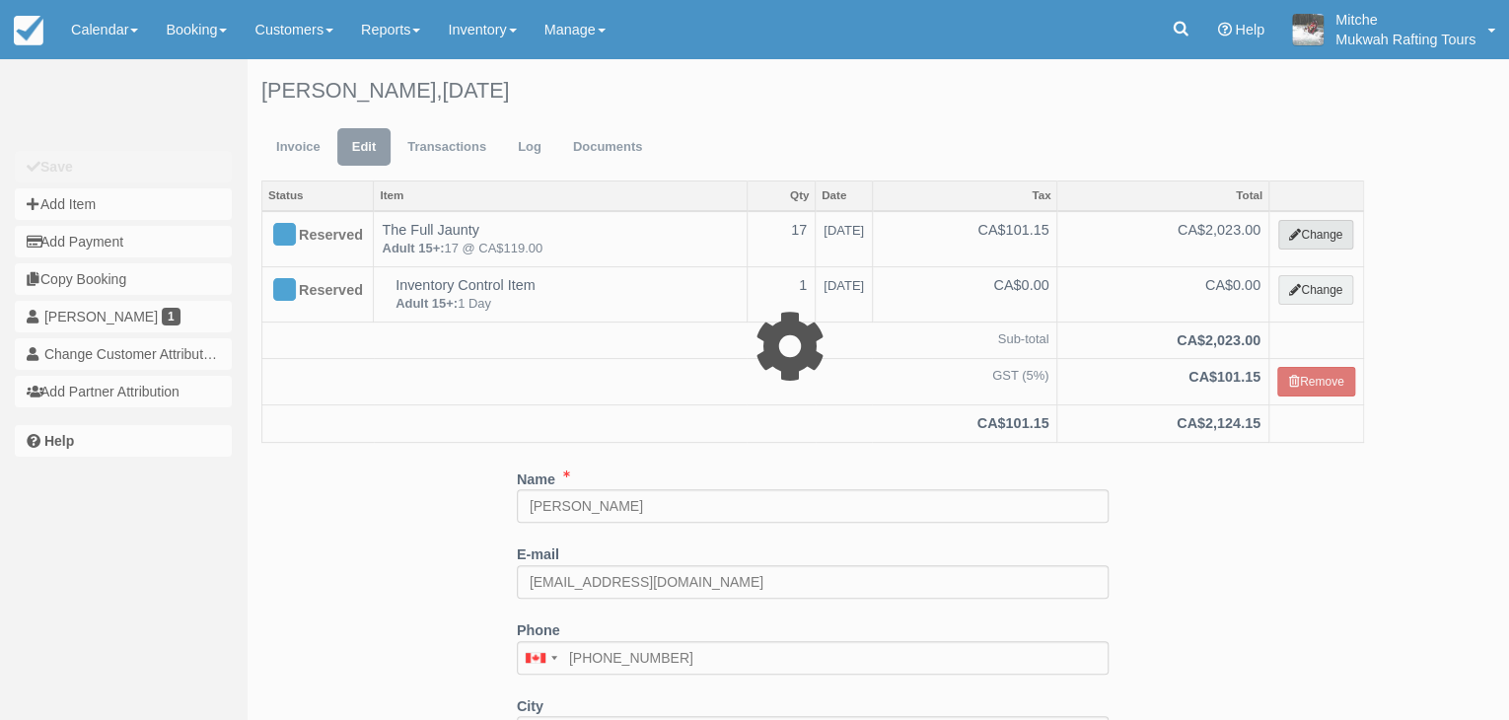
select select "2"
type input "2023.00"
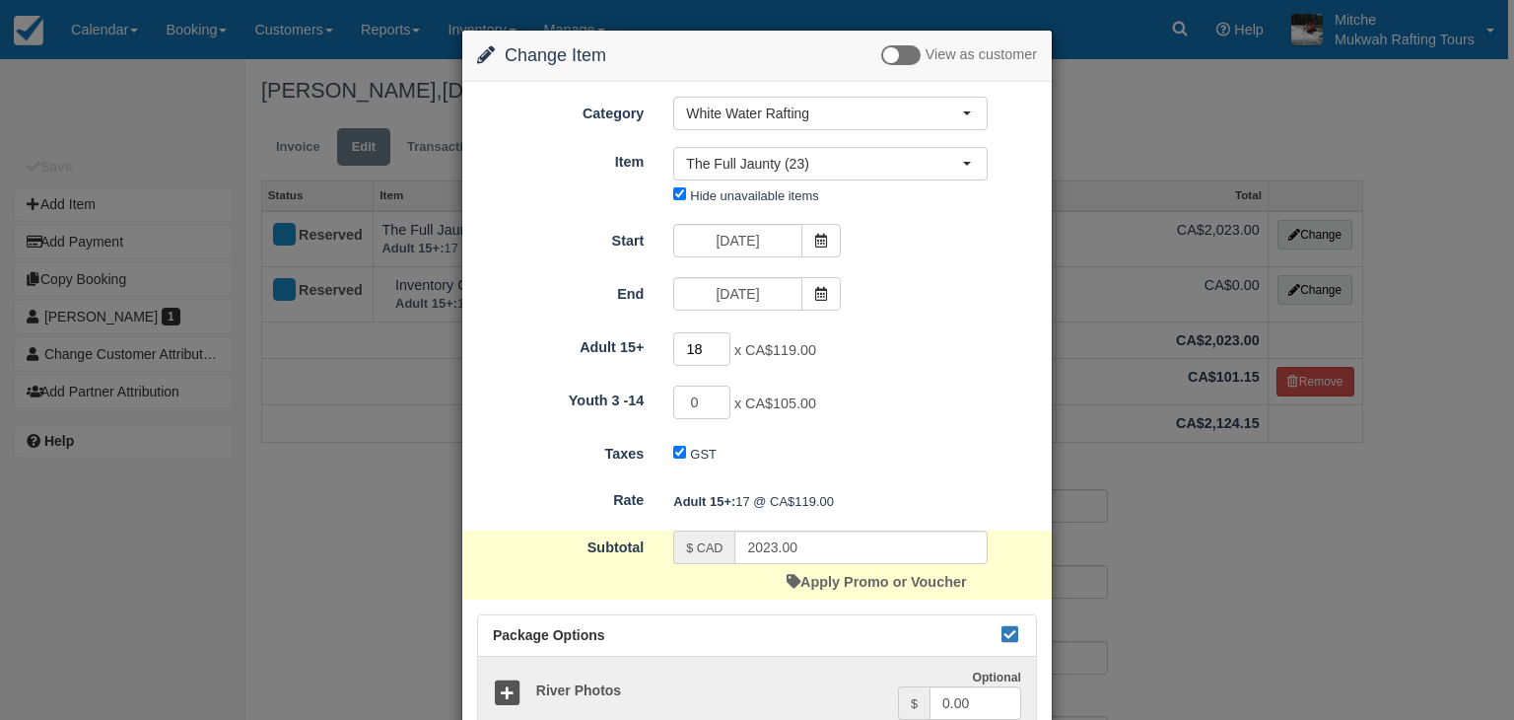
click at [722, 342] on input "18" at bounding box center [701, 349] width 57 height 34
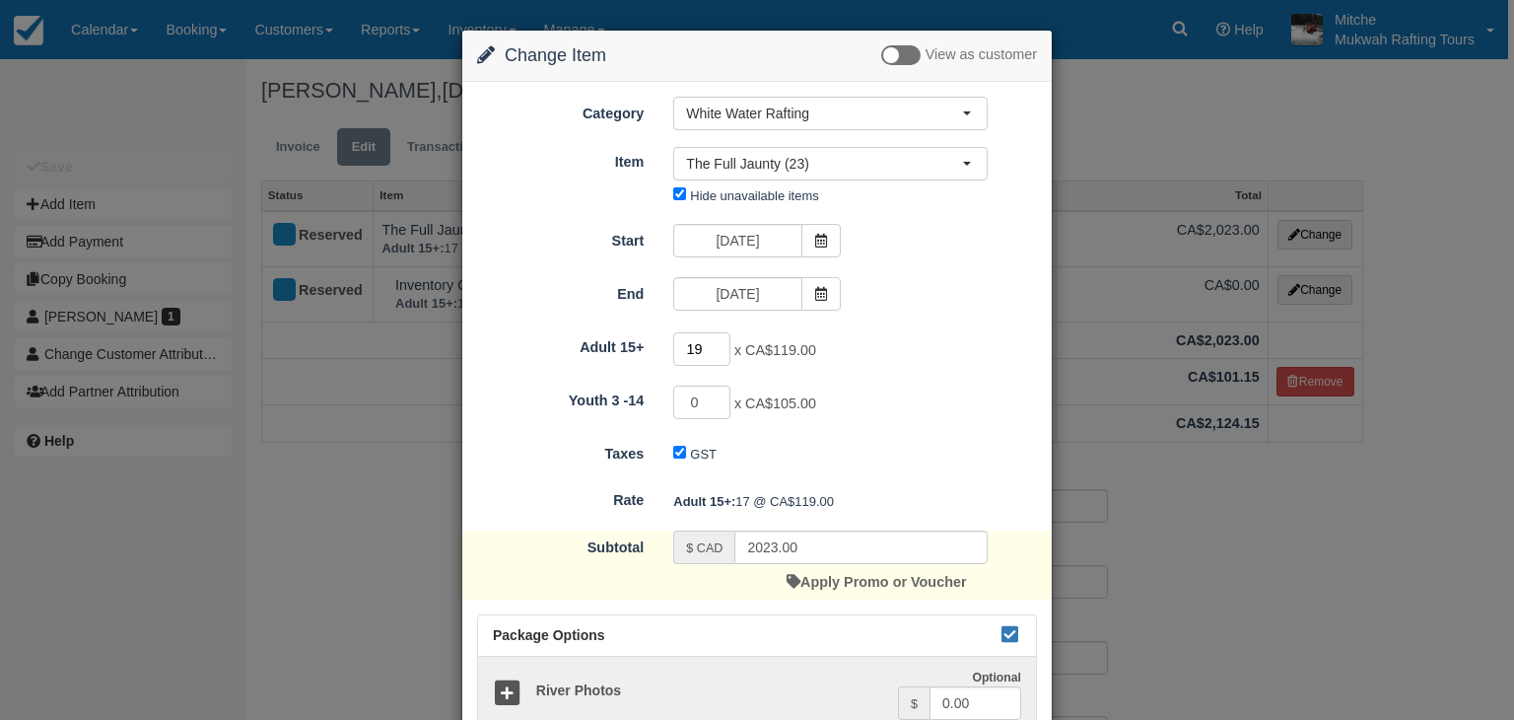
click at [722, 342] on input "19" at bounding box center [701, 349] width 57 height 34
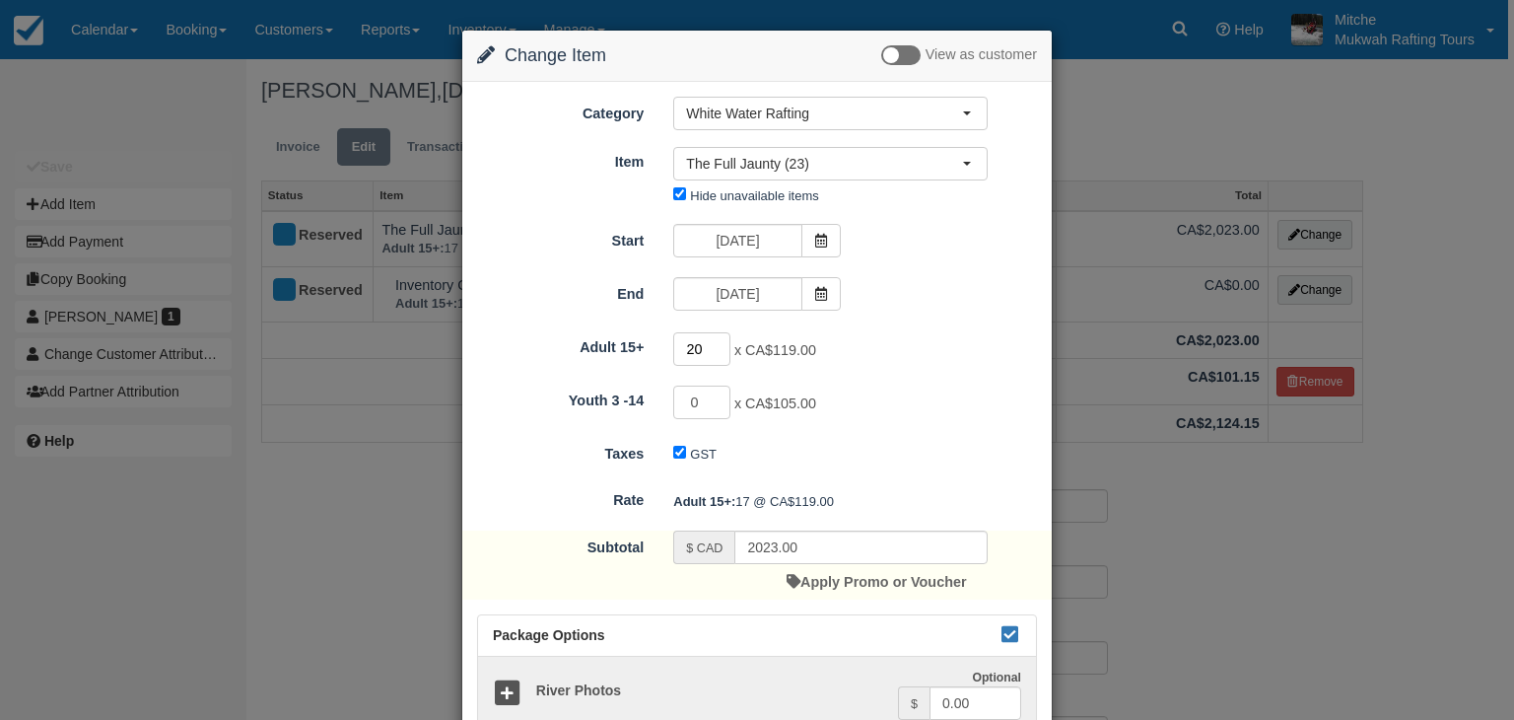
click at [722, 342] on input "20" at bounding box center [701, 349] width 57 height 34
click at [722, 342] on input "21" at bounding box center [701, 349] width 57 height 34
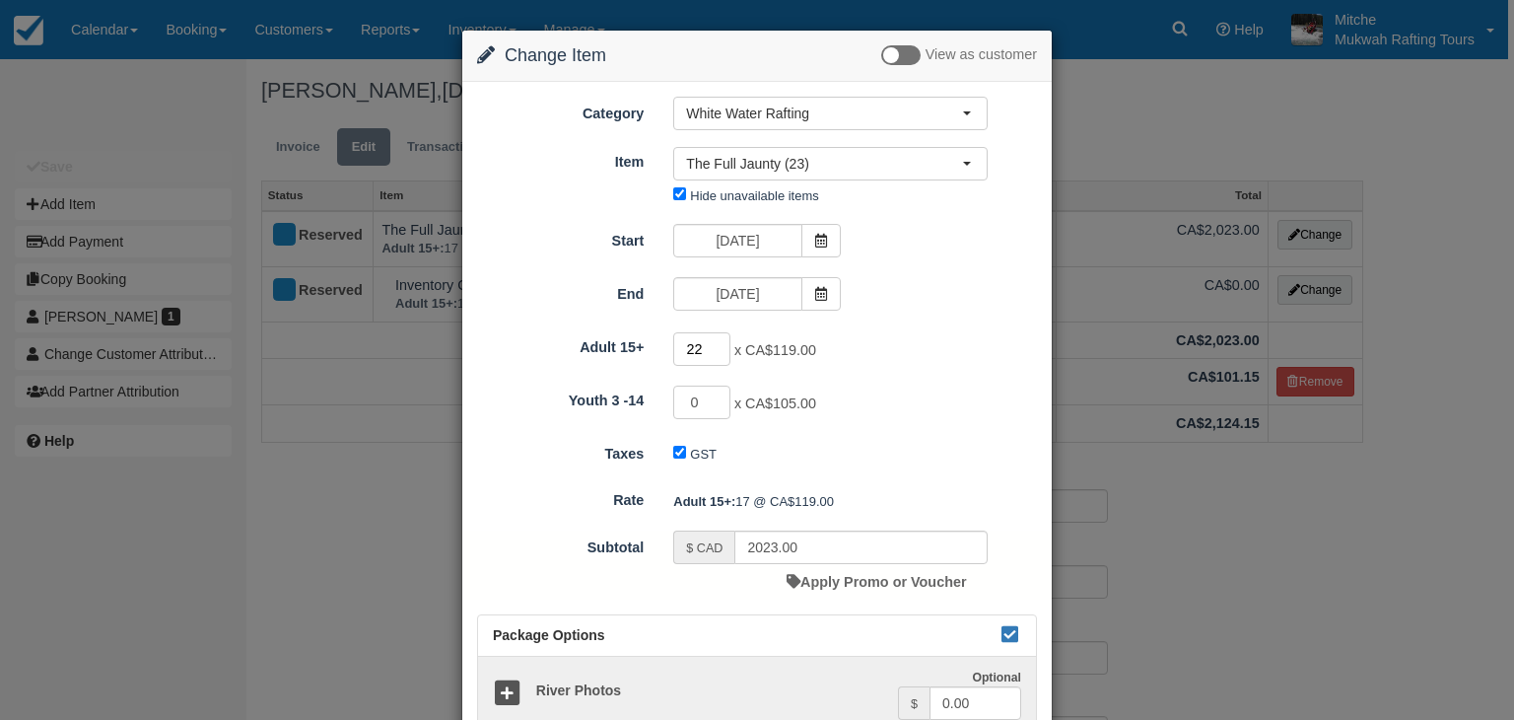
click at [722, 342] on input "22" at bounding box center [701, 349] width 57 height 34
click at [722, 342] on input "23" at bounding box center [701, 349] width 57 height 34
type input "24"
click at [722, 342] on input "24" at bounding box center [701, 349] width 57 height 34
click at [848, 336] on div "24 x CA$119.00 Required.Maximum of 36" at bounding box center [831, 351] width 344 height 38
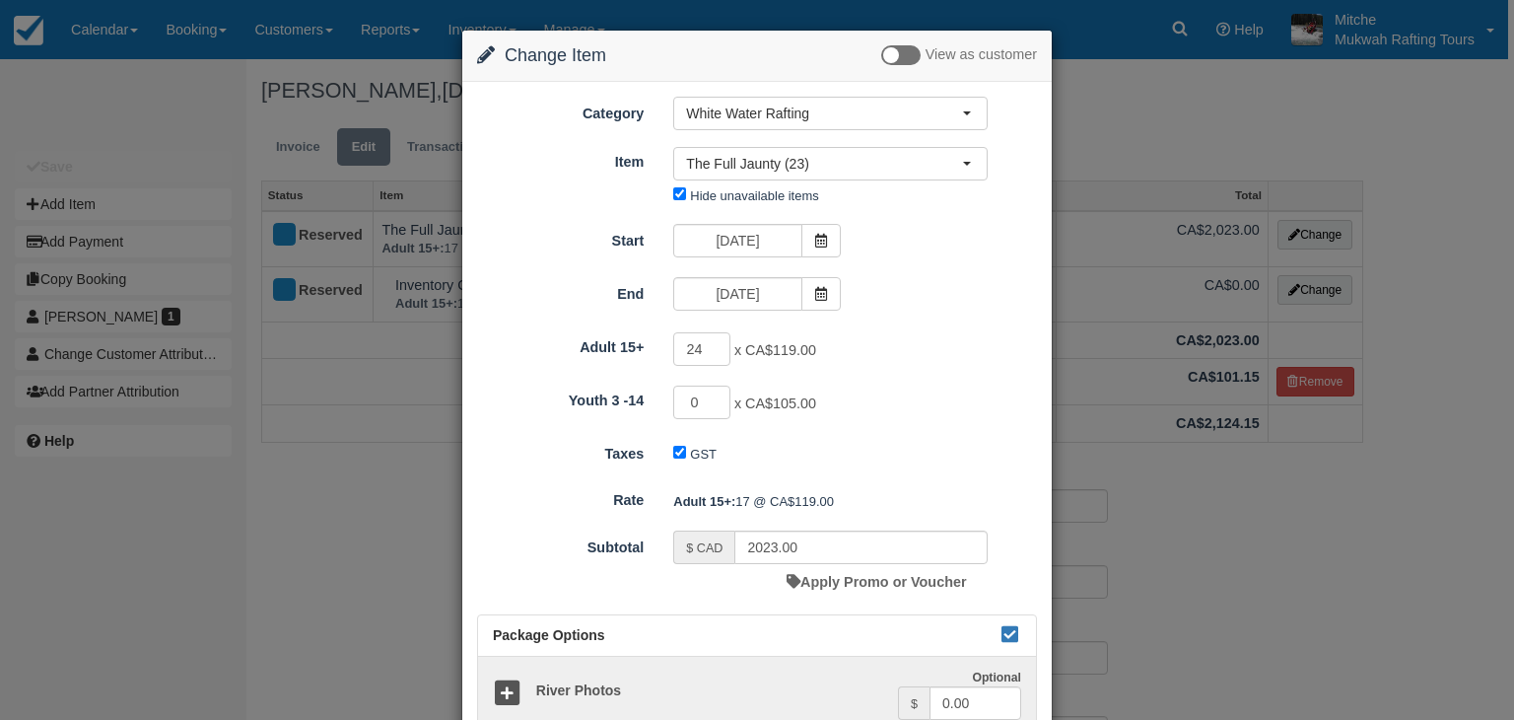
type input "2856.00"
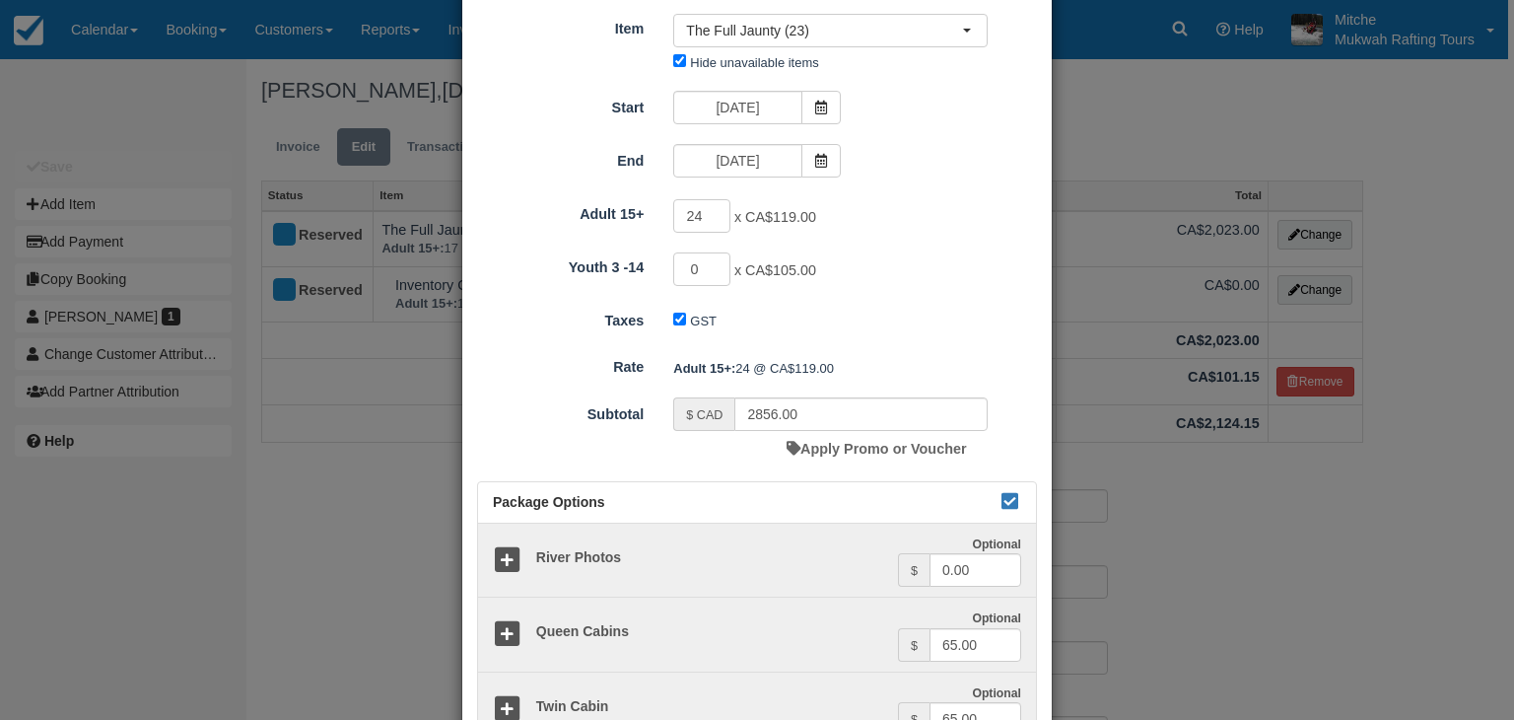
scroll to position [120, 0]
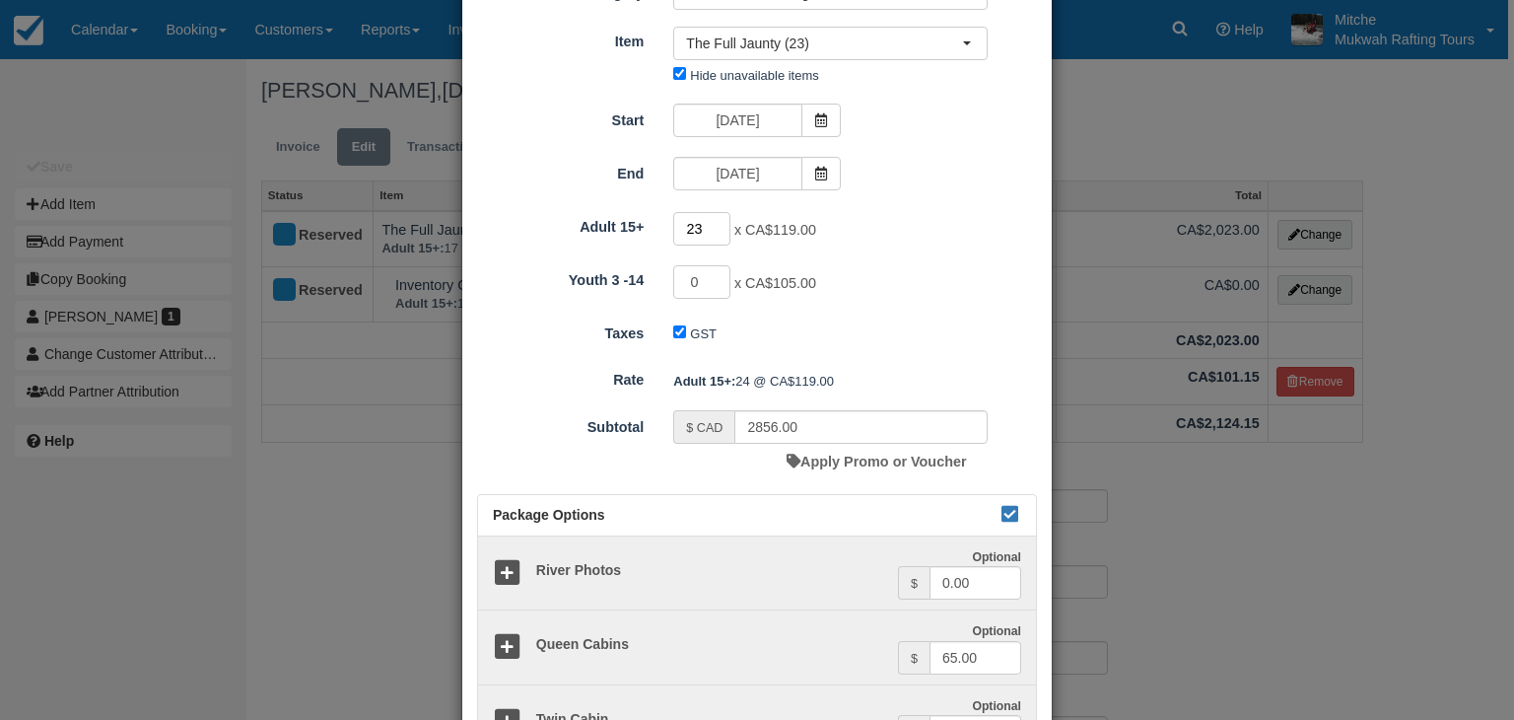
click at [717, 231] on input "23" at bounding box center [701, 229] width 57 height 34
click at [717, 231] on input "22" at bounding box center [701, 229] width 57 height 34
click at [717, 231] on input "21" at bounding box center [701, 229] width 57 height 34
click at [717, 231] on input "20" at bounding box center [701, 229] width 57 height 34
type input "19"
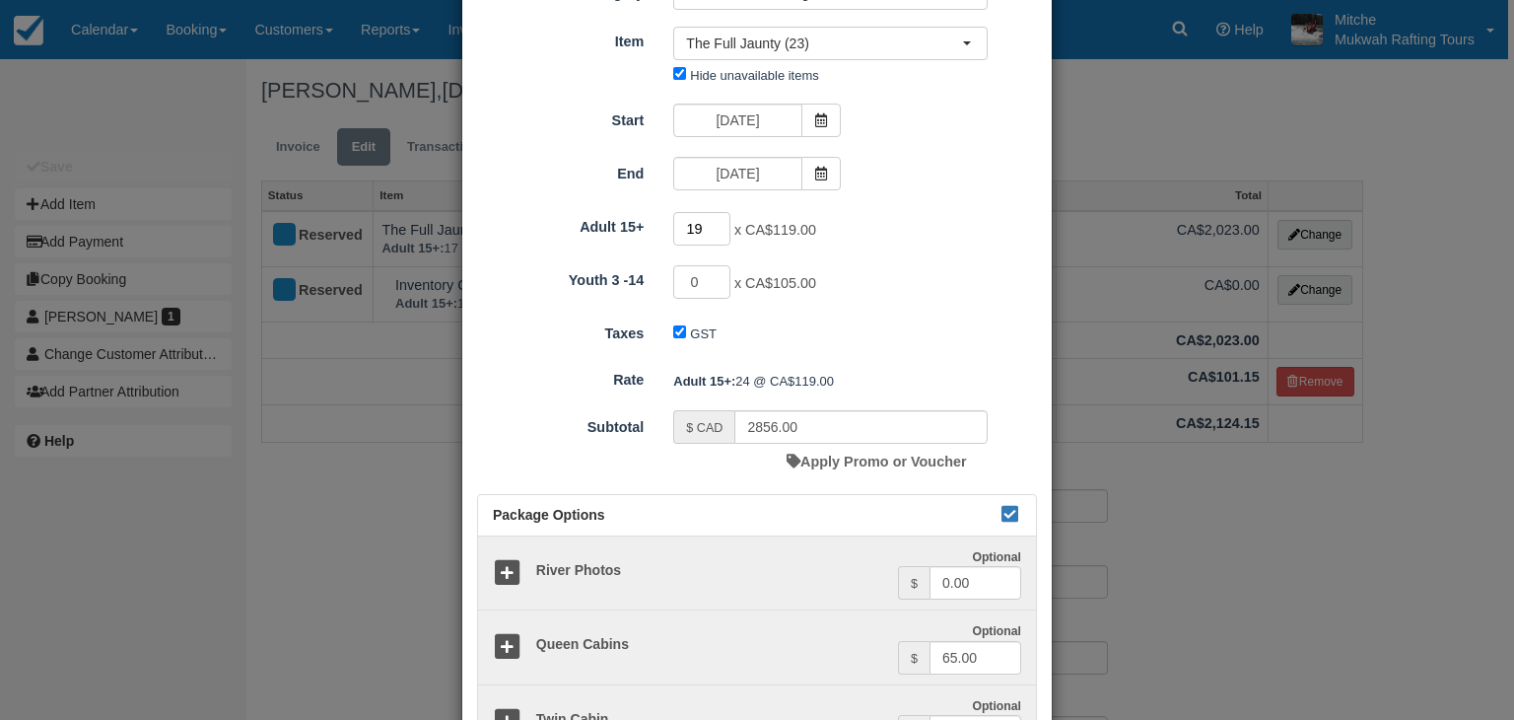
click at [717, 231] on input "19" at bounding box center [701, 229] width 57 height 34
type input "2261.00"
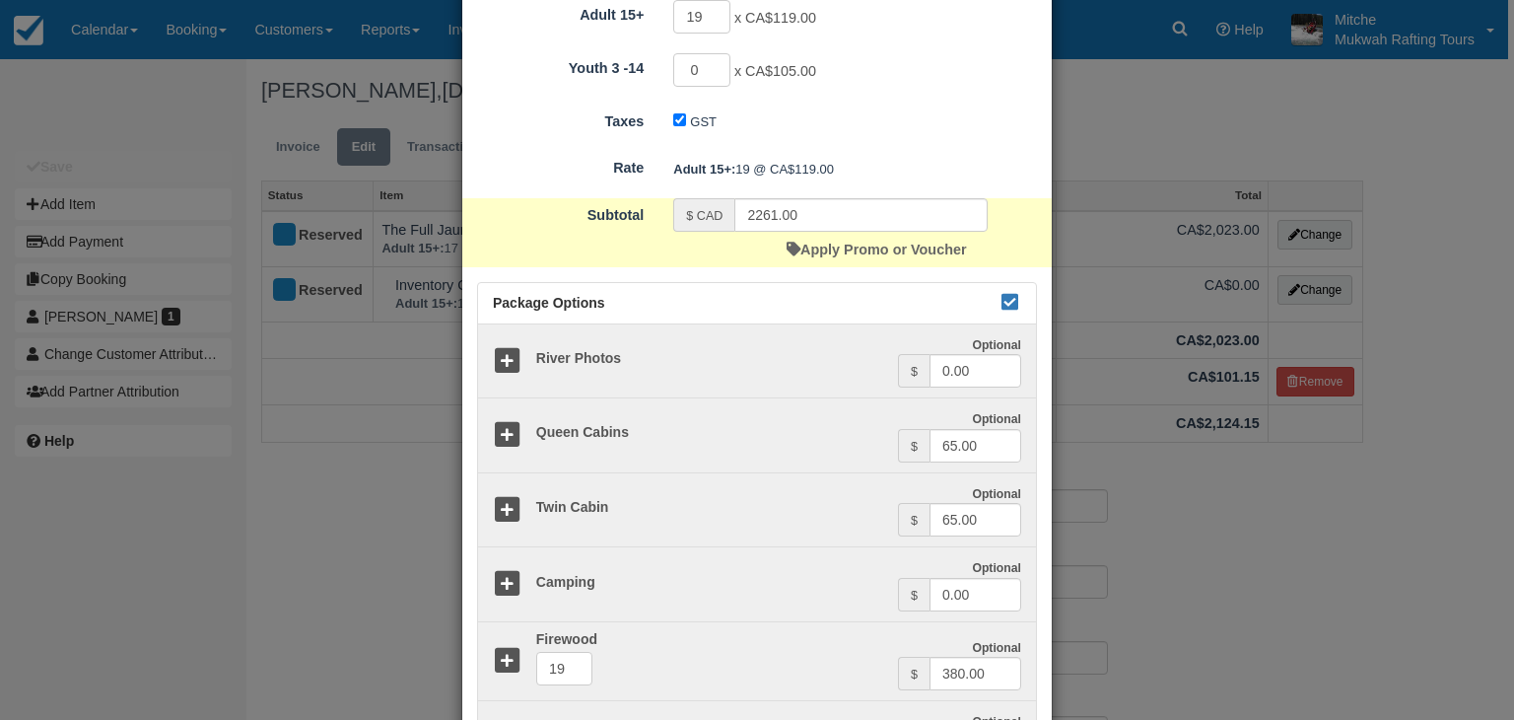
scroll to position [246, 0]
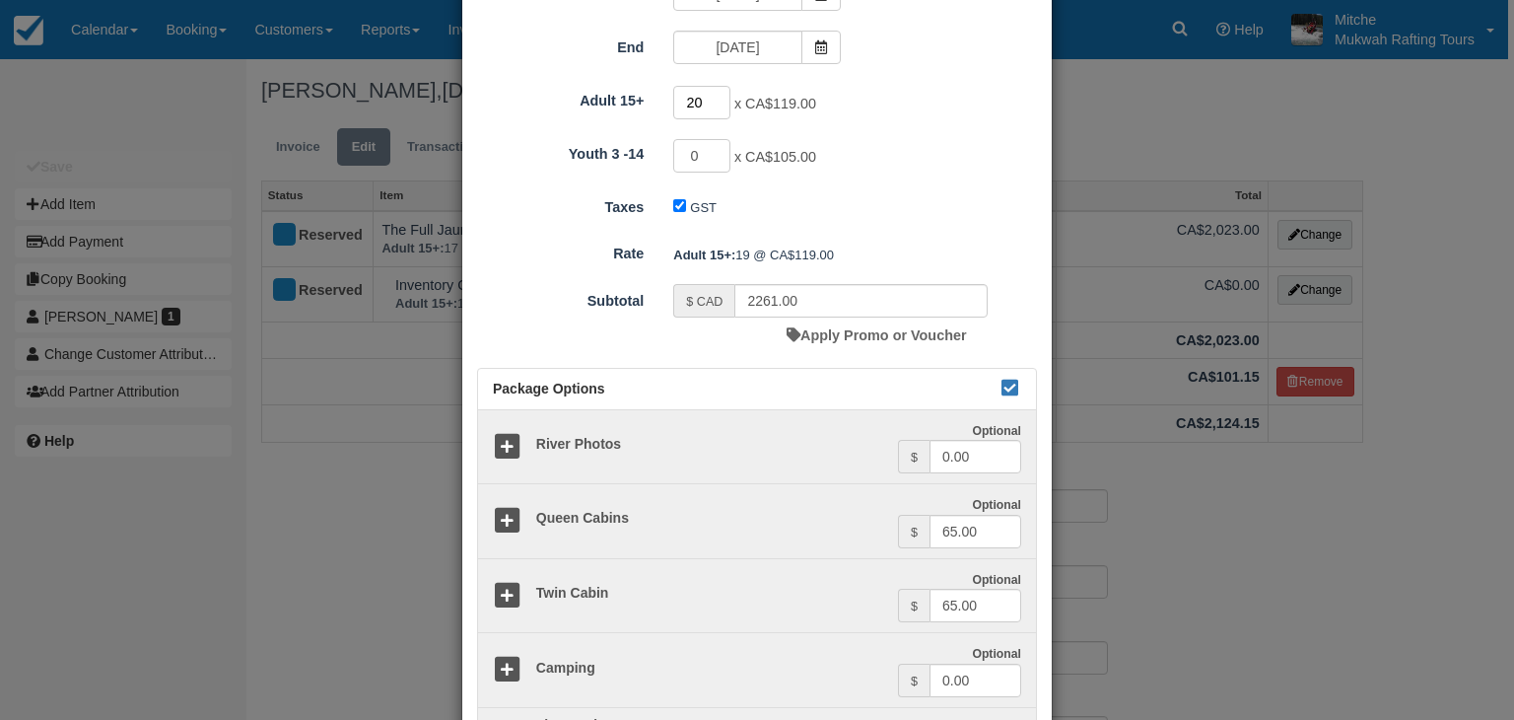
click at [718, 96] on input "20" at bounding box center [701, 103] width 57 height 34
click at [718, 96] on input "21" at bounding box center [701, 103] width 57 height 34
type input "22"
click at [718, 96] on input "22" at bounding box center [701, 103] width 57 height 34
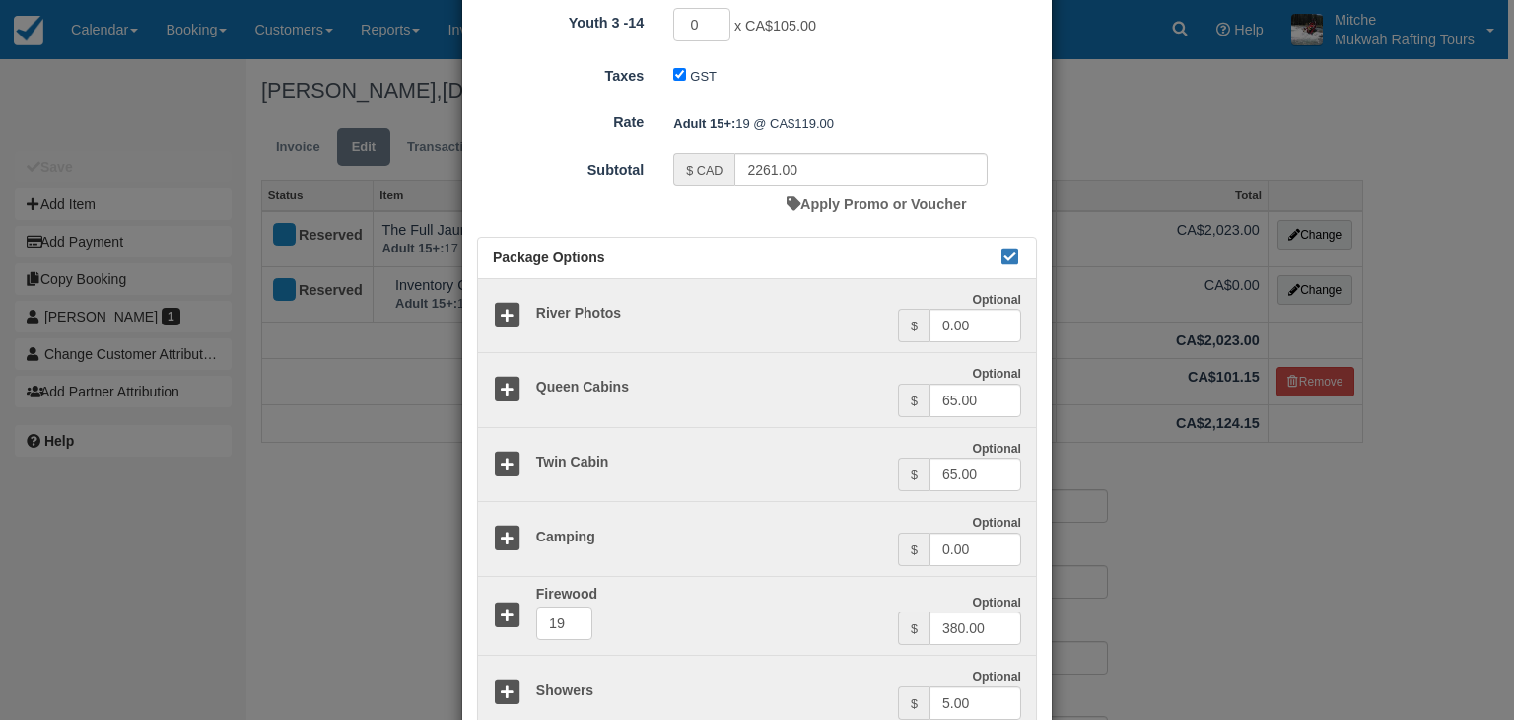
type input "2618.00"
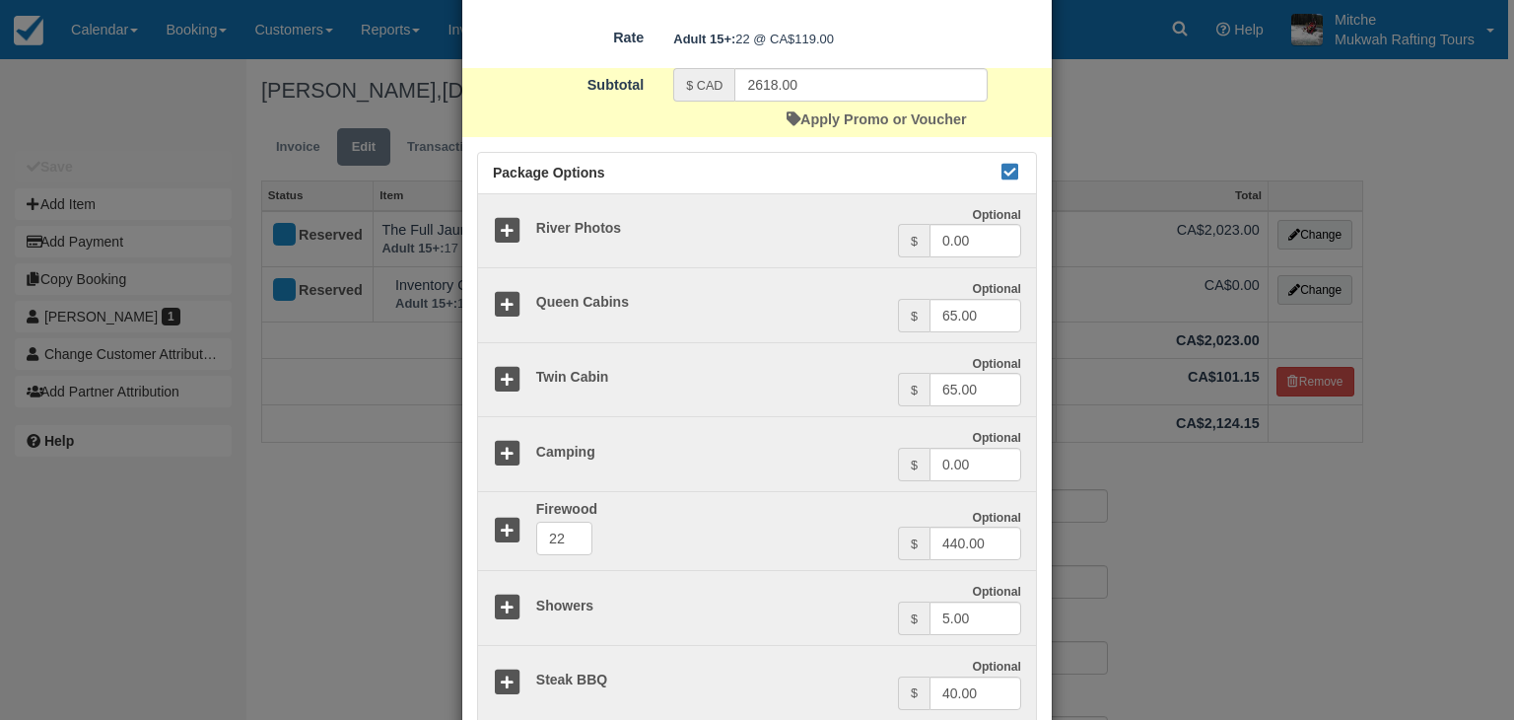
scroll to position [148, 0]
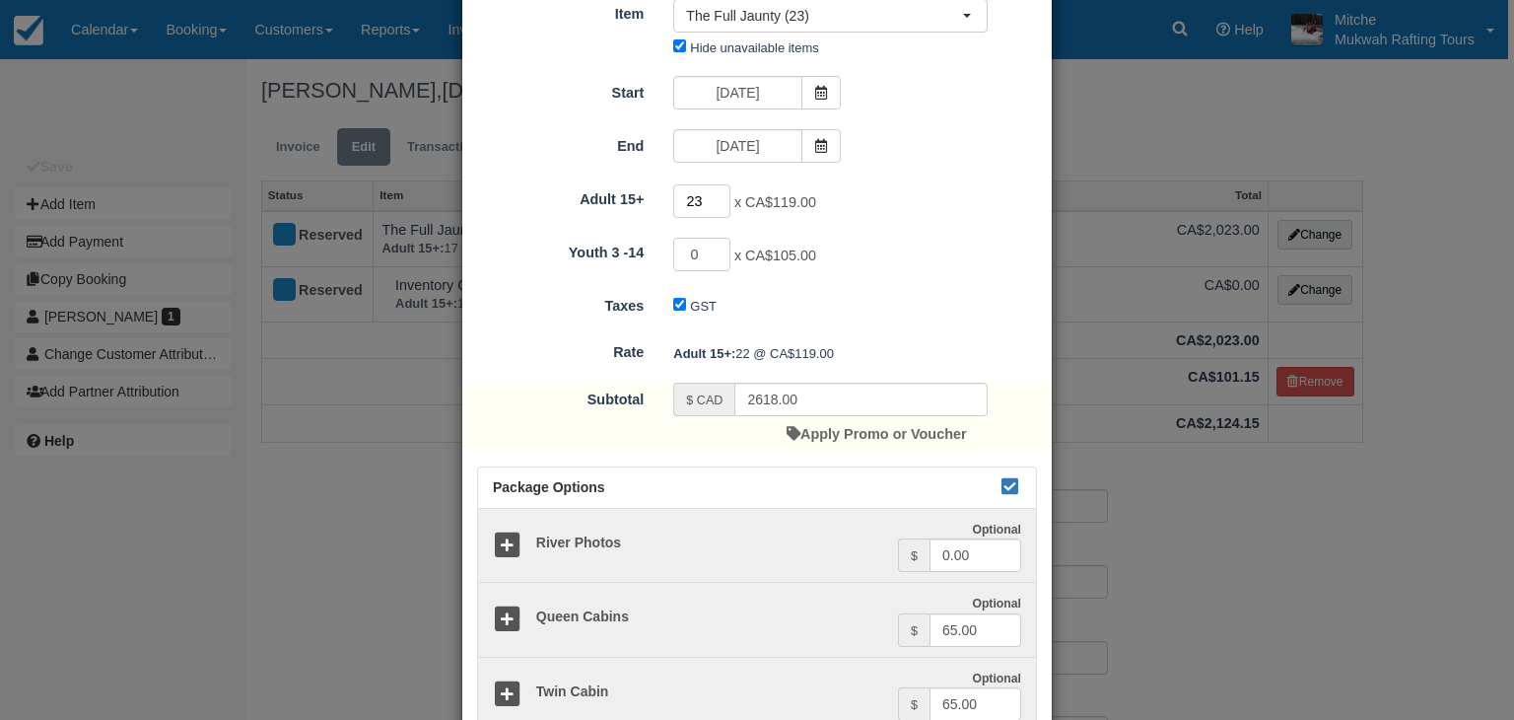
type input "23"
click at [716, 194] on input "23" at bounding box center [701, 201] width 57 height 34
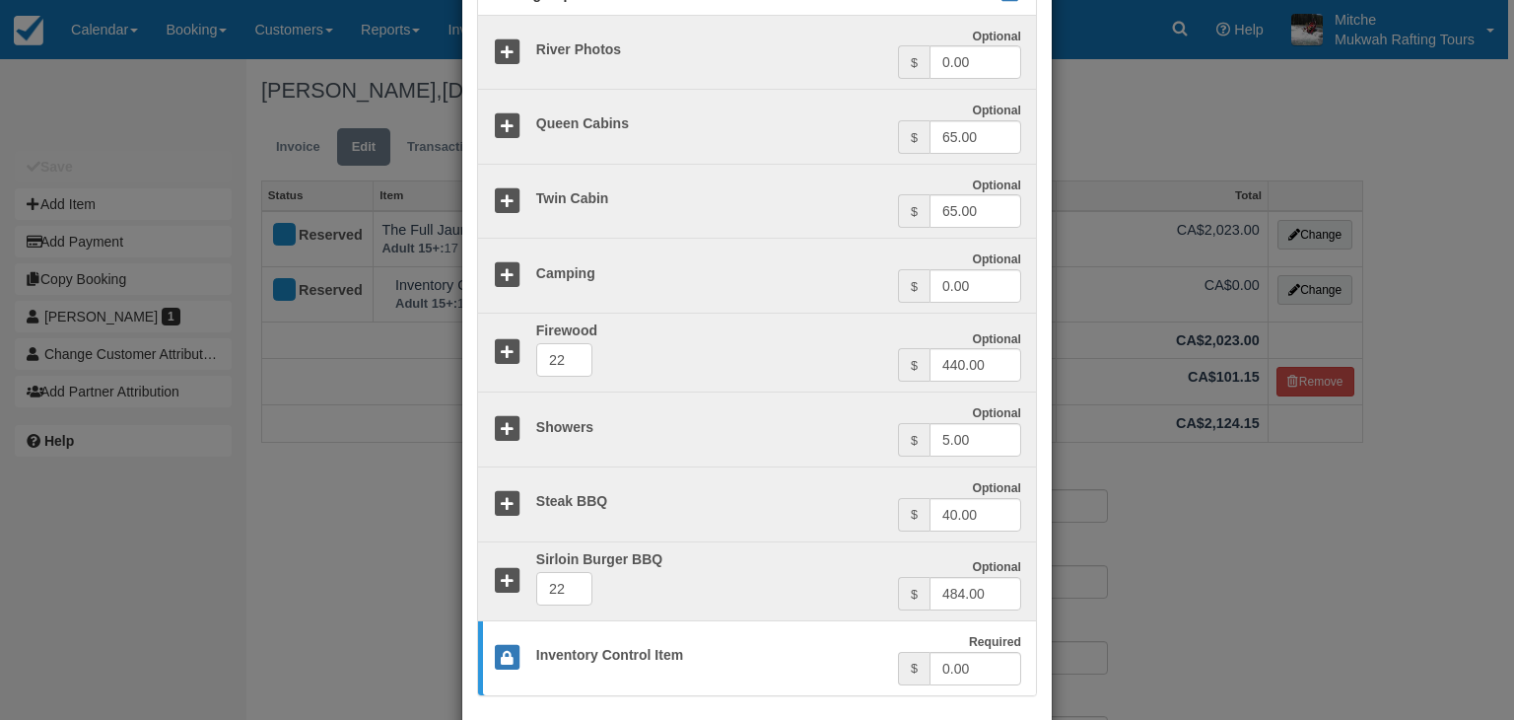
type input "2737.00"
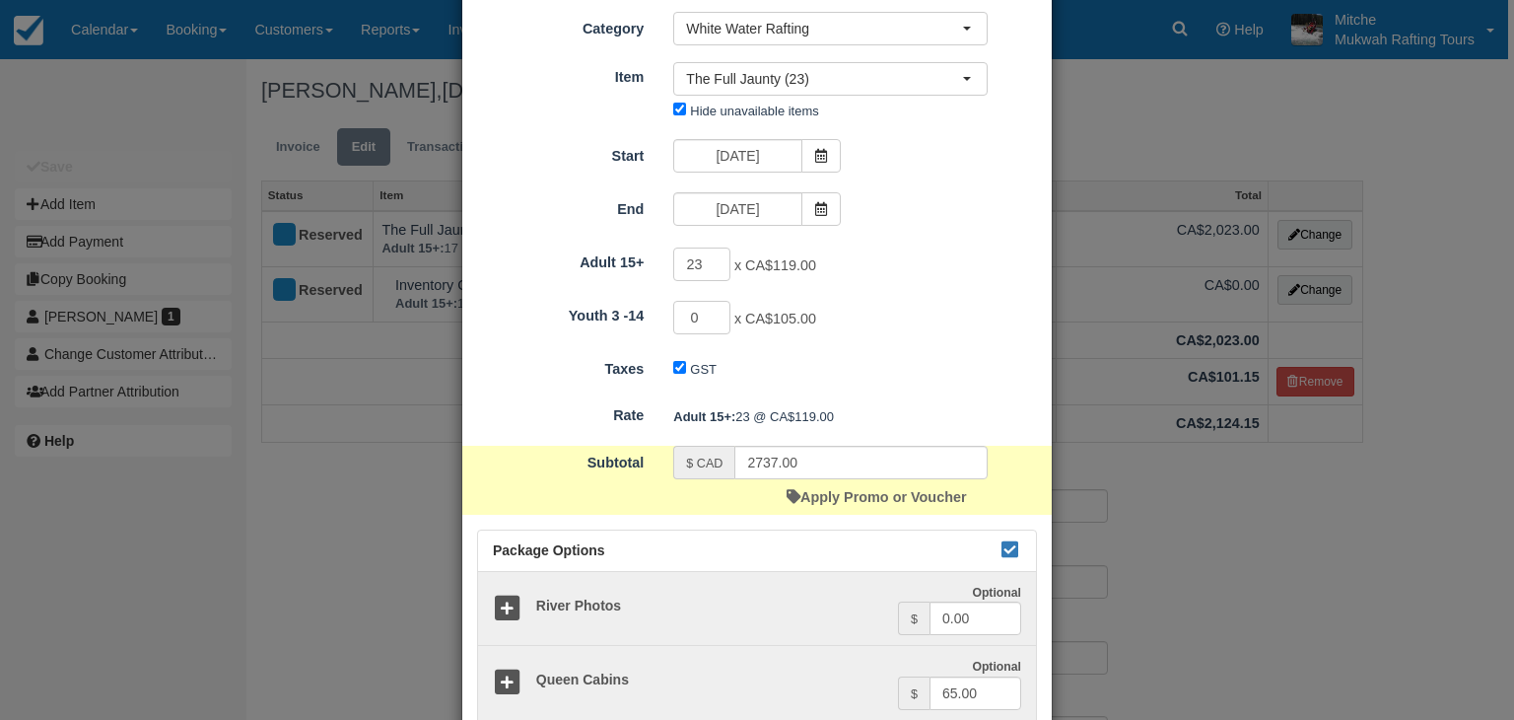
scroll to position [0, 0]
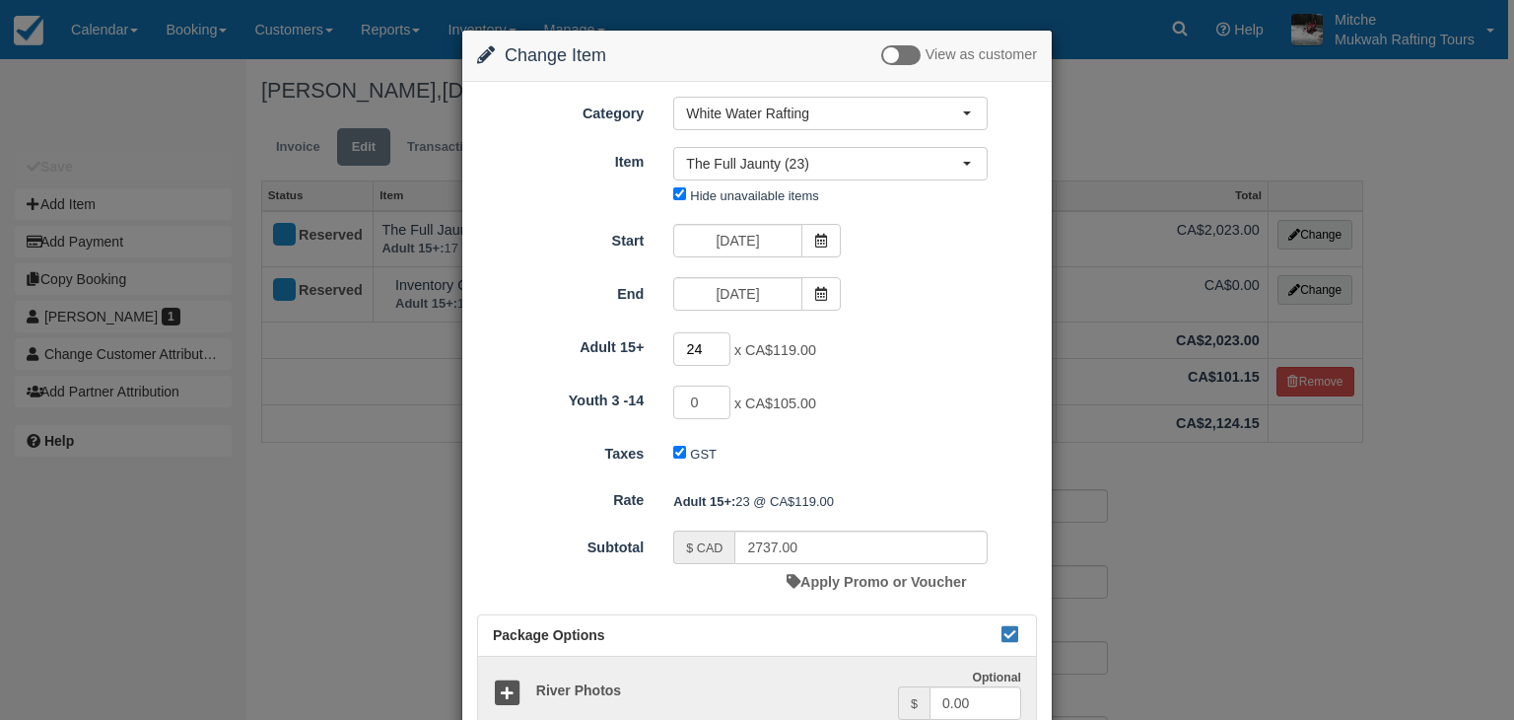
type input "24"
click at [722, 340] on input "24" at bounding box center [701, 349] width 57 height 34
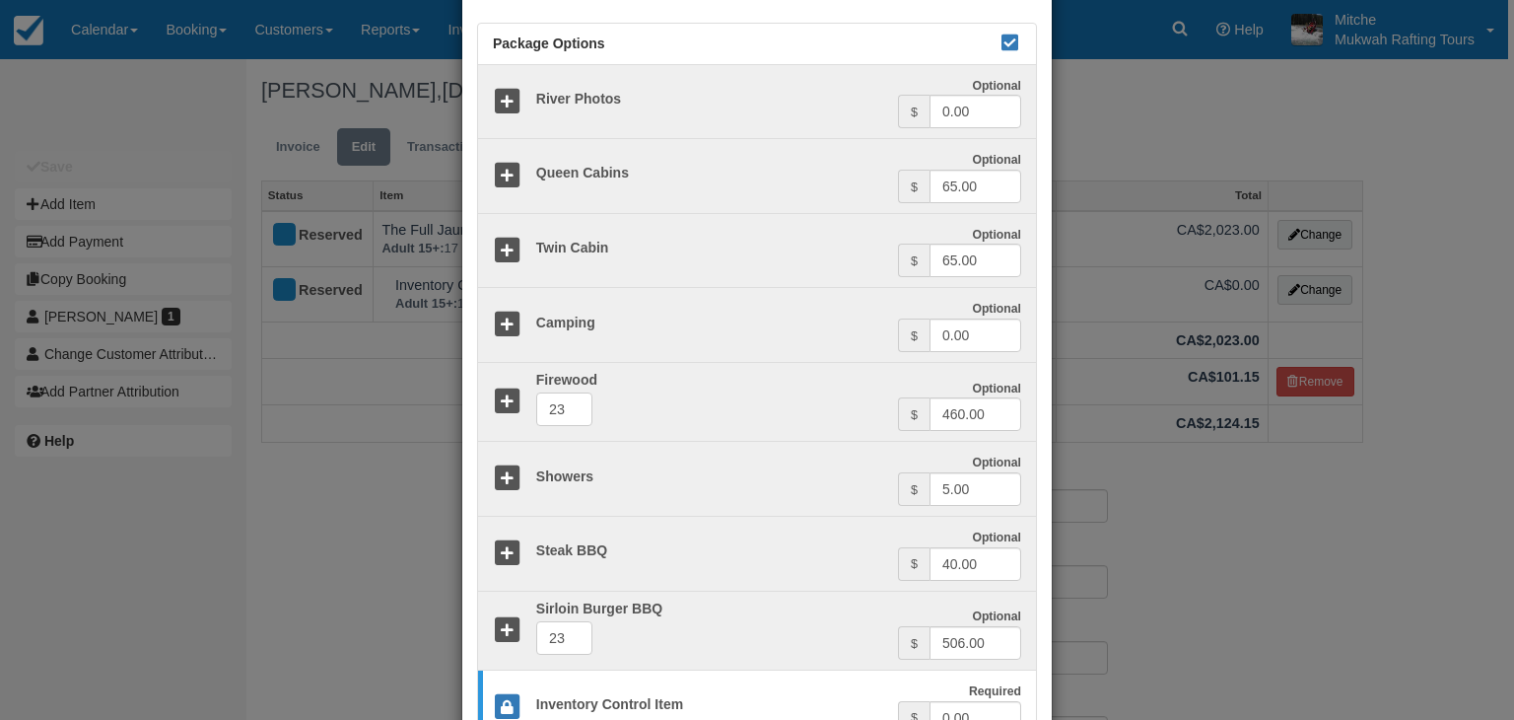
scroll to position [739, 0]
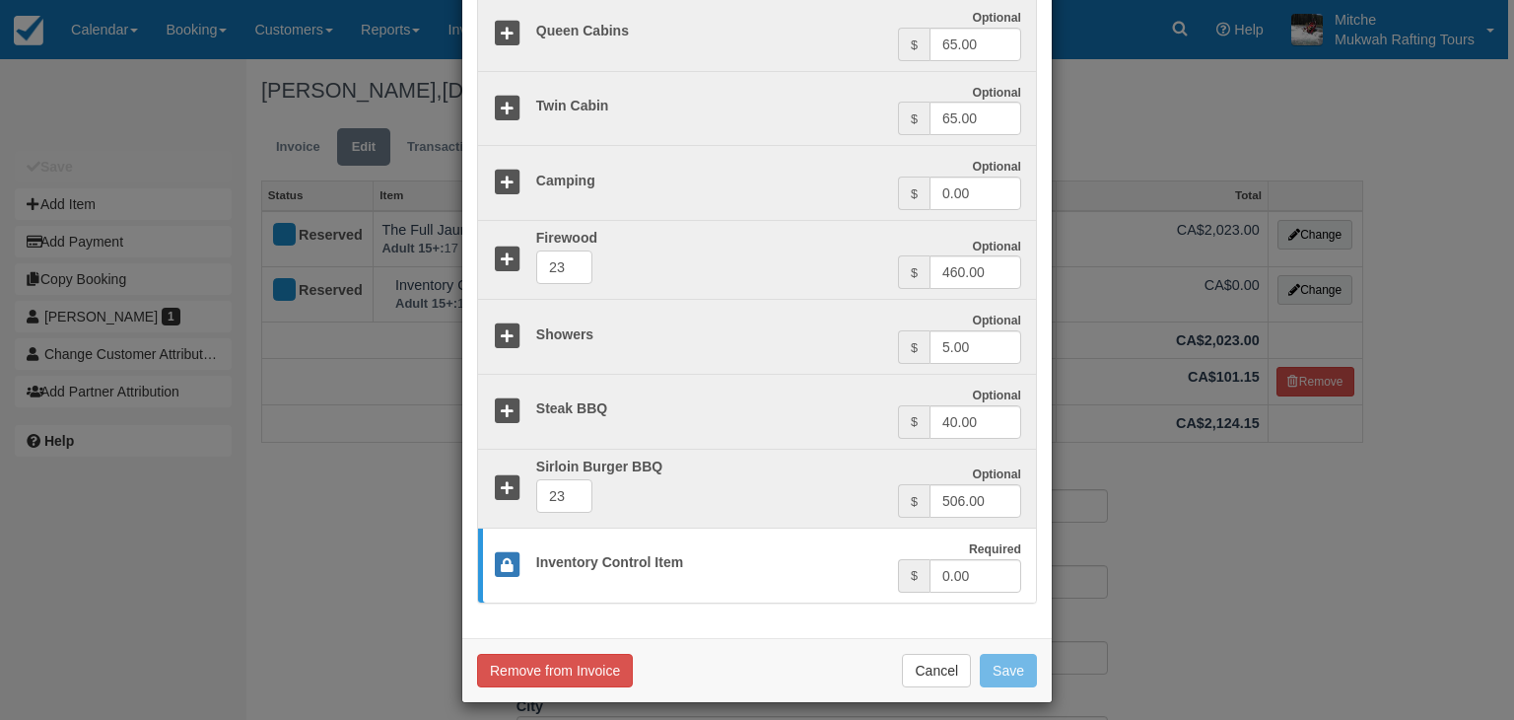
type input "2856.00"
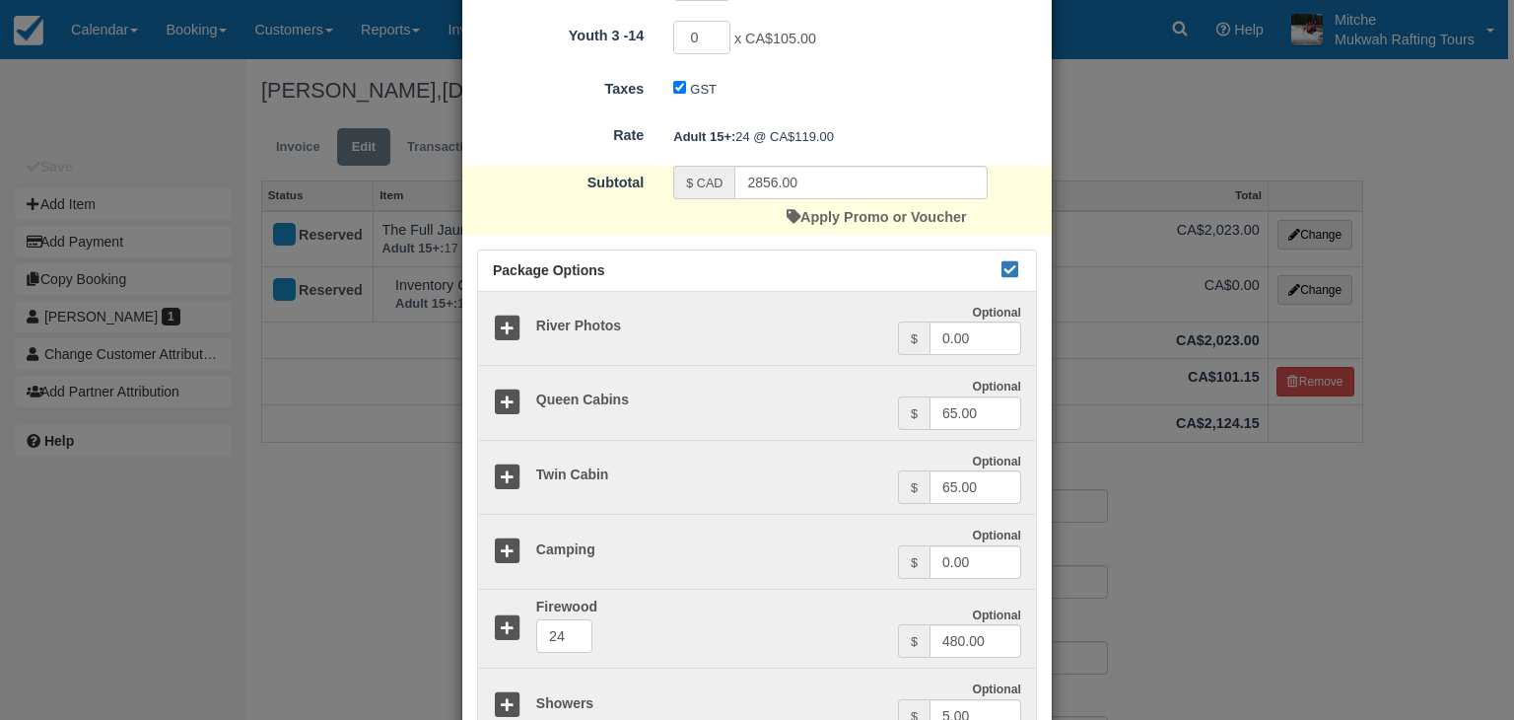
scroll to position [246, 0]
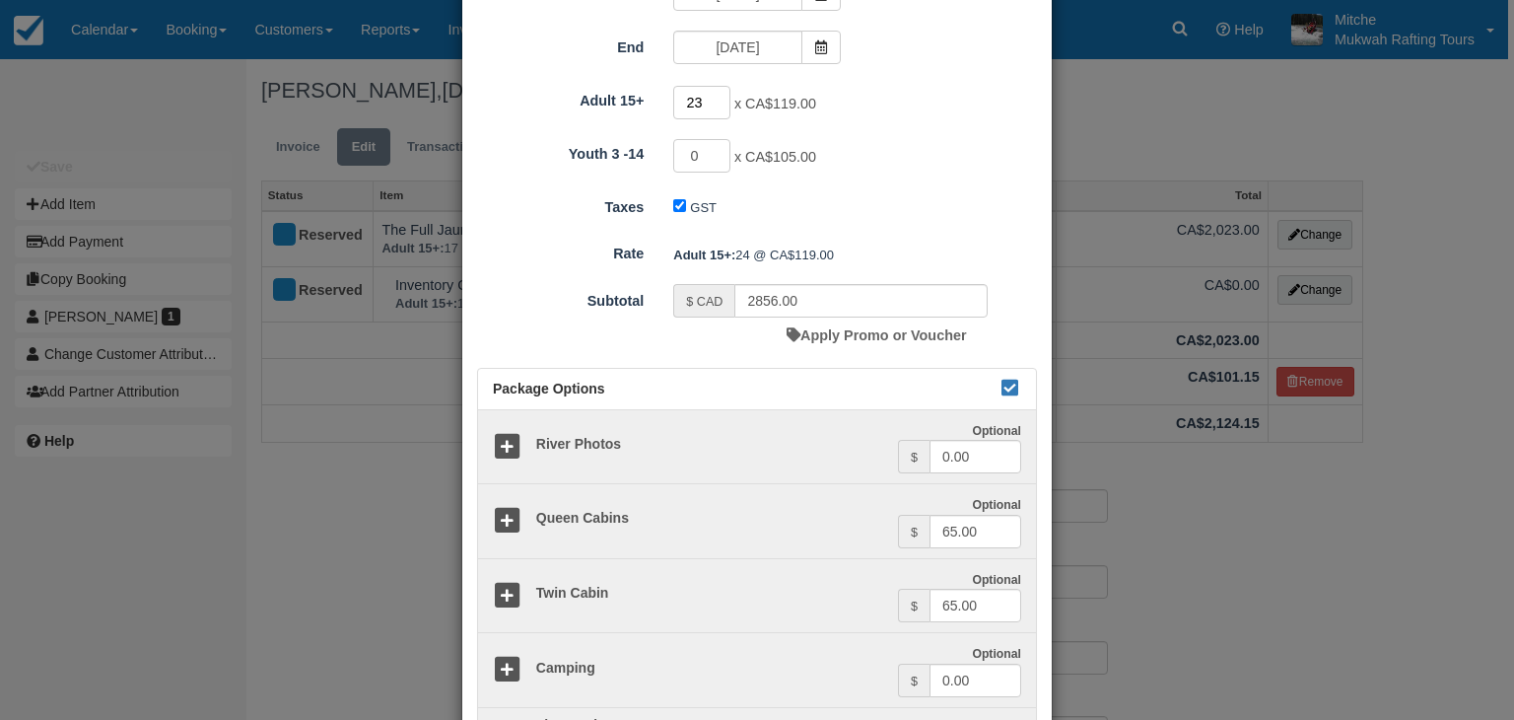
type input "23"
click at [718, 106] on input "23" at bounding box center [701, 103] width 57 height 34
click at [888, 159] on div "0 x CA$105.00 Maximum of 28" at bounding box center [831, 158] width 344 height 38
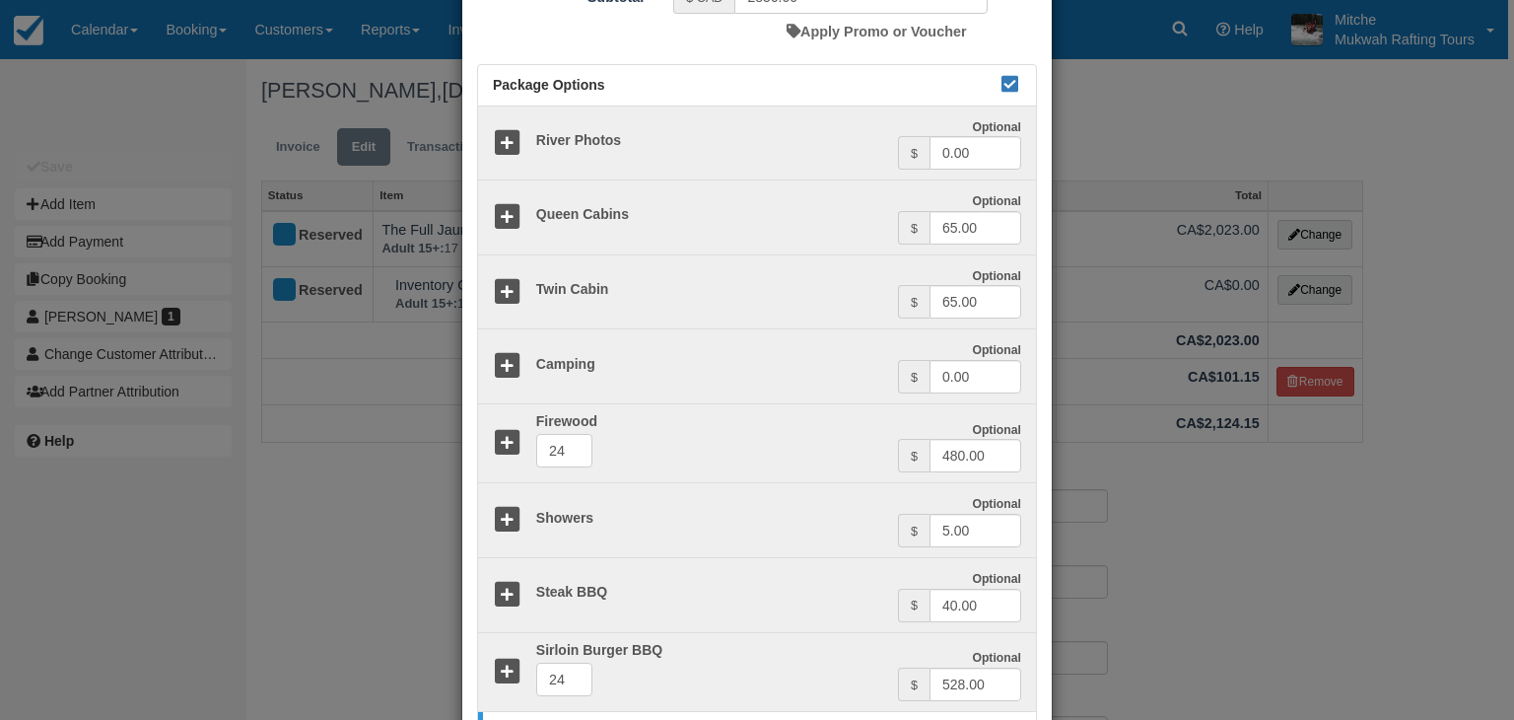
type input "2737.00"
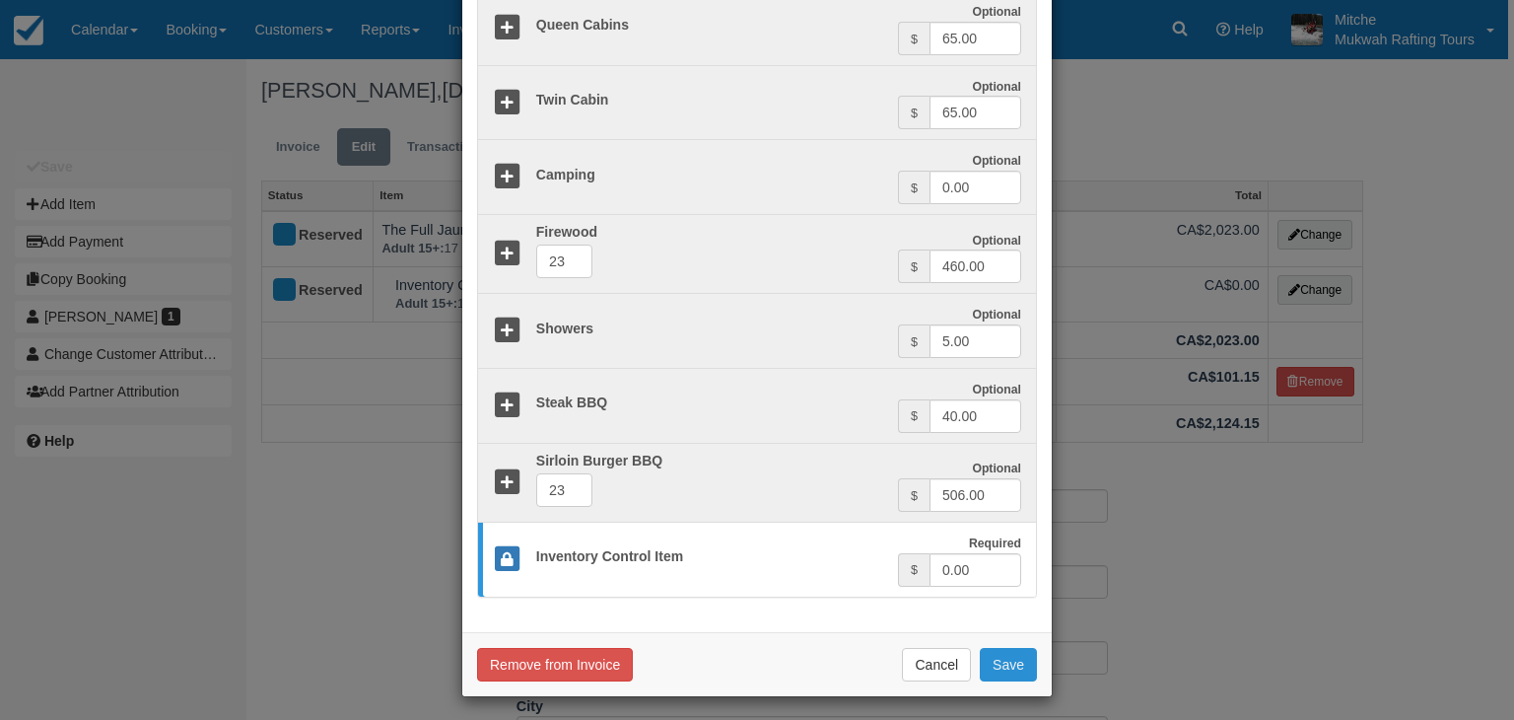
click at [998, 656] on button "Save" at bounding box center [1008, 665] width 57 height 34
click at [980, 648] on button "Save" at bounding box center [1008, 665] width 57 height 34
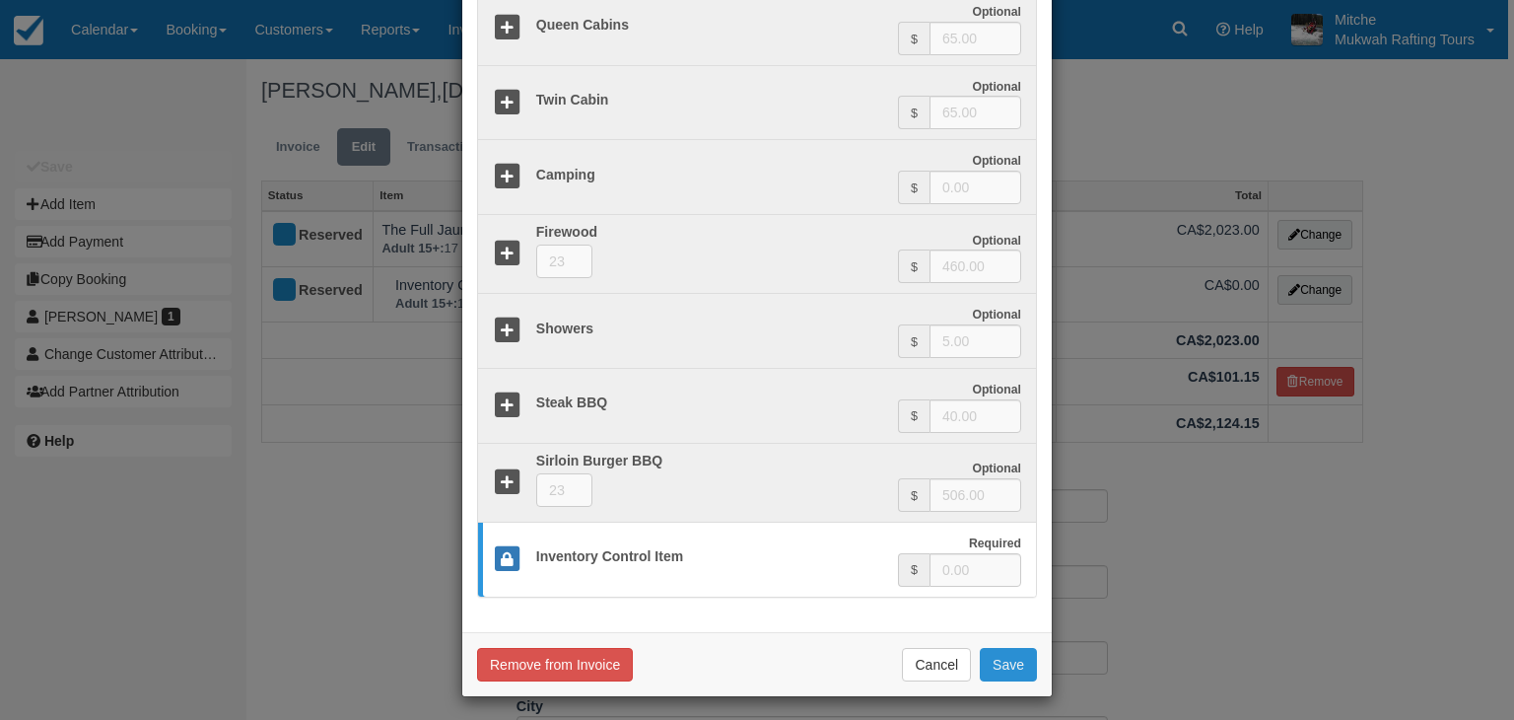
click at [980, 648] on button "Save" at bounding box center [1008, 665] width 57 height 34
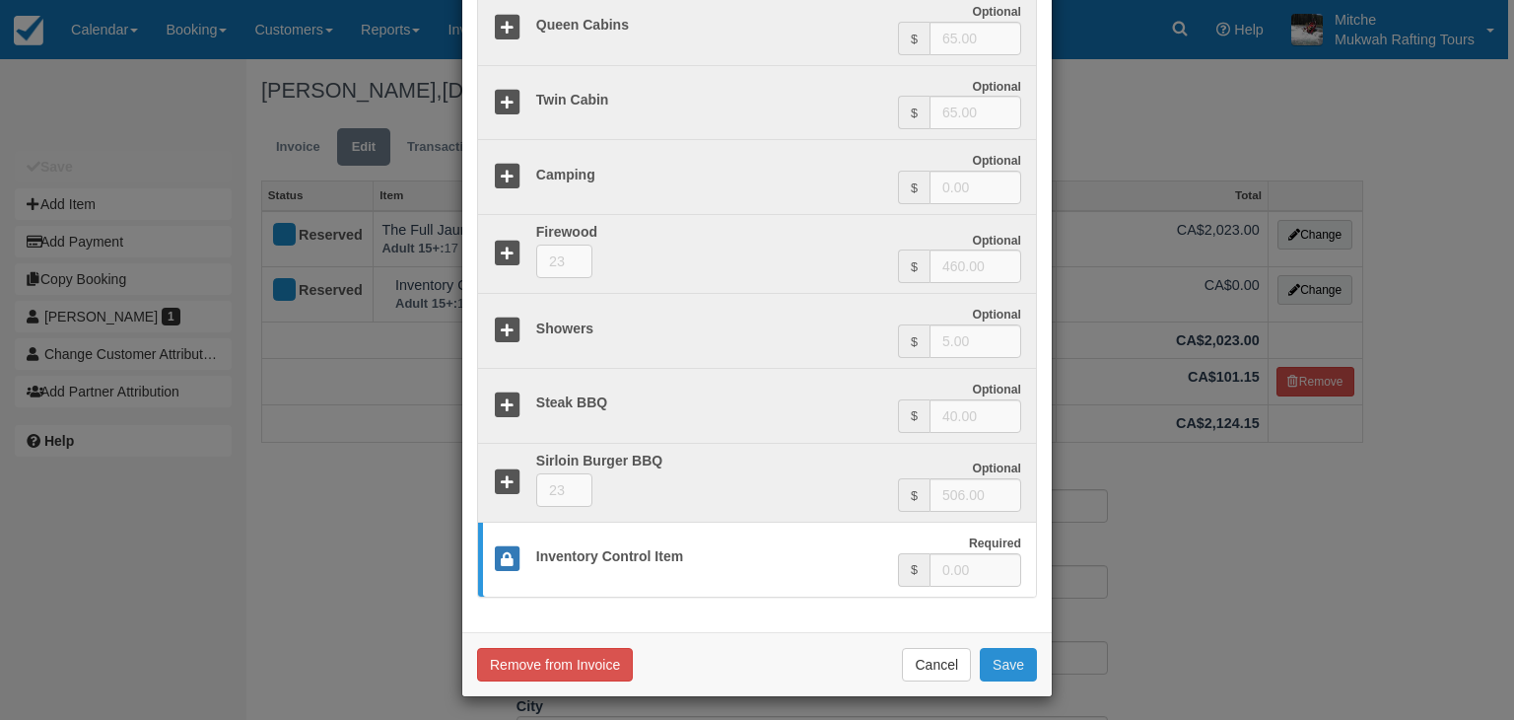
click at [980, 648] on button "Save" at bounding box center [1008, 665] width 57 height 34
